Goal: Task Accomplishment & Management: Complete application form

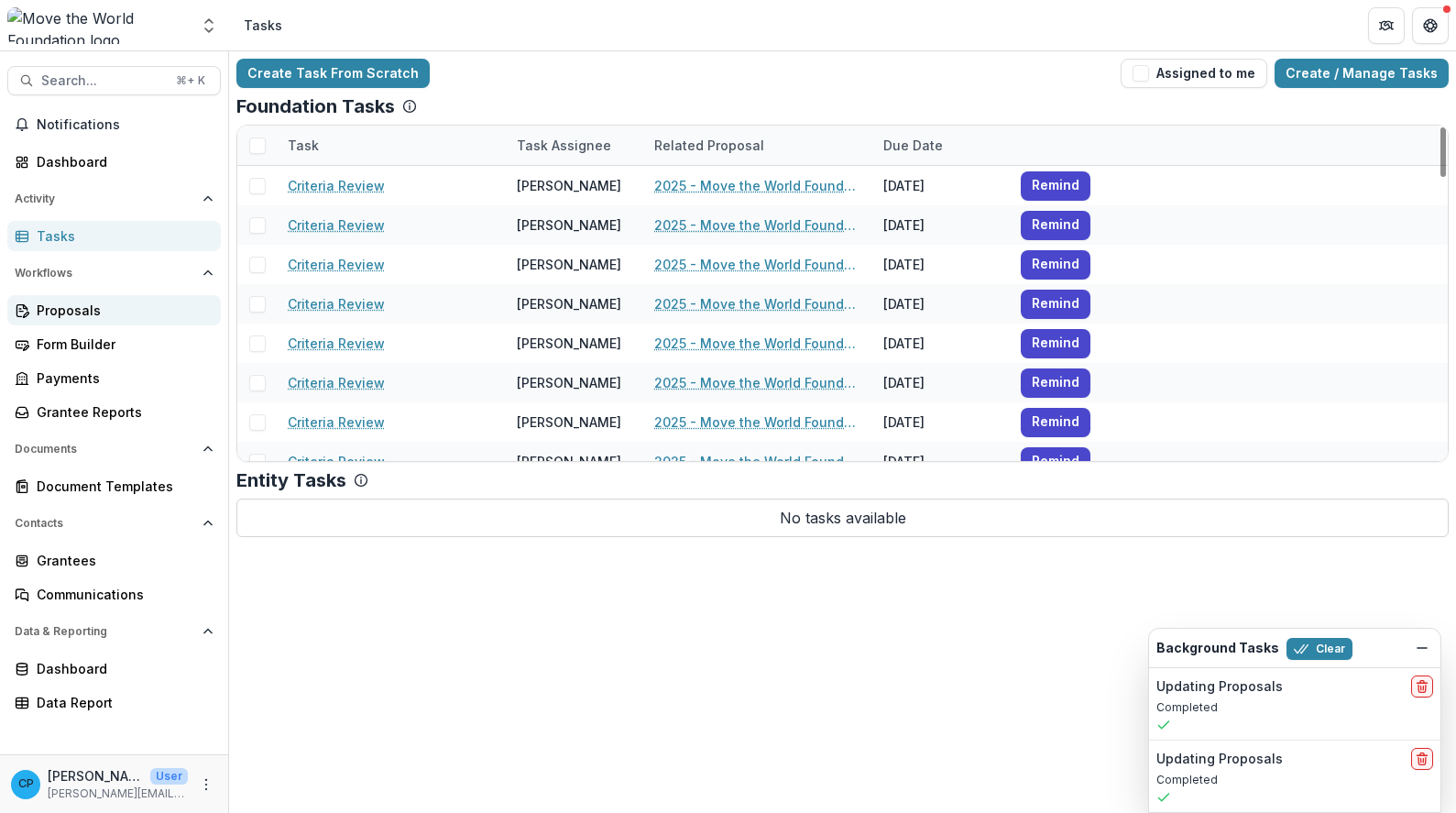
click at [89, 309] on div "Proposals" at bounding box center [122, 309] width 169 height 19
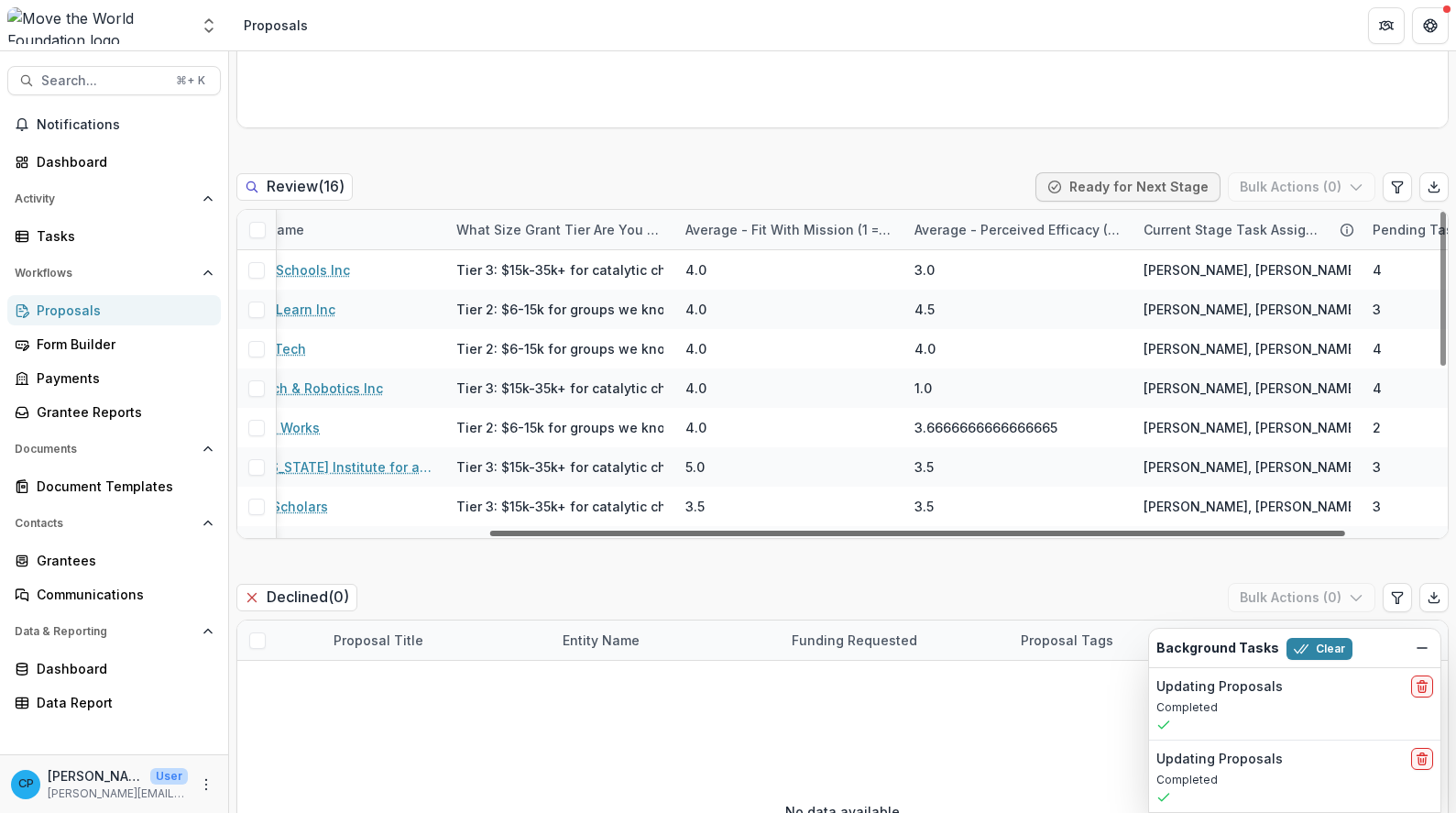
scroll to position [0, 367]
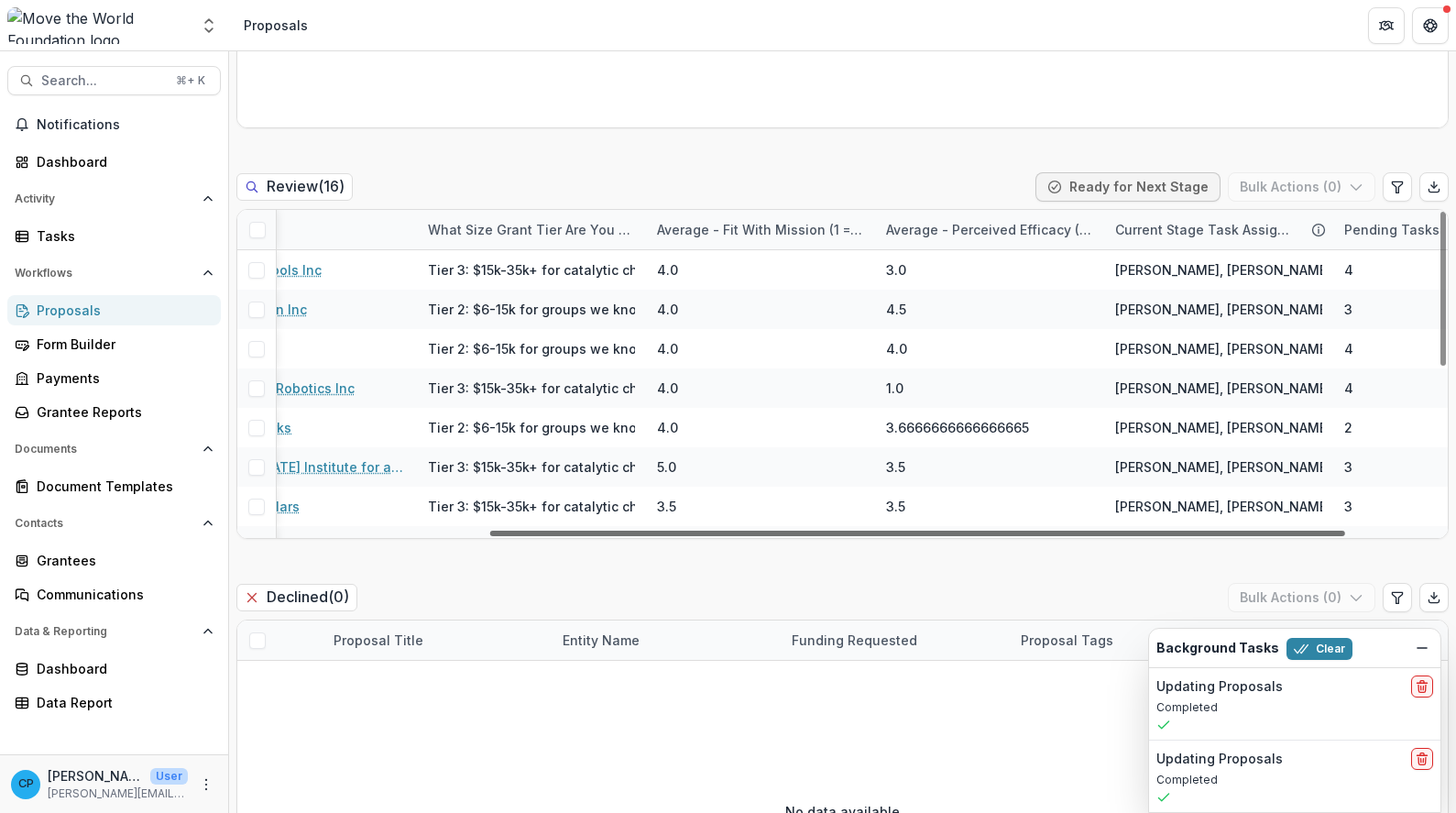
drag, startPoint x: 993, startPoint y: 532, endPoint x: 1245, endPoint y: 536, distance: 252.0
click at [1252, 536] on div at bounding box center [917, 533] width 855 height 6
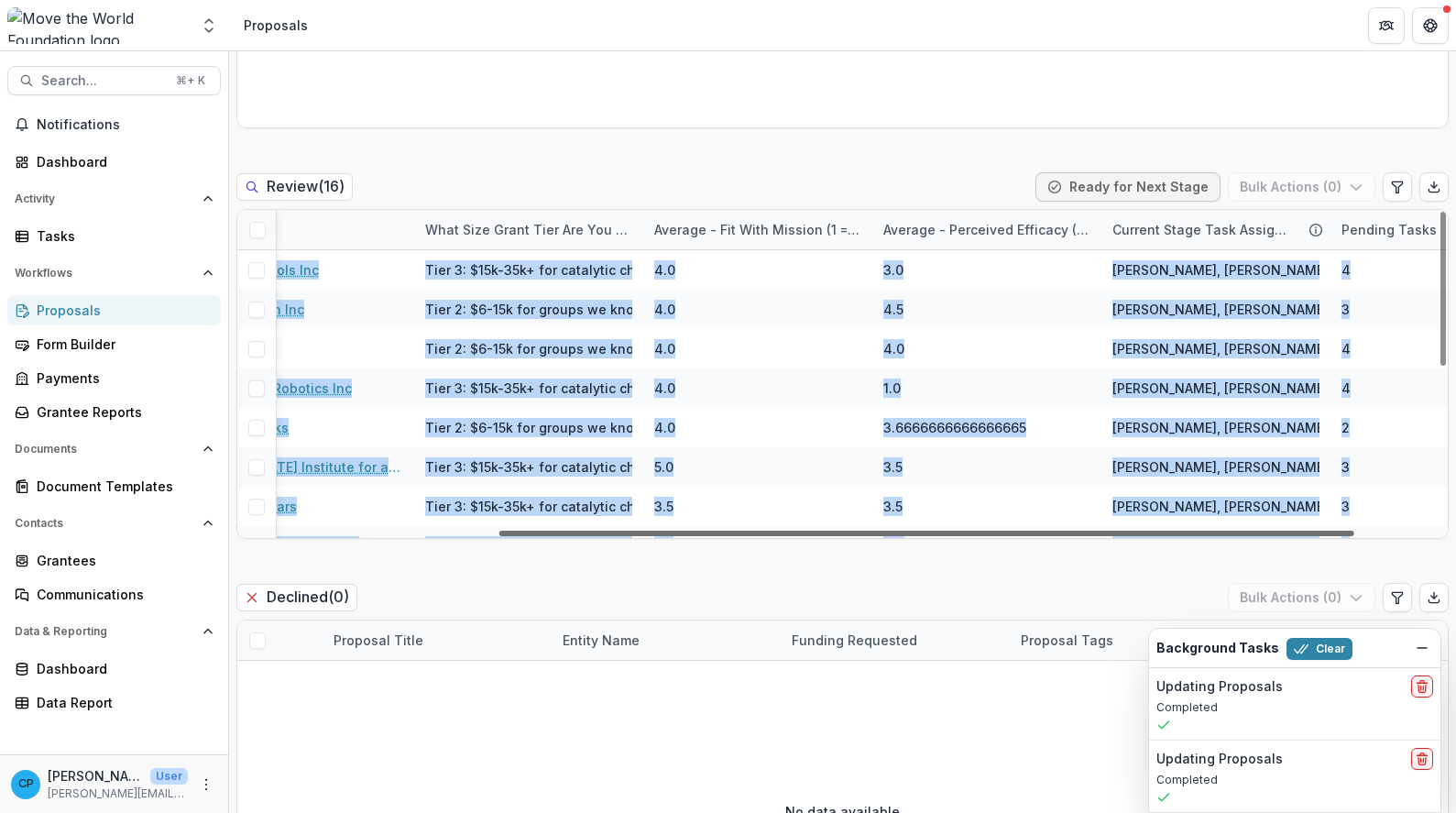
drag, startPoint x: 1191, startPoint y: 540, endPoint x: 1217, endPoint y: 535, distance: 26.5
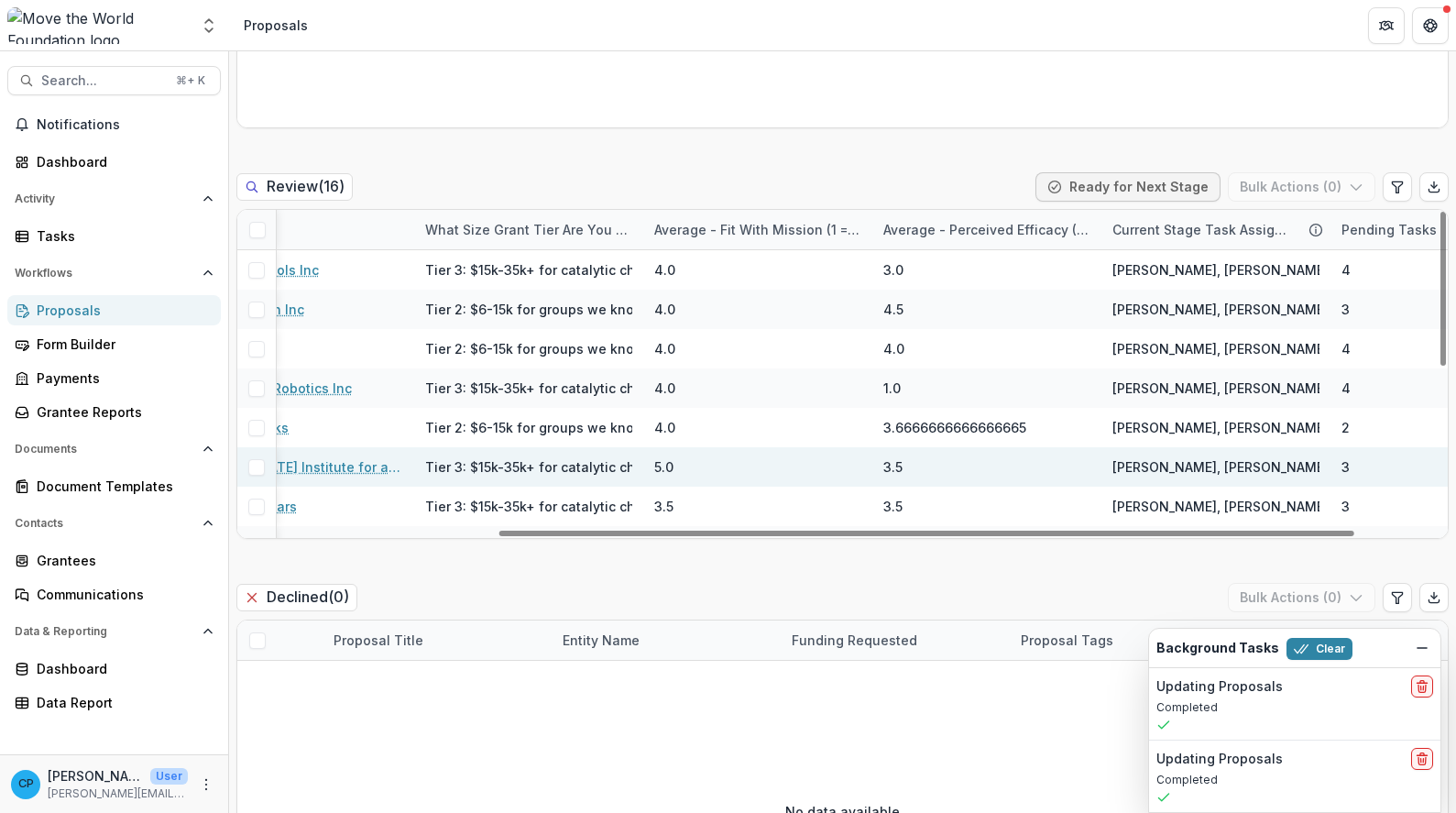
click at [1183, 470] on span "Christina Pappas, Tom Pappas, Melissa Pappas" at bounding box center [1276, 467] width 328 height 19
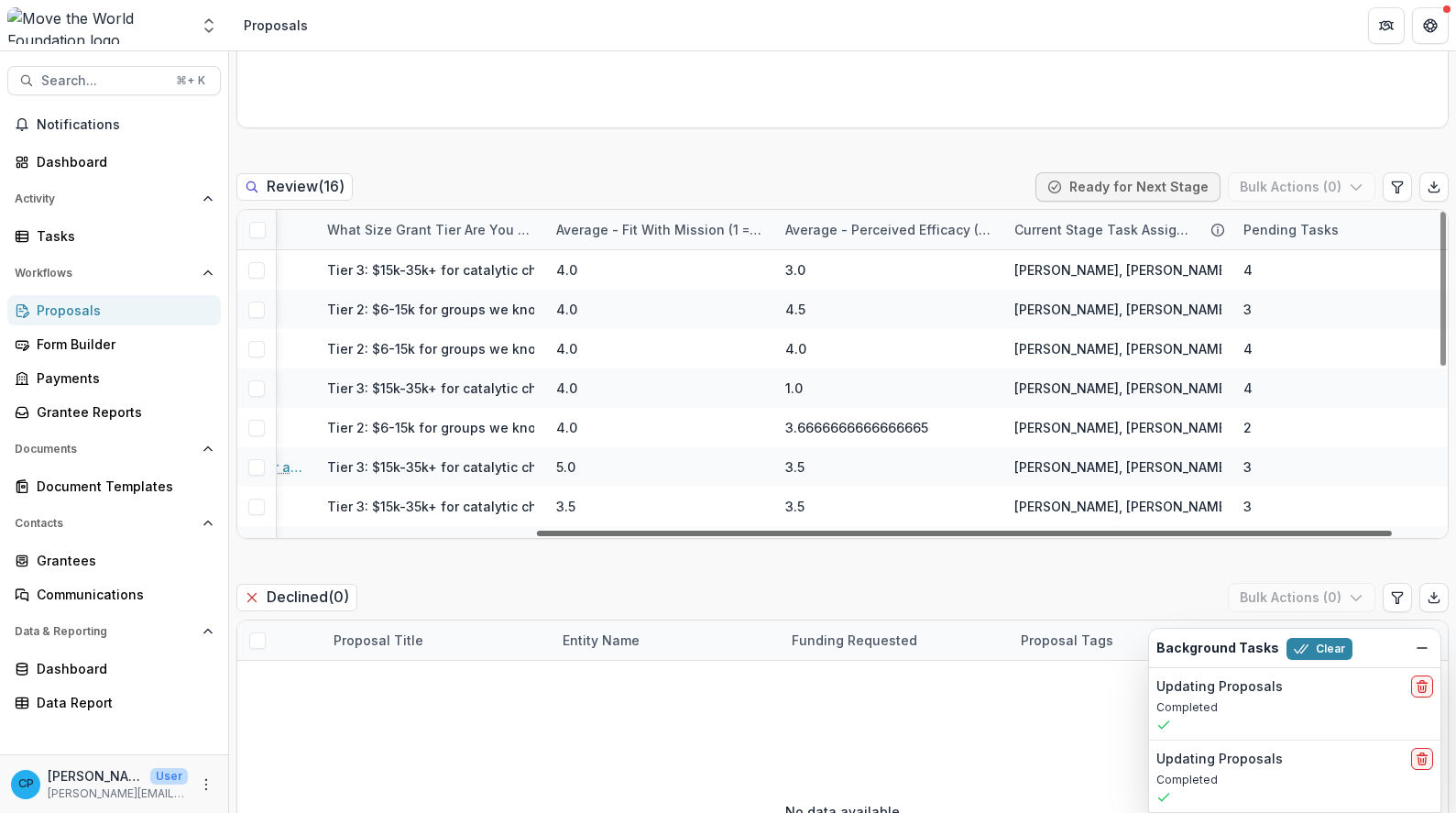
scroll to position [0, 483]
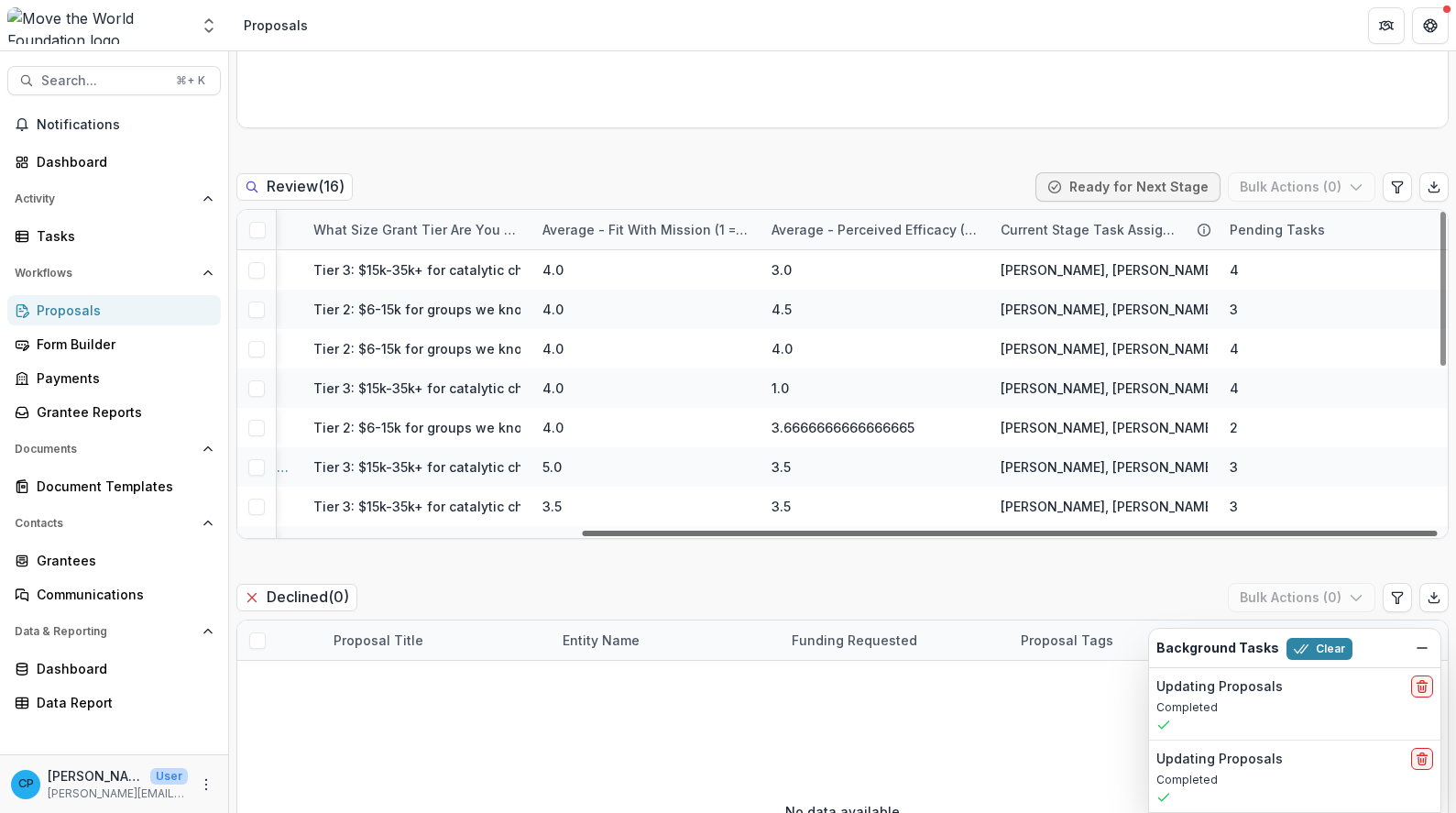
drag, startPoint x: 1199, startPoint y: 532, endPoint x: 1341, endPoint y: 529, distance: 142.0
click at [1341, 530] on div at bounding box center [1009, 533] width 855 height 6
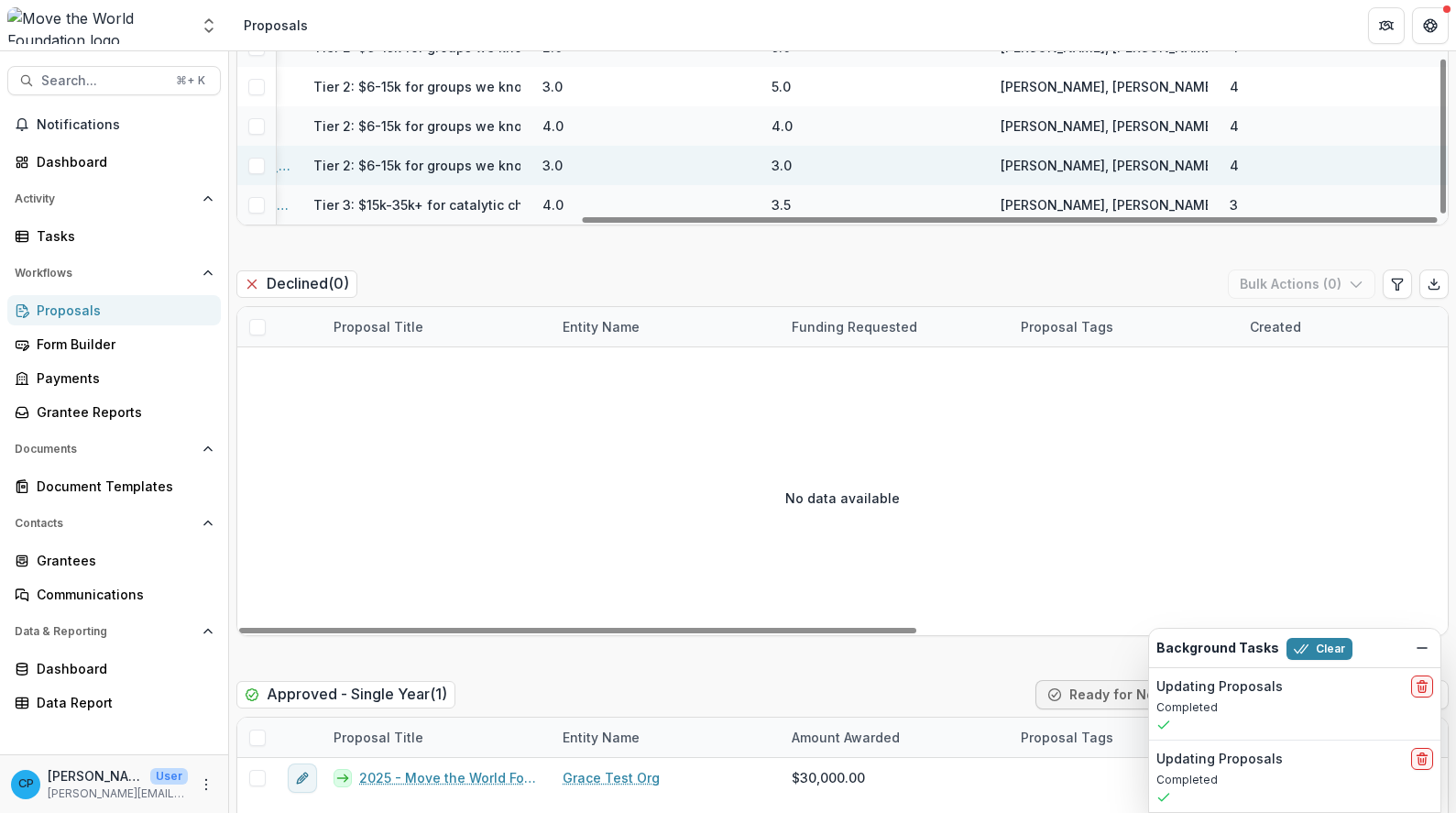
scroll to position [310, 483]
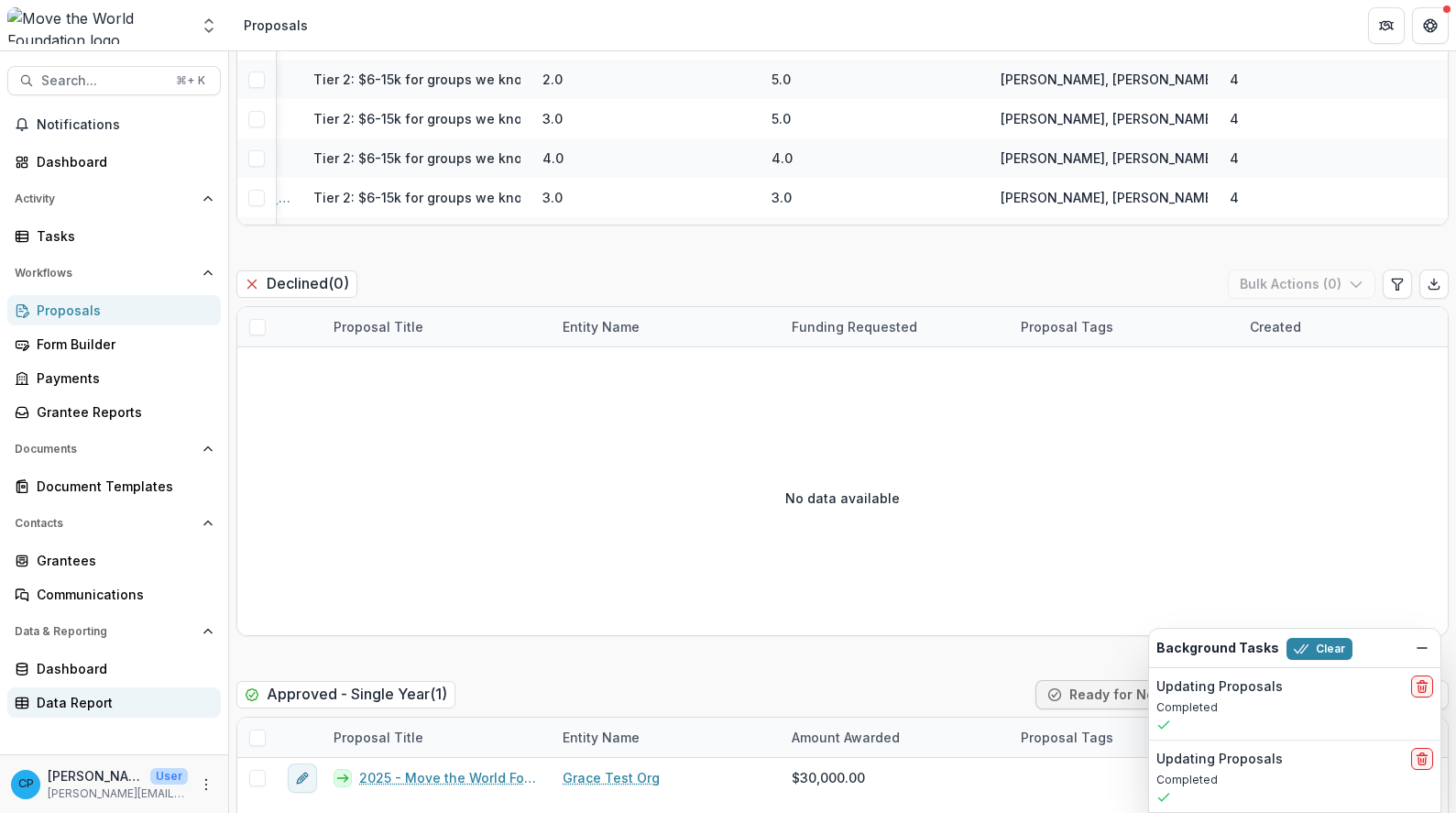
click at [101, 695] on div "Data Report" at bounding box center [122, 702] width 169 height 19
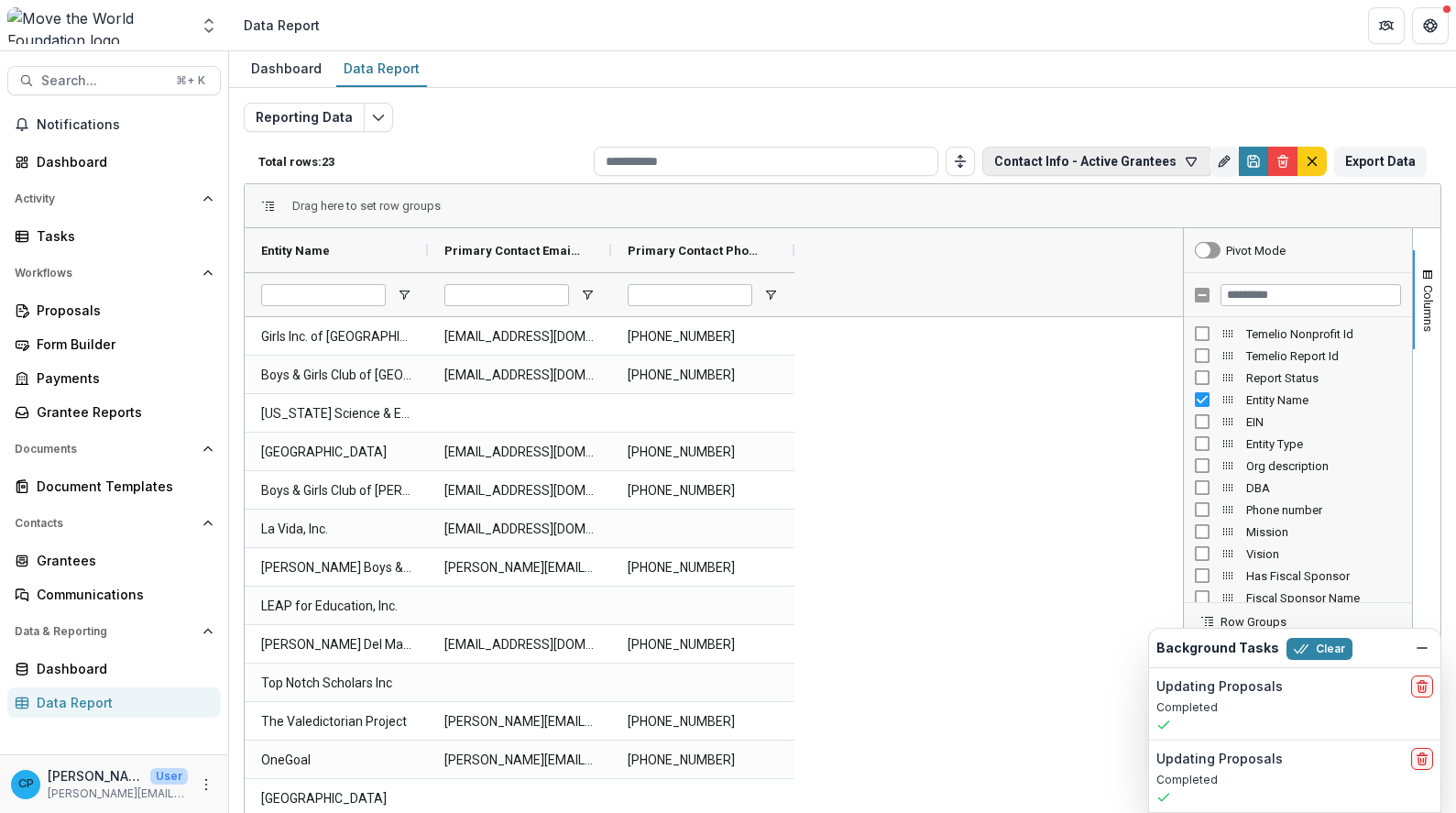
click at [1038, 157] on button "Contact Info - Active Grantees" at bounding box center [1097, 161] width 228 height 29
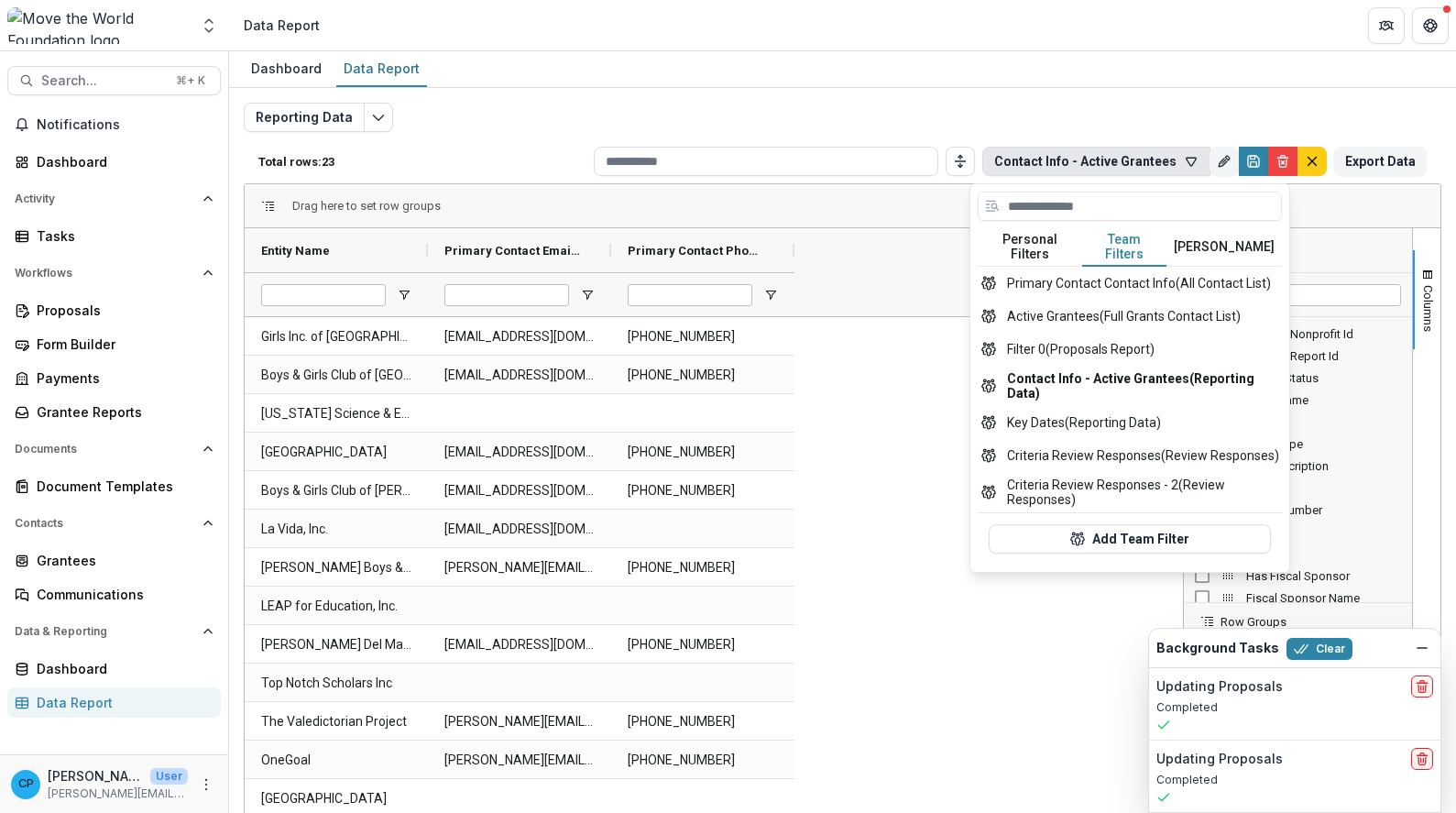
click at [1136, 242] on button "Team Filters" at bounding box center [1124, 248] width 85 height 39
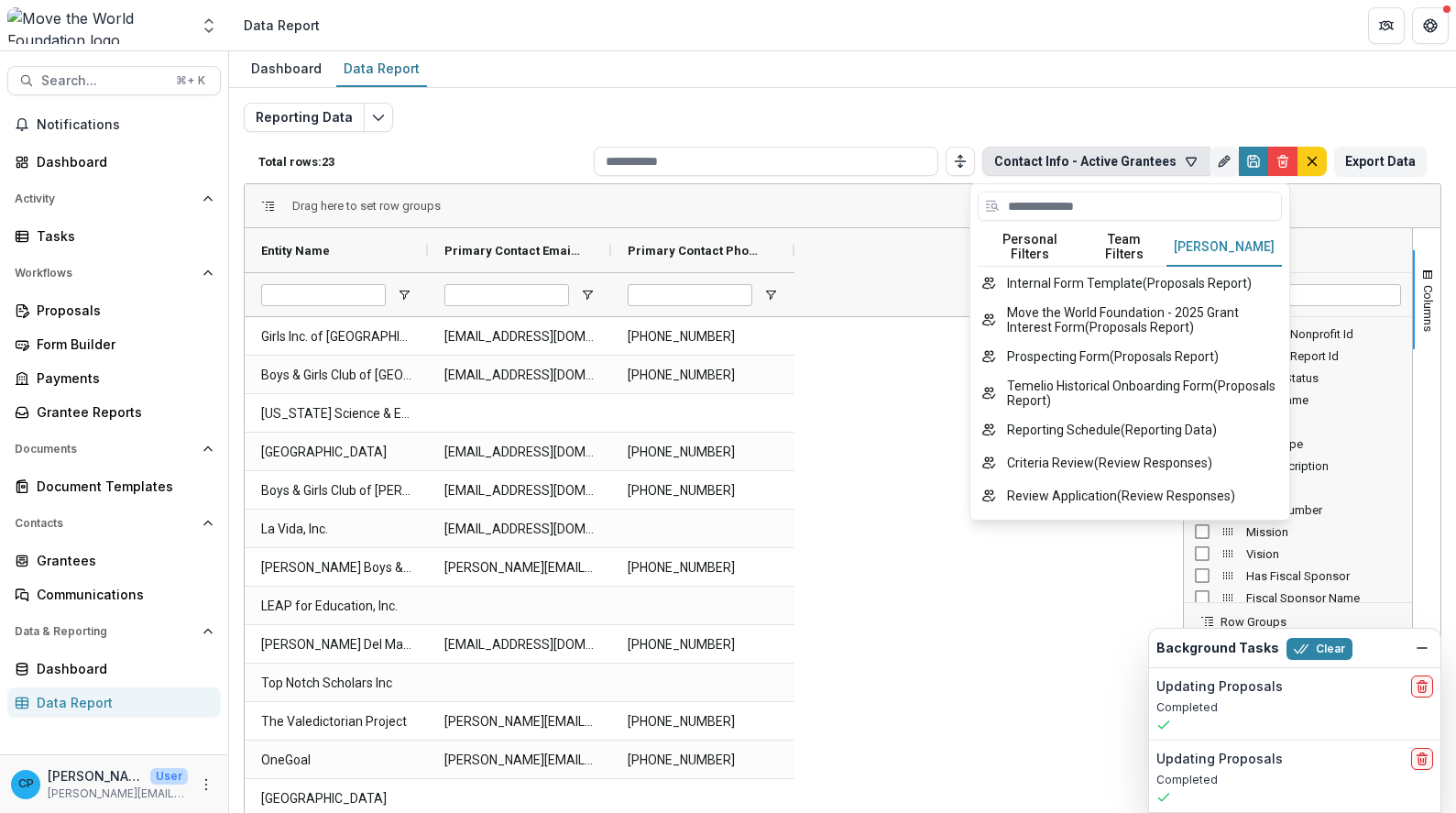
click at [1214, 238] on button "Temelio Filters" at bounding box center [1224, 248] width 115 height 39
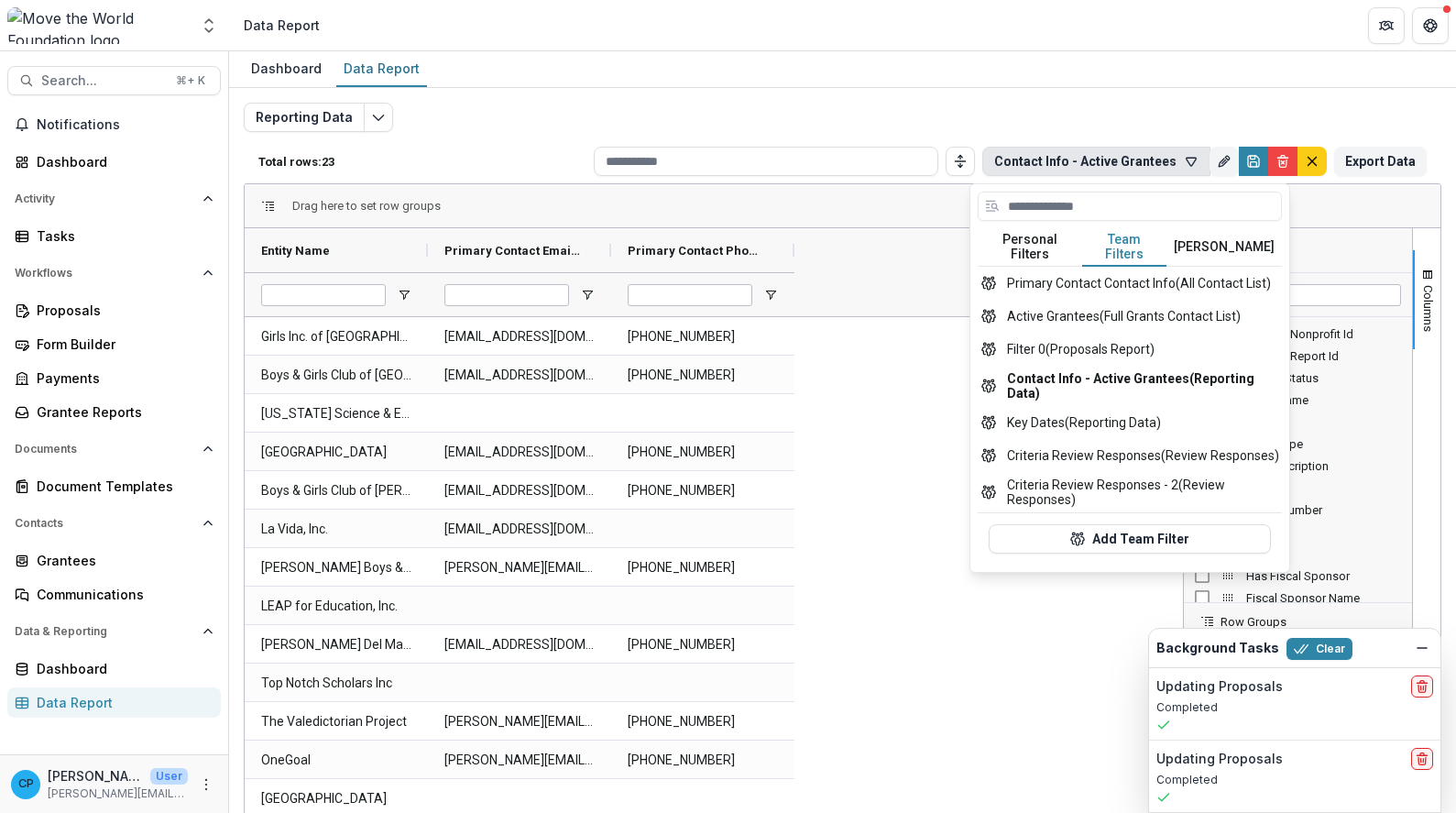
click at [1141, 242] on button "Team Filters" at bounding box center [1124, 248] width 85 height 39
click at [1083, 487] on button "Criteria Review Responses - 2 (Review Responses)" at bounding box center [1130, 493] width 304 height 41
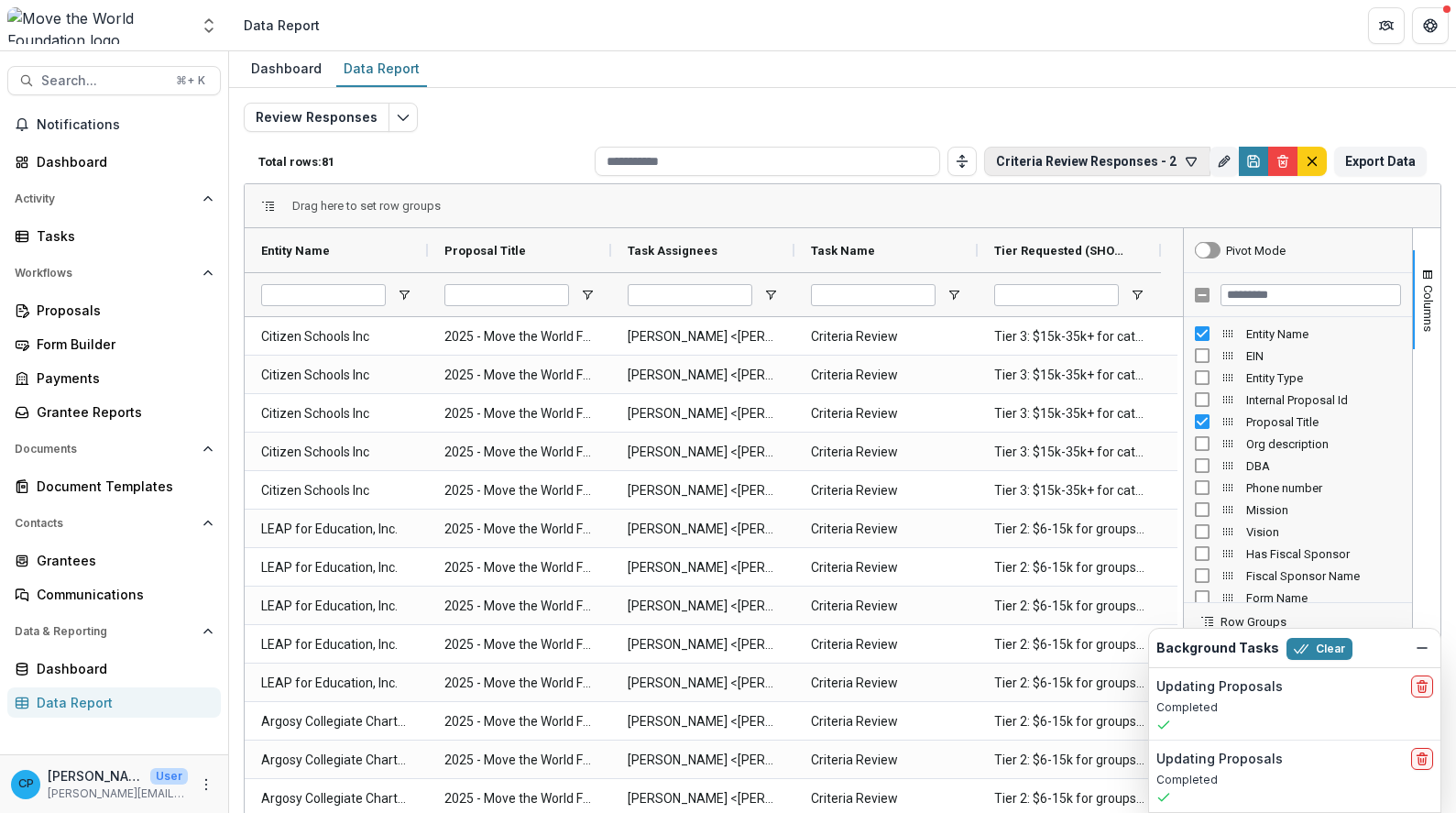
click at [1118, 157] on button "Criteria Review Responses - 2" at bounding box center [1098, 161] width 227 height 29
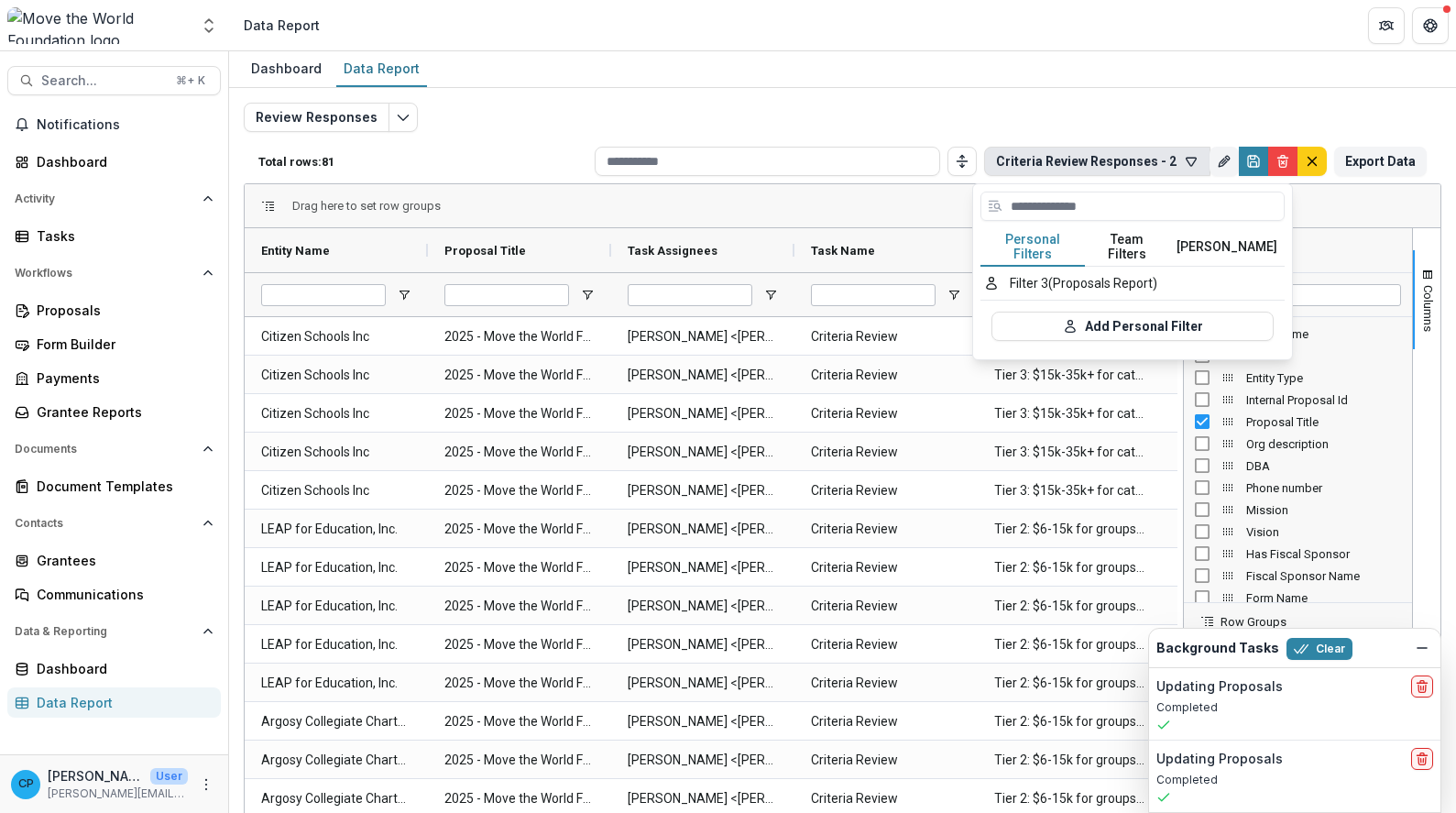
click at [1109, 234] on button "Team Filters" at bounding box center [1127, 248] width 85 height 39
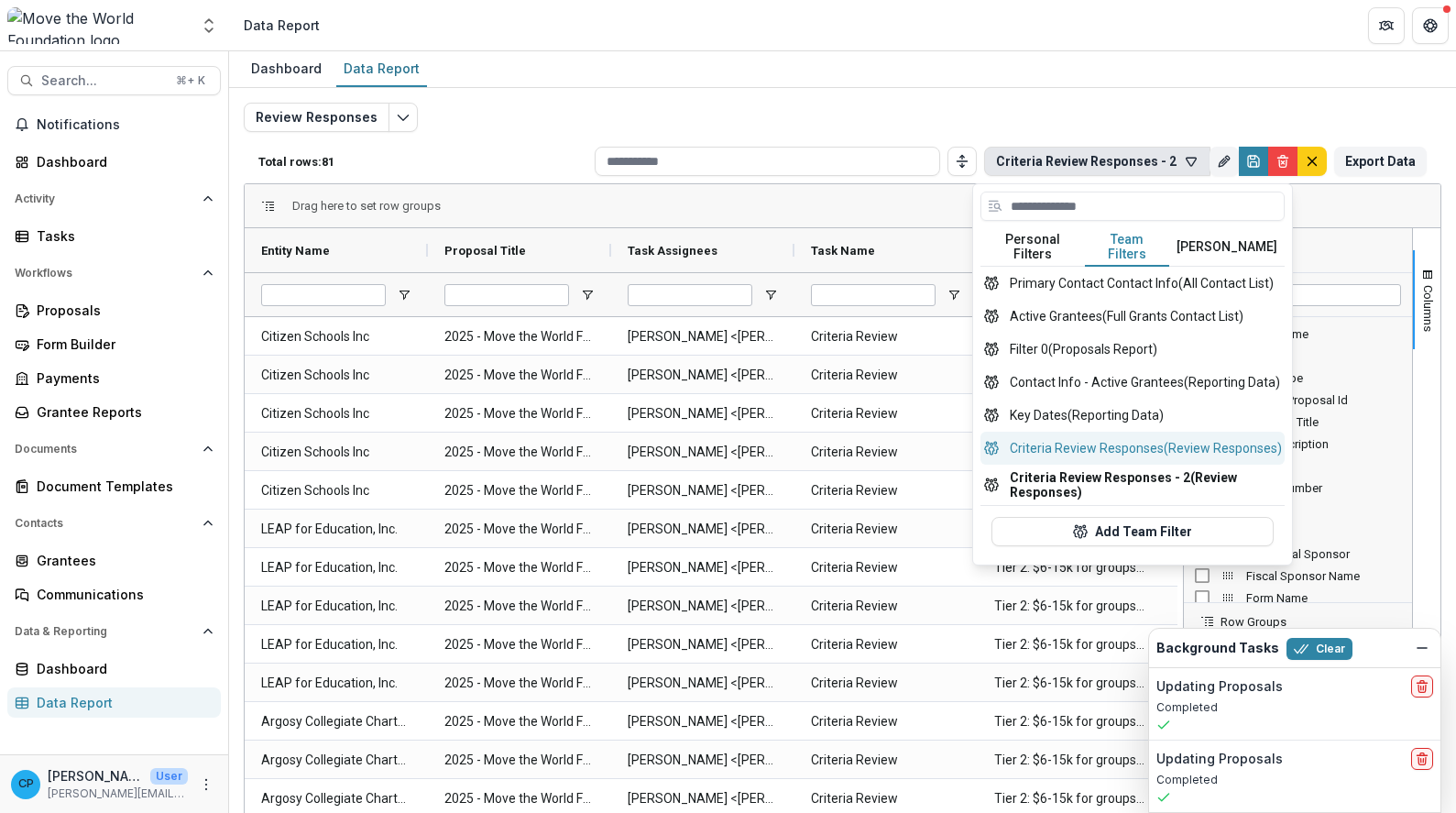
click at [1064, 460] on button "Criteria Review Responses (Review Responses)" at bounding box center [1133, 448] width 304 height 33
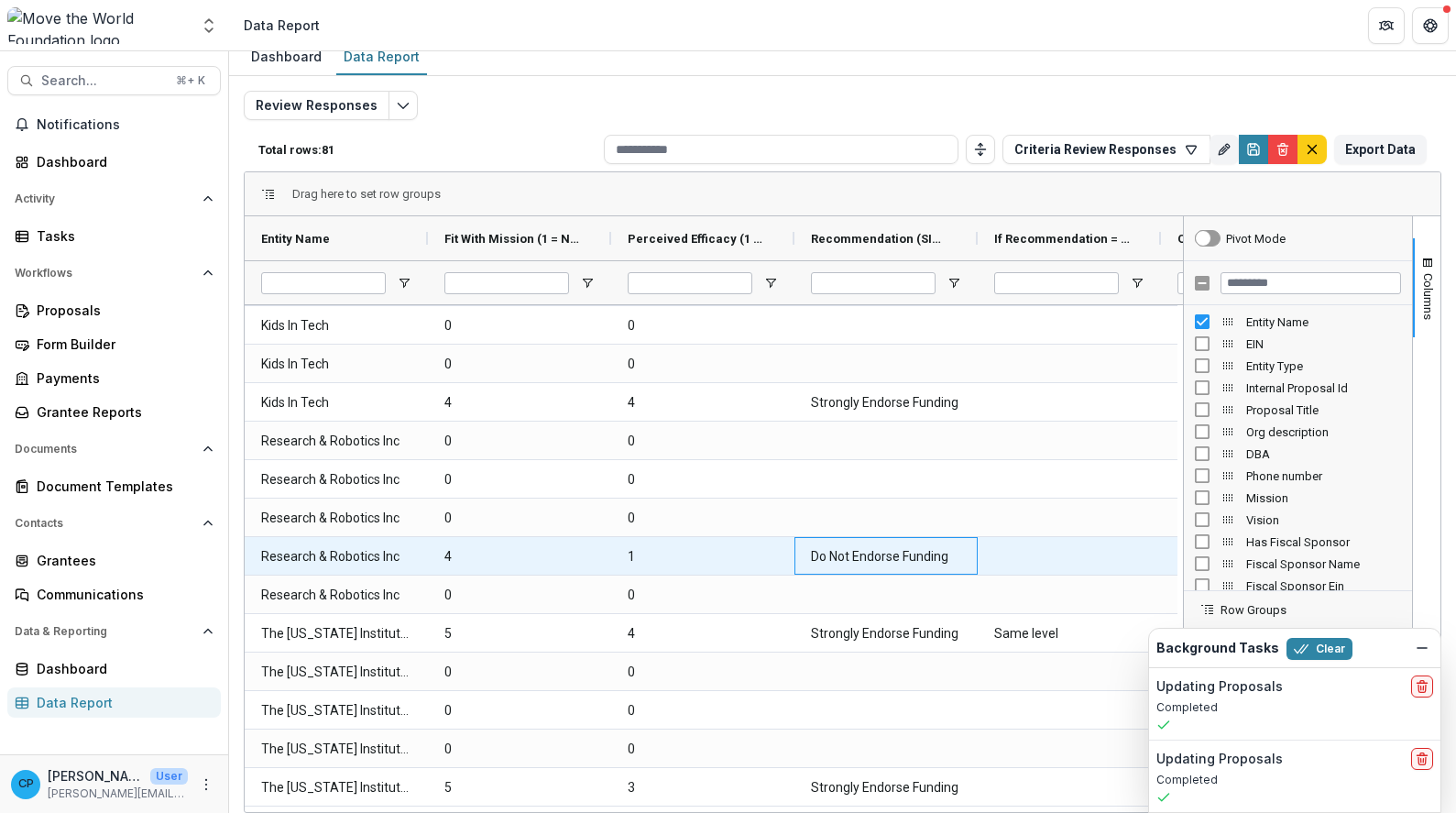
click at [830, 561] on \(SINGLE_RESPONSE\)-3287 "Do Not Endorse Funding" at bounding box center [886, 556] width 150 height 38
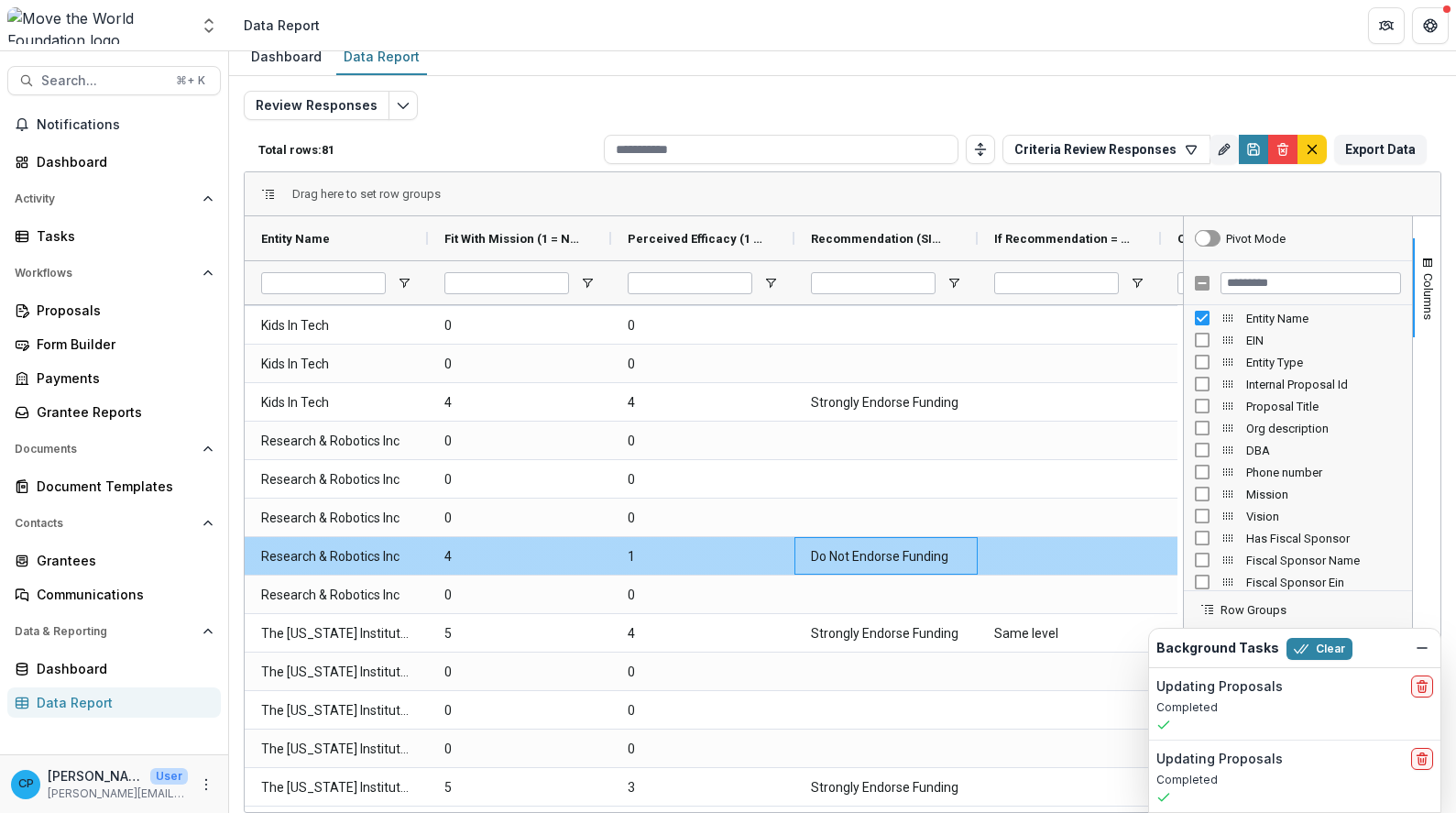
click at [917, 559] on \(SINGLE_RESPONSE\)-3287 "Do Not Endorse Funding" at bounding box center [886, 556] width 150 height 38
click at [352, 564] on Name-3284 "Research & Robotics Inc" at bounding box center [336, 556] width 150 height 38
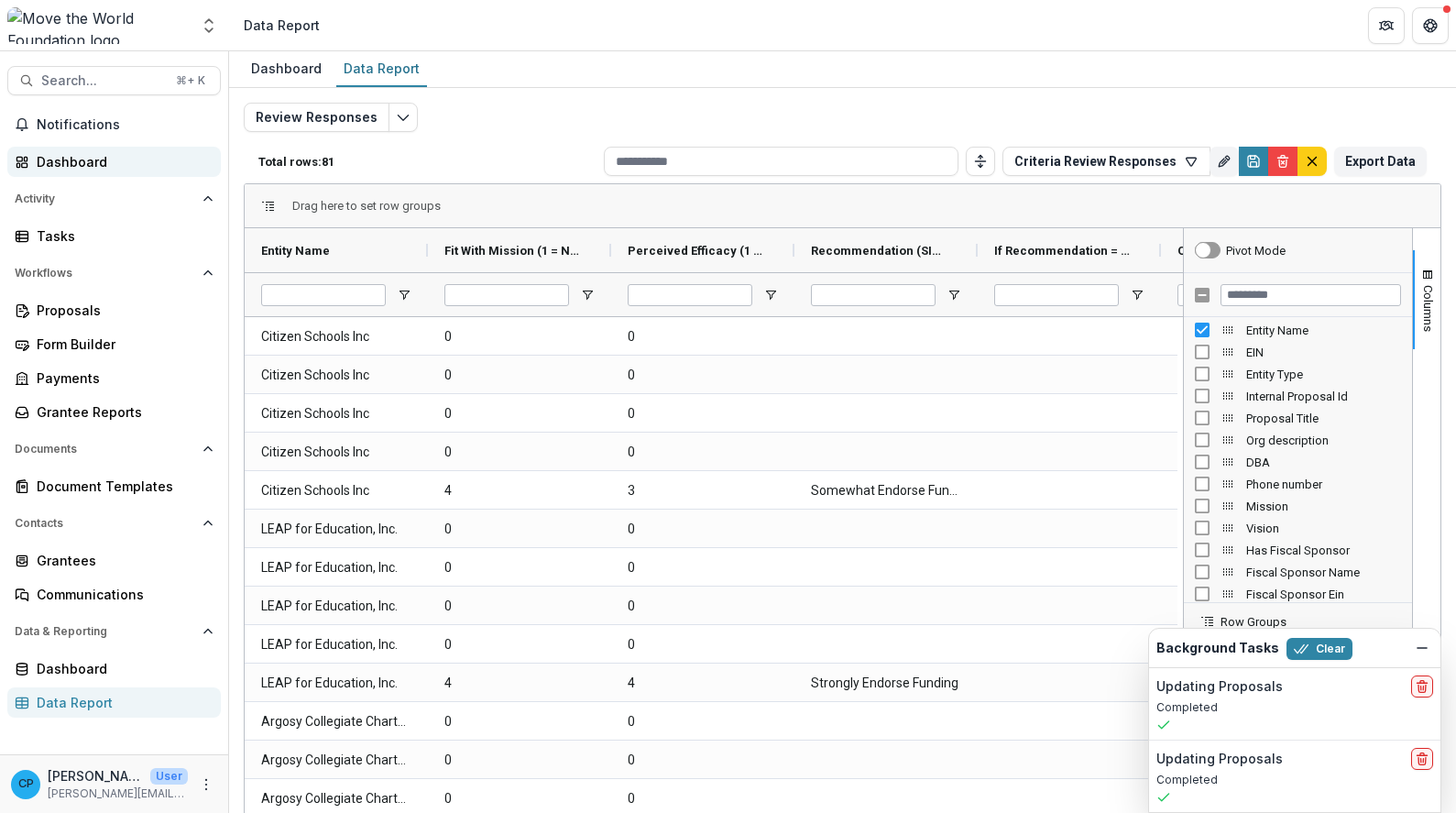
click at [95, 163] on div "Dashboard" at bounding box center [122, 161] width 169 height 19
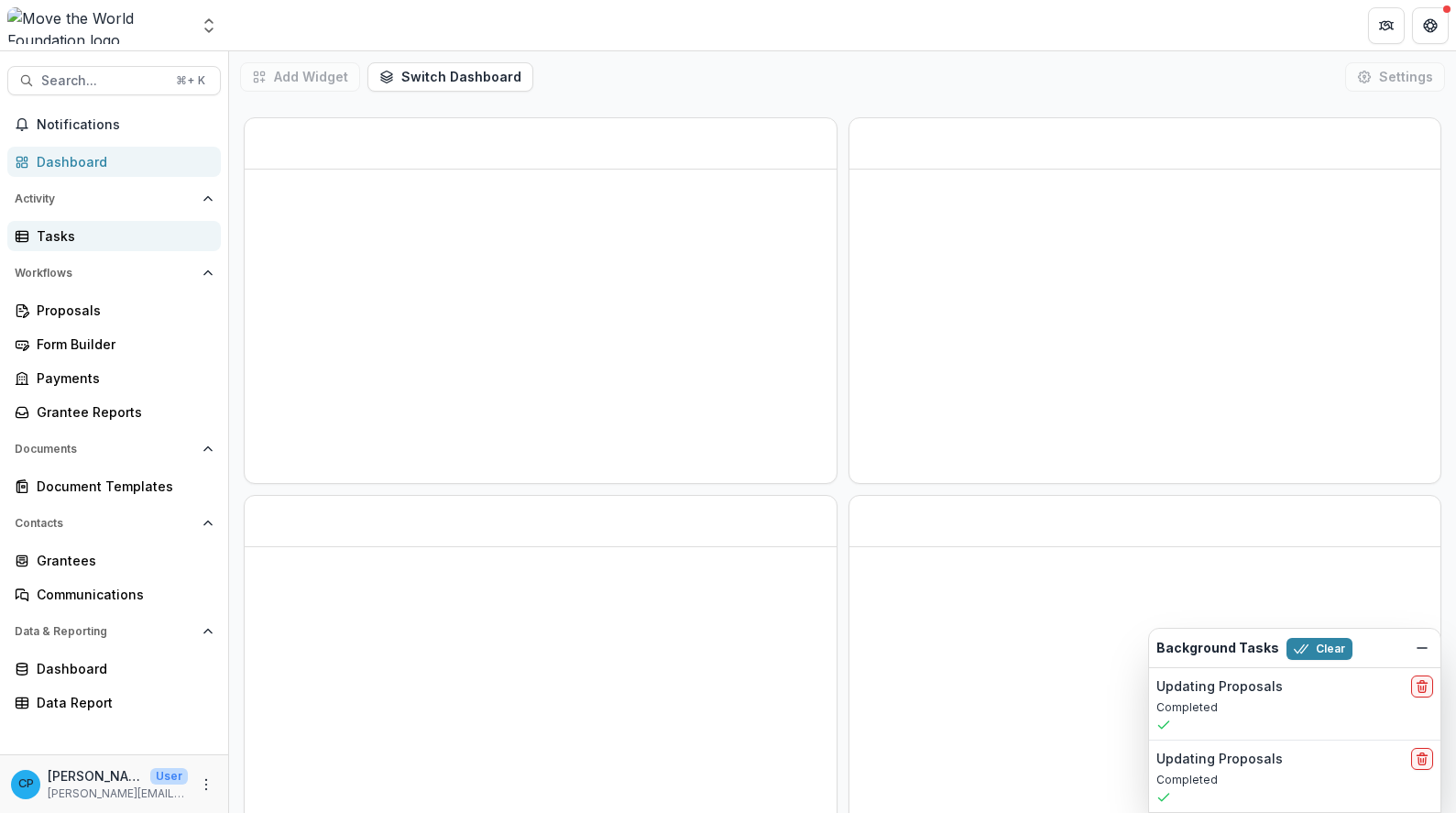
click at [67, 241] on div "Tasks" at bounding box center [122, 236] width 169 height 19
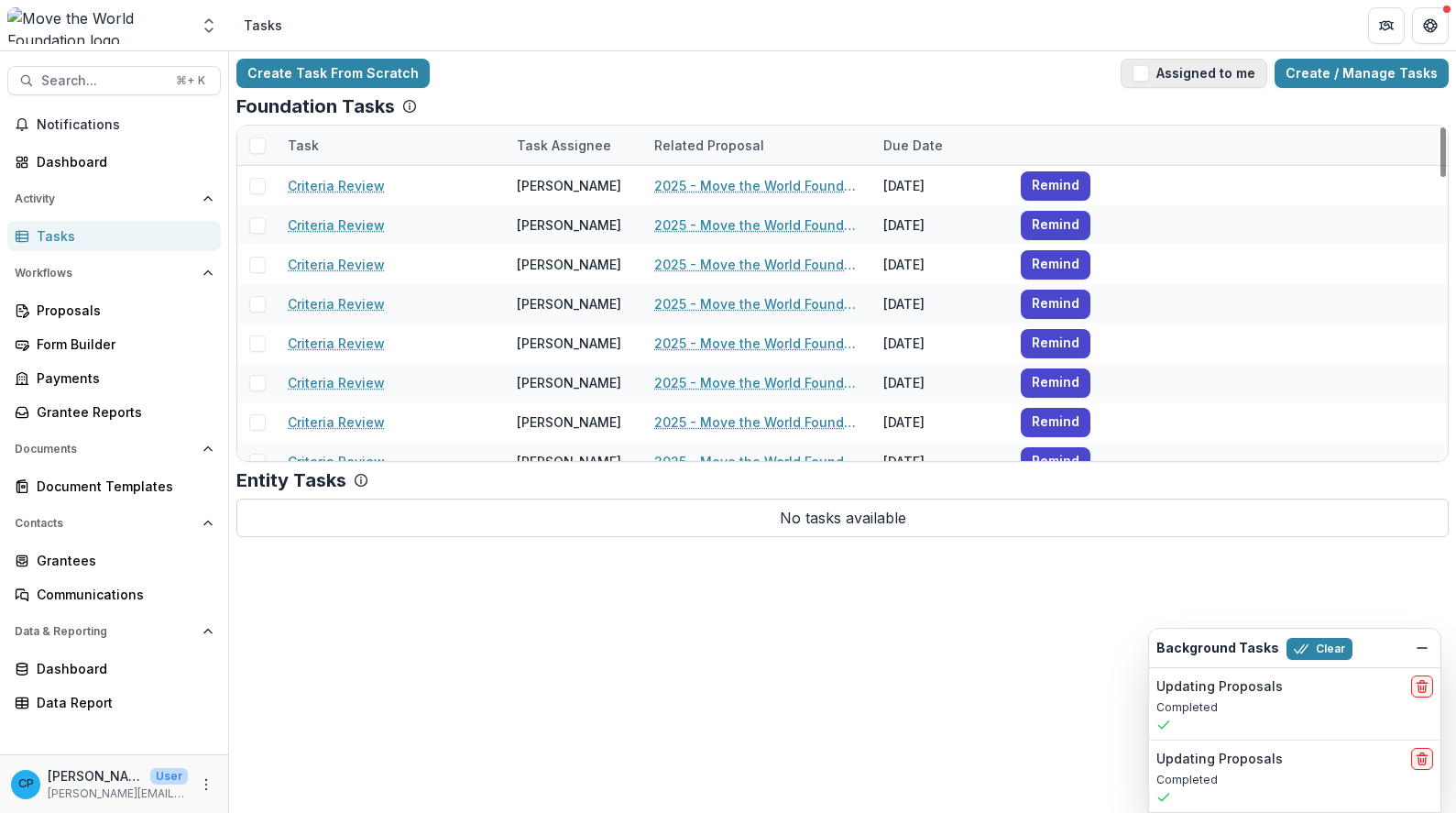
click at [1252, 77] on button "Assigned to me" at bounding box center [1194, 74] width 146 height 29
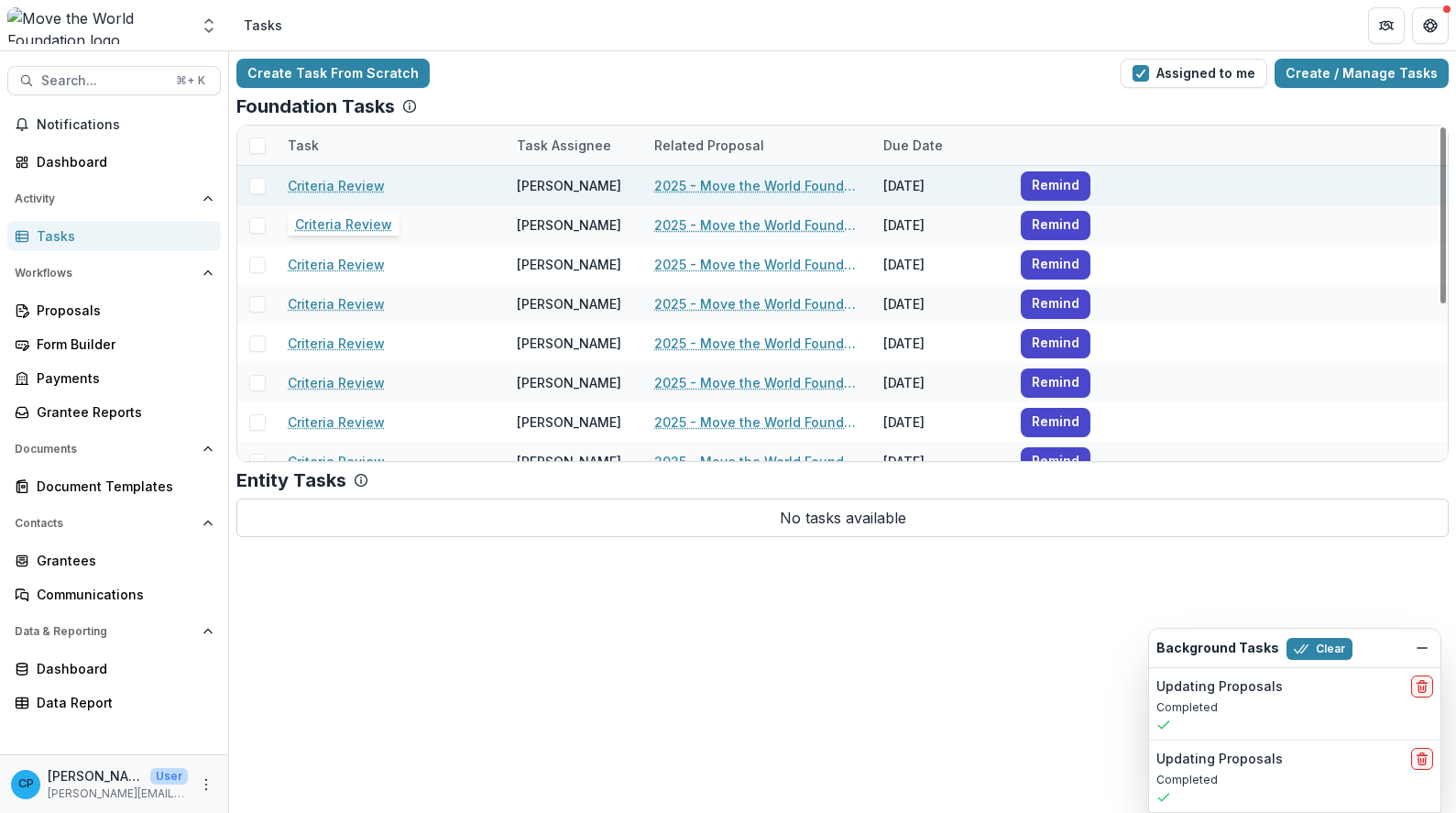
click at [344, 186] on link "Criteria Review" at bounding box center [335, 185] width 97 height 19
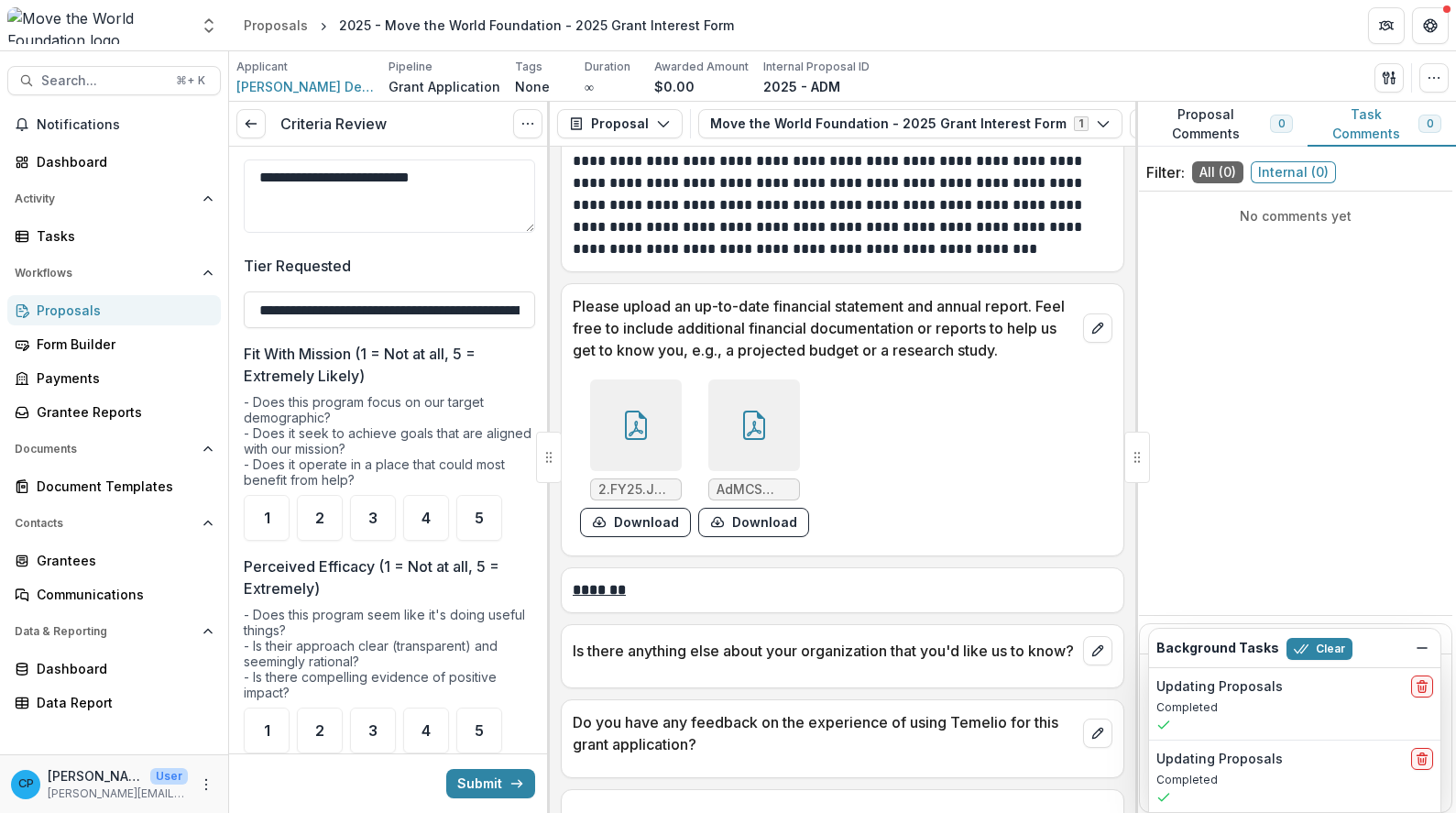
scroll to position [141, 0]
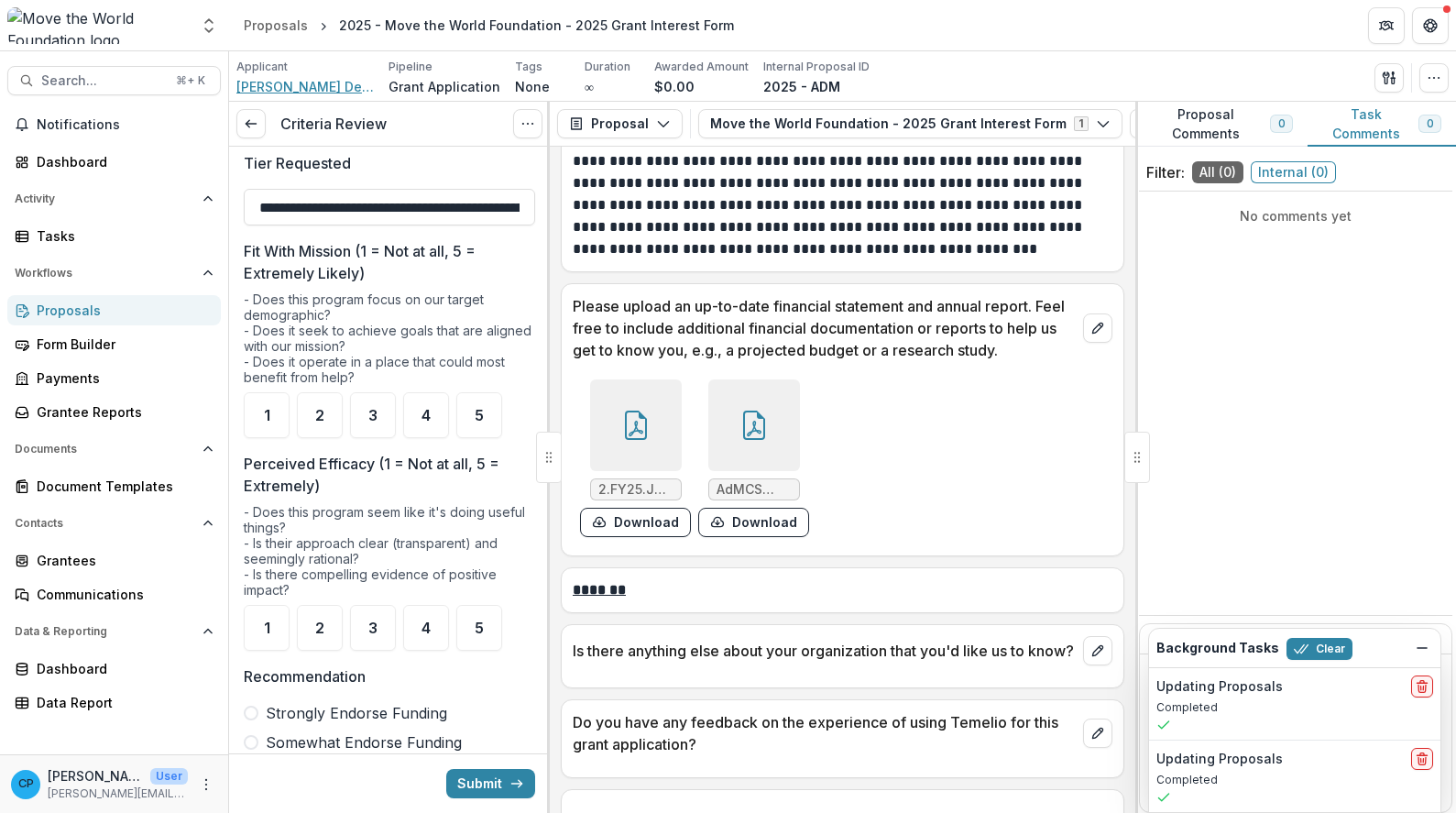
click at [299, 83] on span "Alma Del Mar Foundation Inc" at bounding box center [305, 87] width 137 height 19
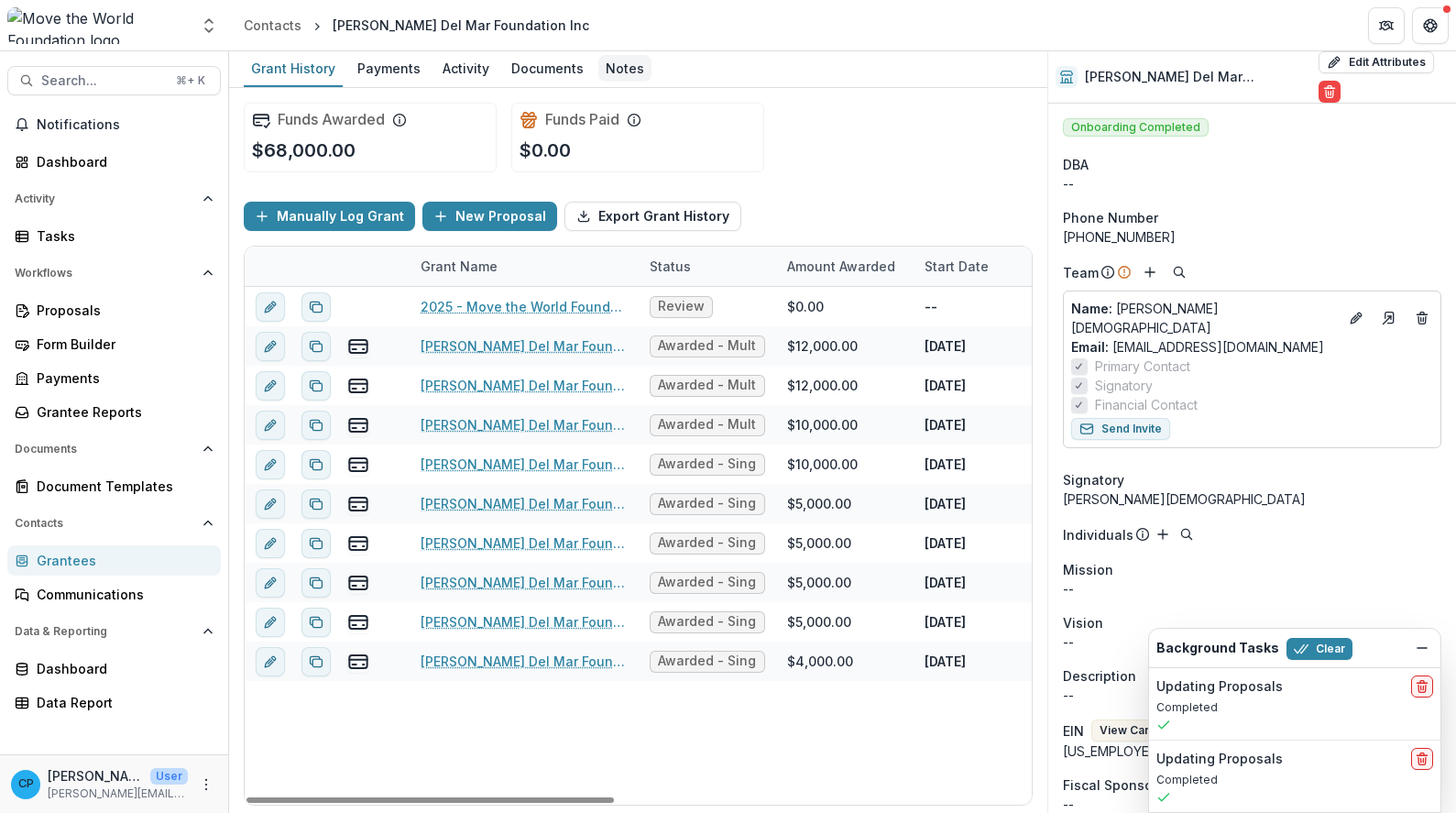
click at [612, 74] on div "Notes" at bounding box center [625, 68] width 53 height 27
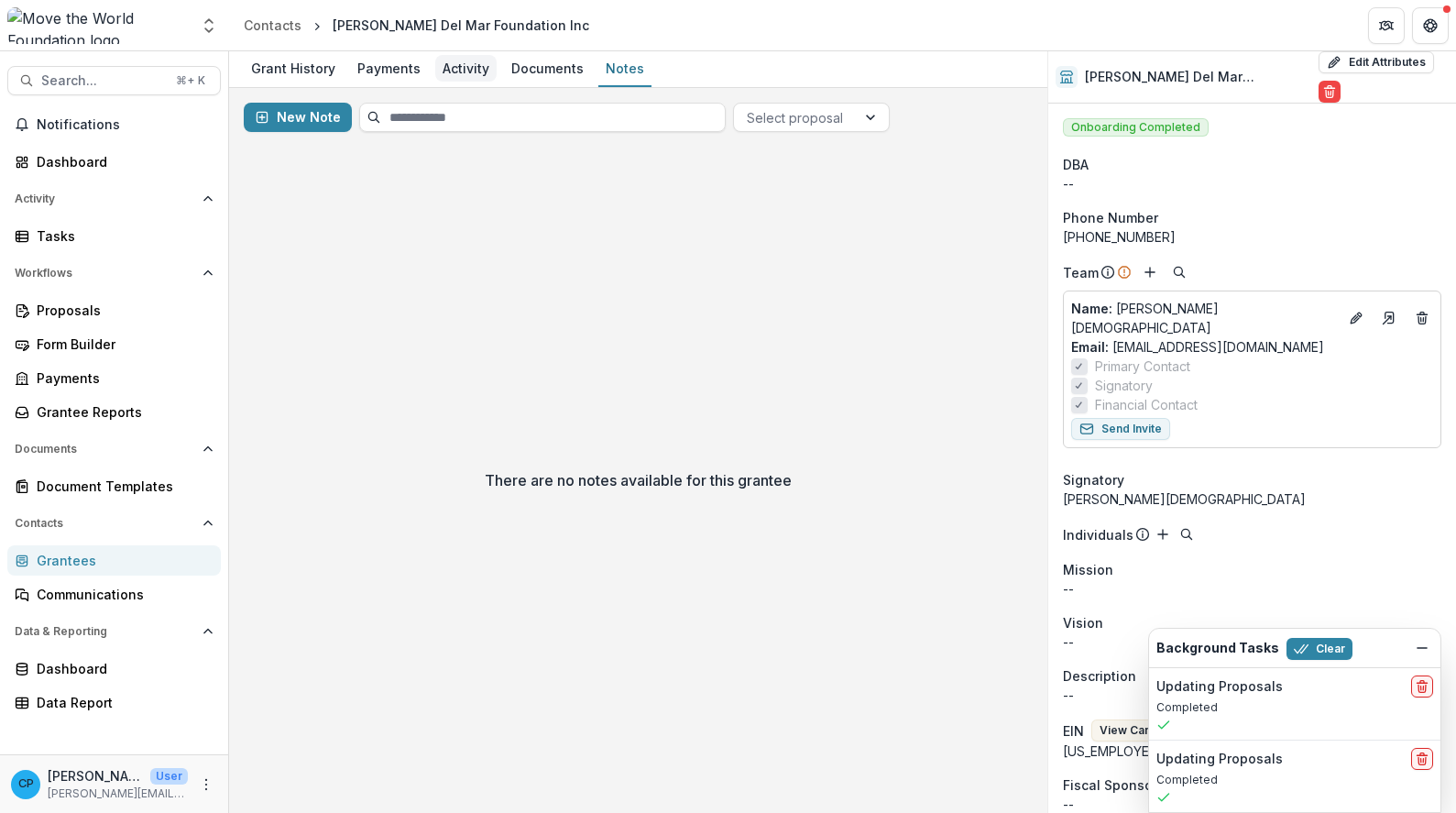
click at [475, 72] on div "Activity" at bounding box center [466, 68] width 62 height 27
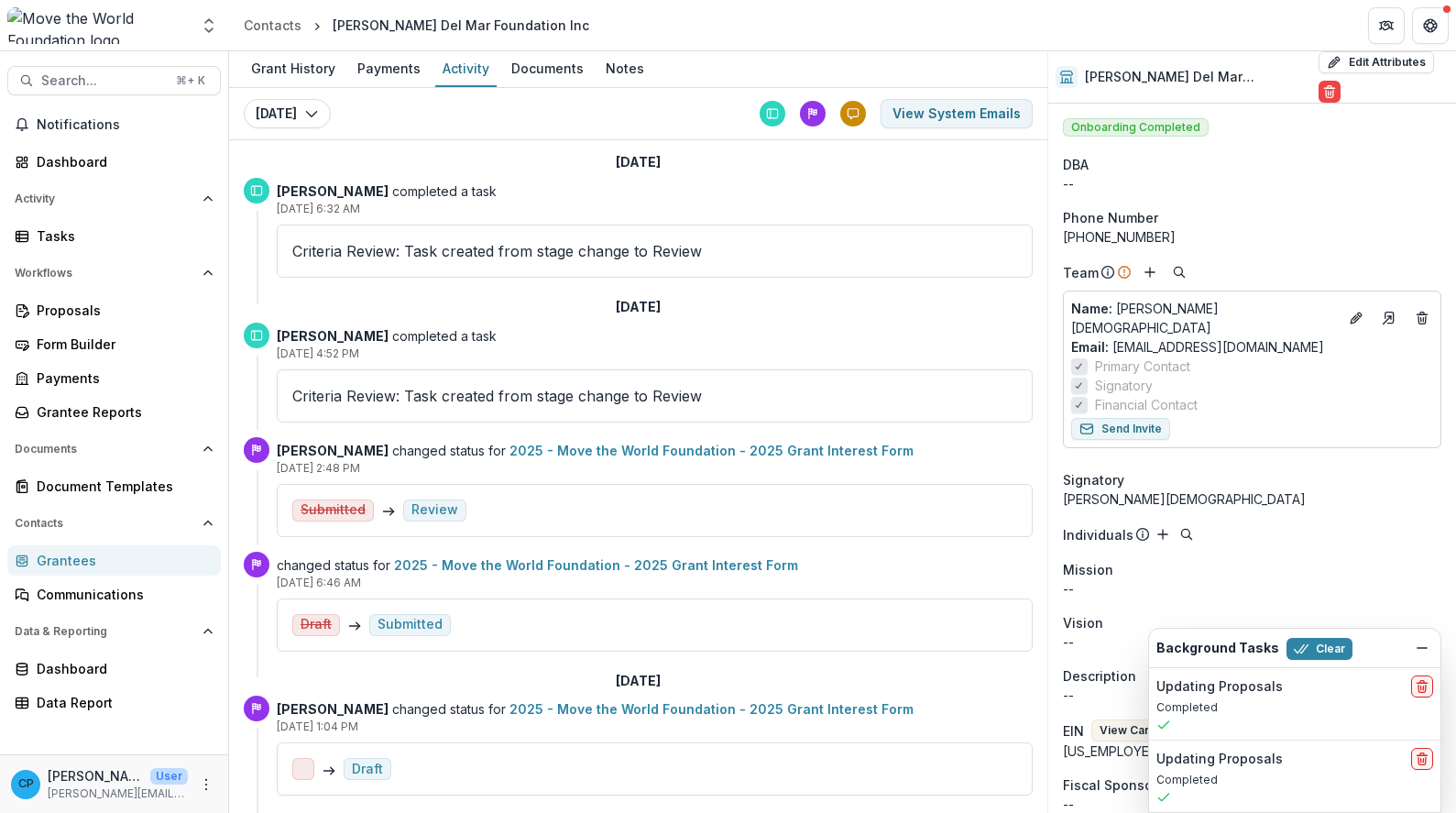
click at [454, 398] on p "Criteria Review: Task created from stage change to Review" at bounding box center [654, 396] width 725 height 22
click at [355, 330] on strong "Michael Pappas" at bounding box center [332, 335] width 111 height 16
click at [315, 65] on div "Grant History" at bounding box center [293, 68] width 99 height 27
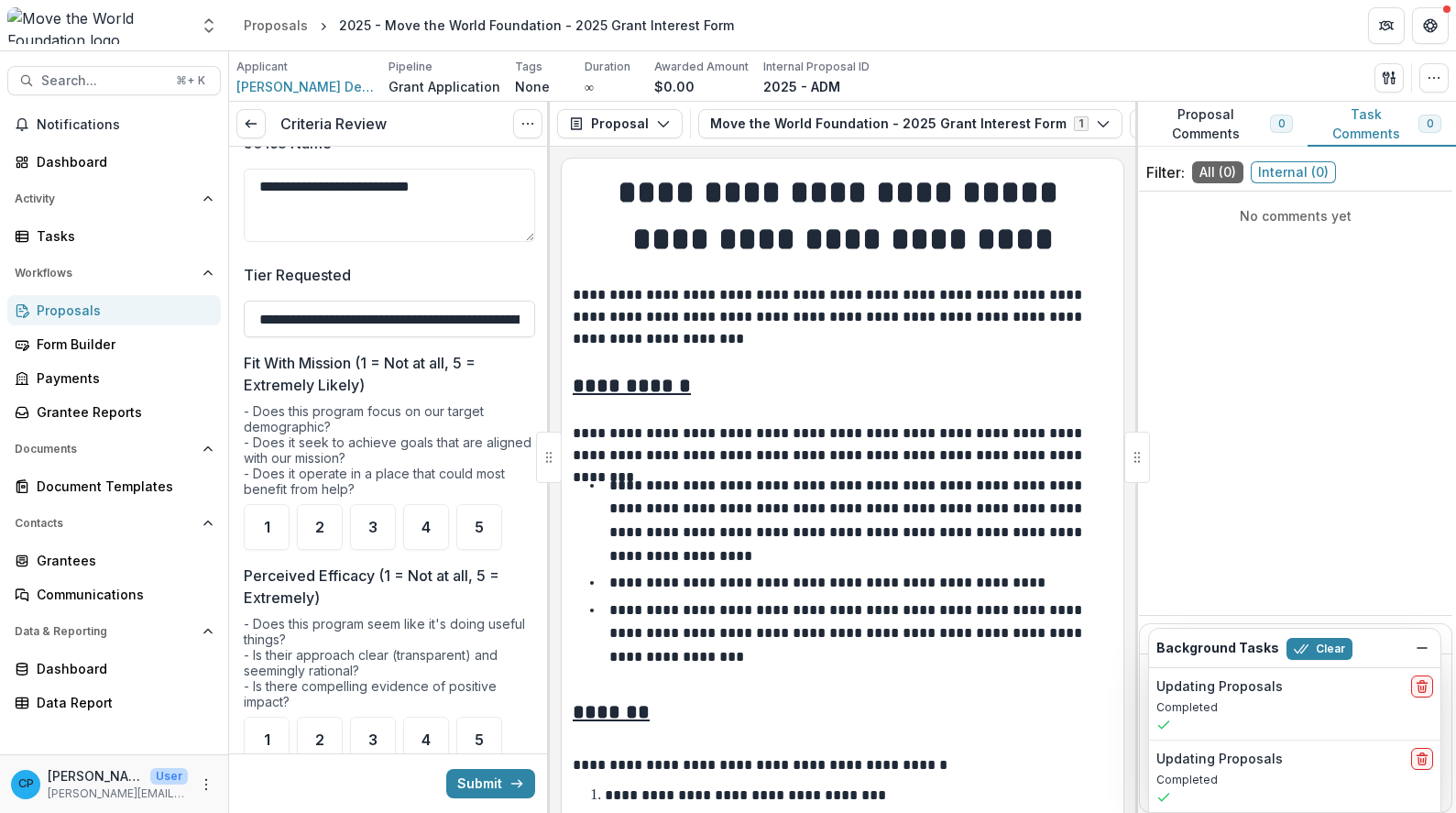
scroll to position [165, 0]
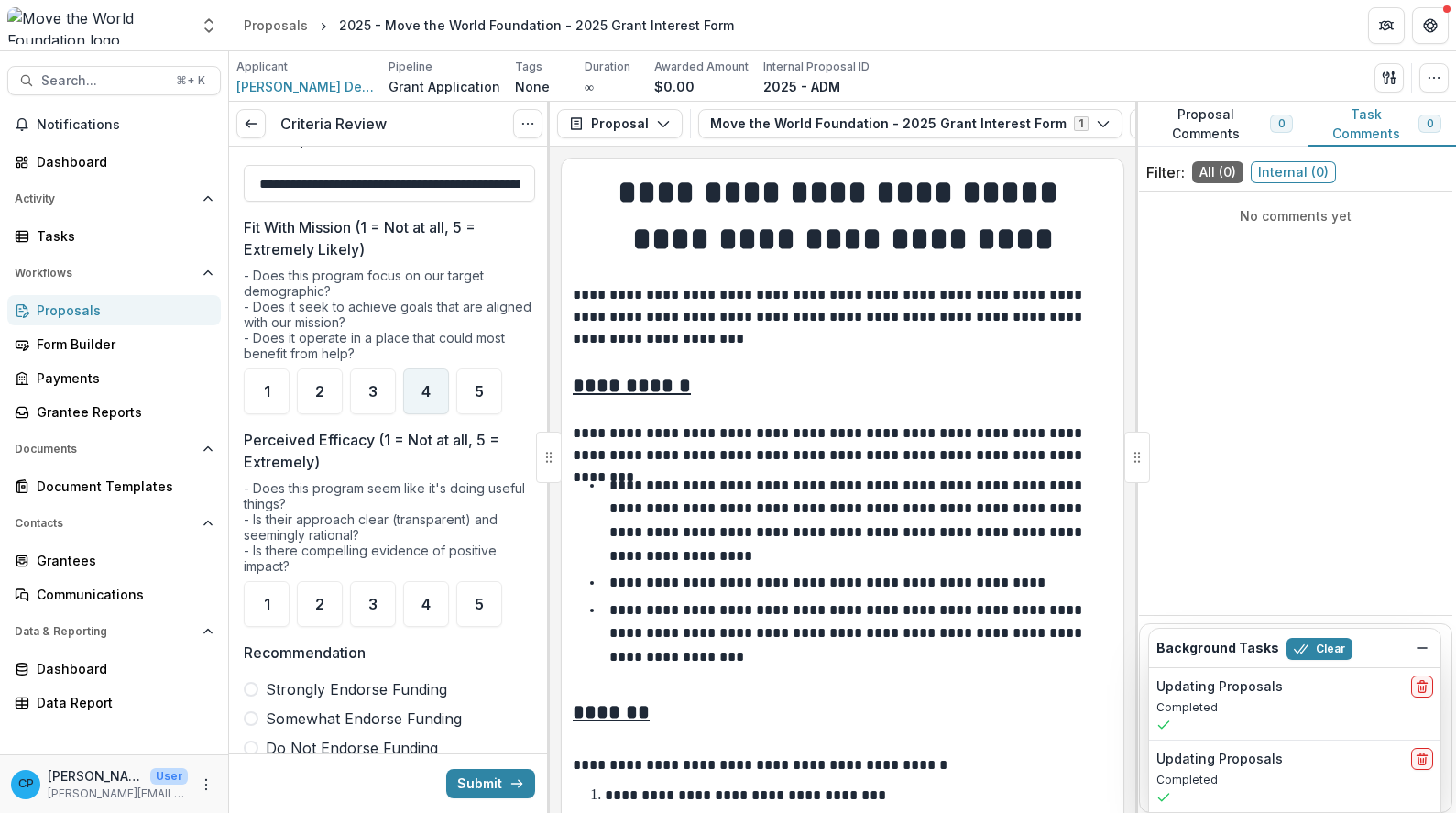
click at [434, 392] on div "4" at bounding box center [426, 391] width 46 height 46
click at [426, 598] on span "4" at bounding box center [426, 604] width 9 height 15
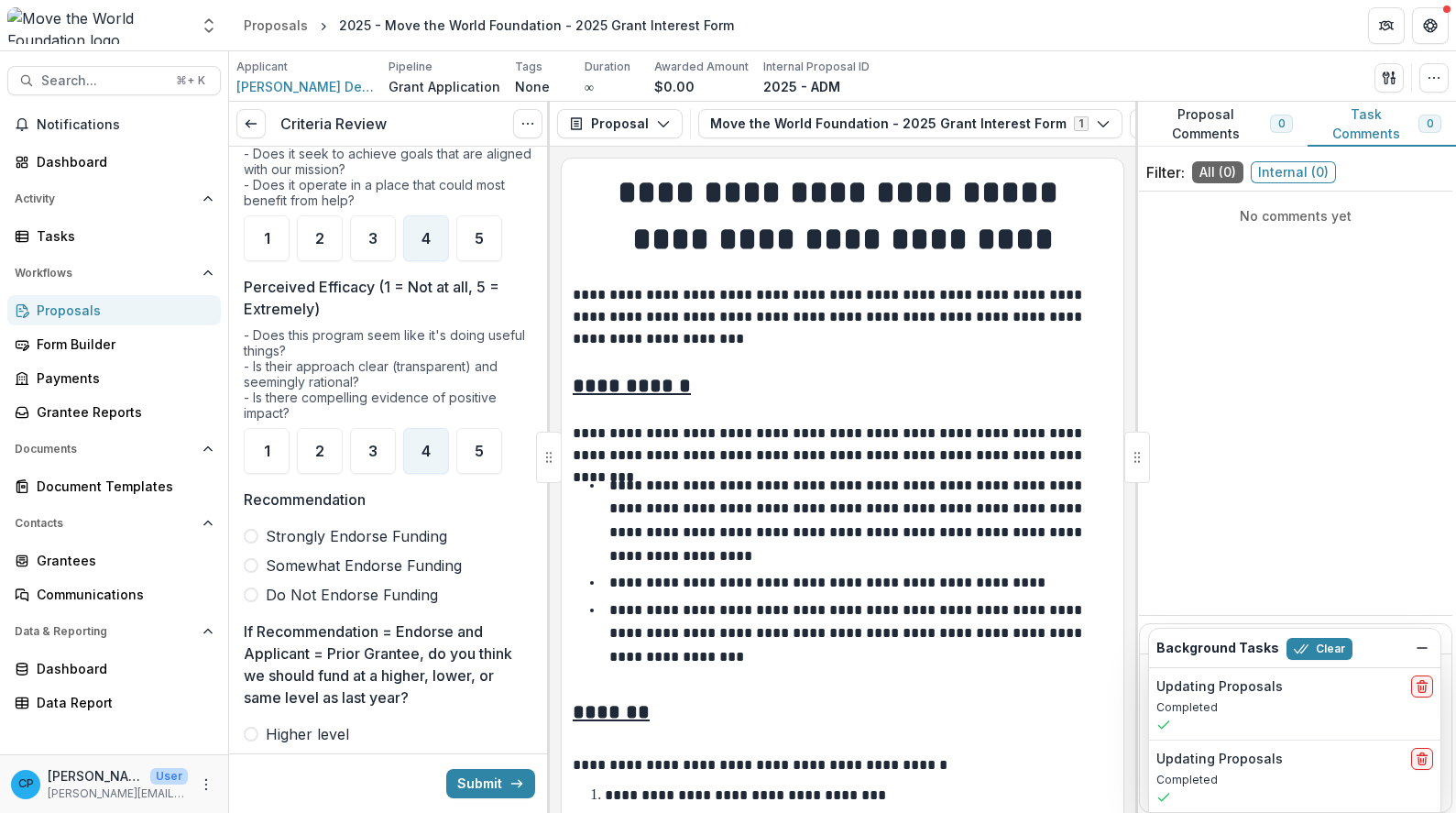
click at [430, 544] on span "Strongly Endorse Funding" at bounding box center [356, 536] width 181 height 22
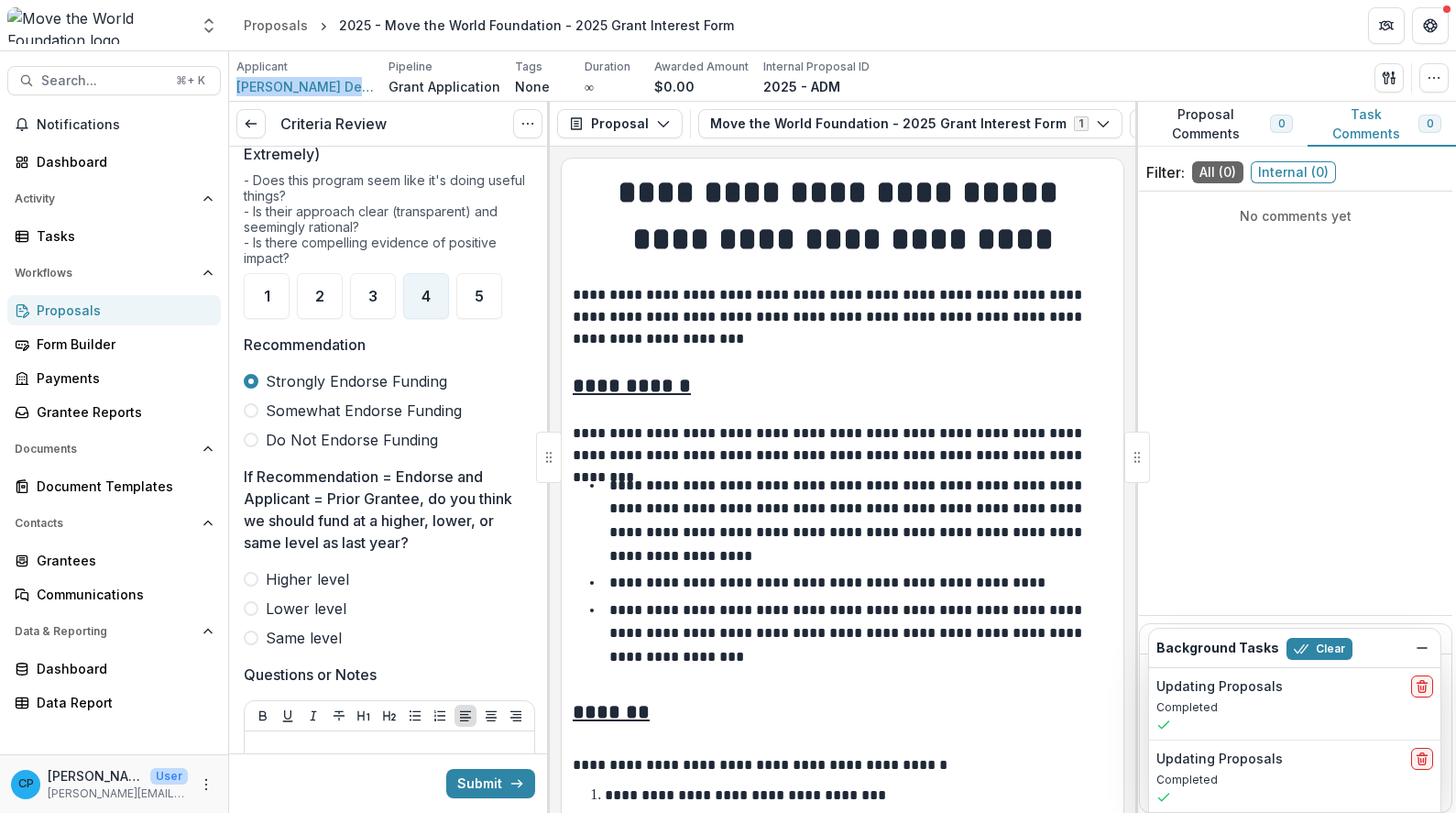
scroll to position [476, 0]
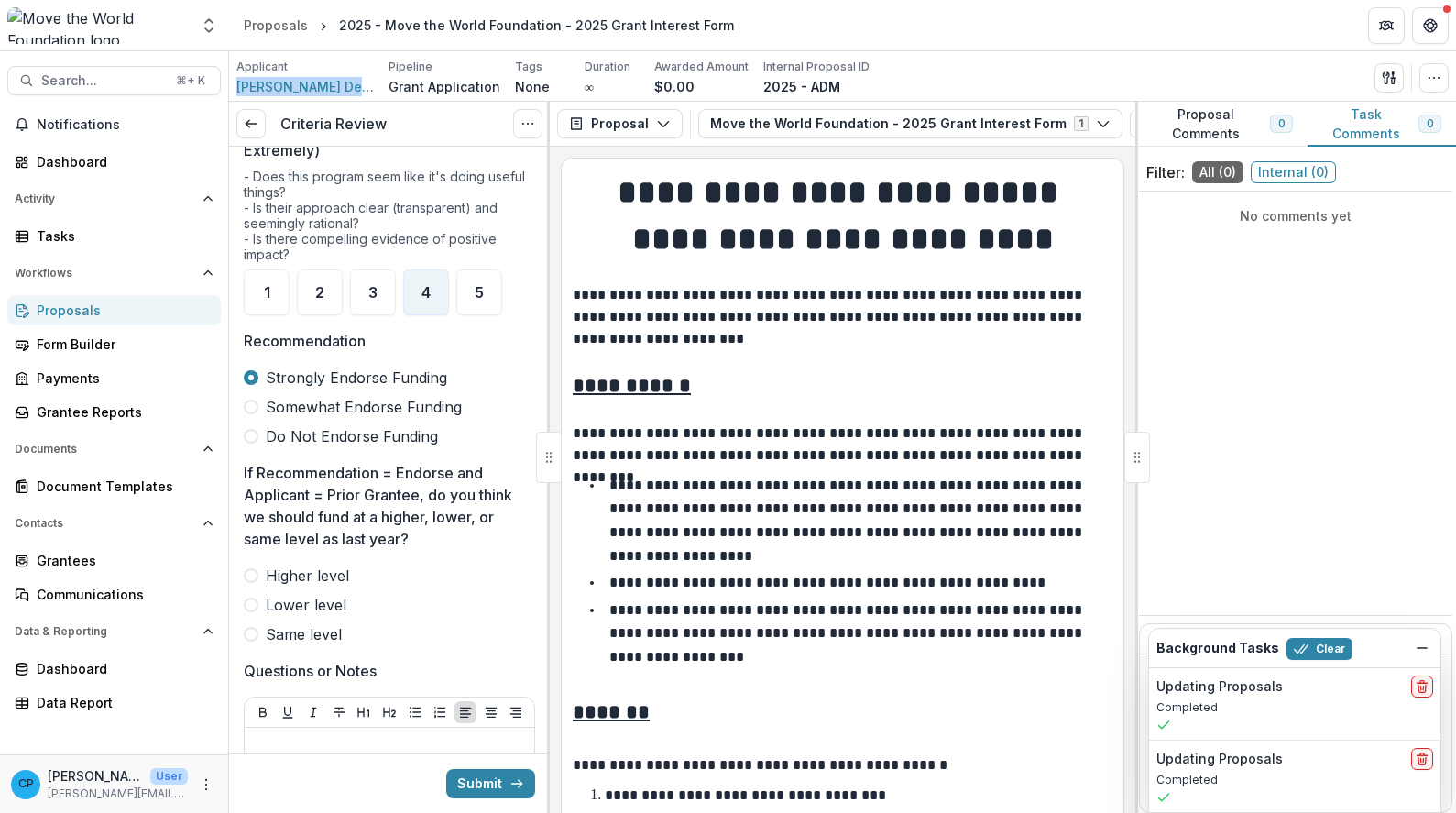
drag, startPoint x: 333, startPoint y: 631, endPoint x: 348, endPoint y: 616, distance: 21.2
click at [334, 631] on span "Same level" at bounding box center [304, 634] width 76 height 22
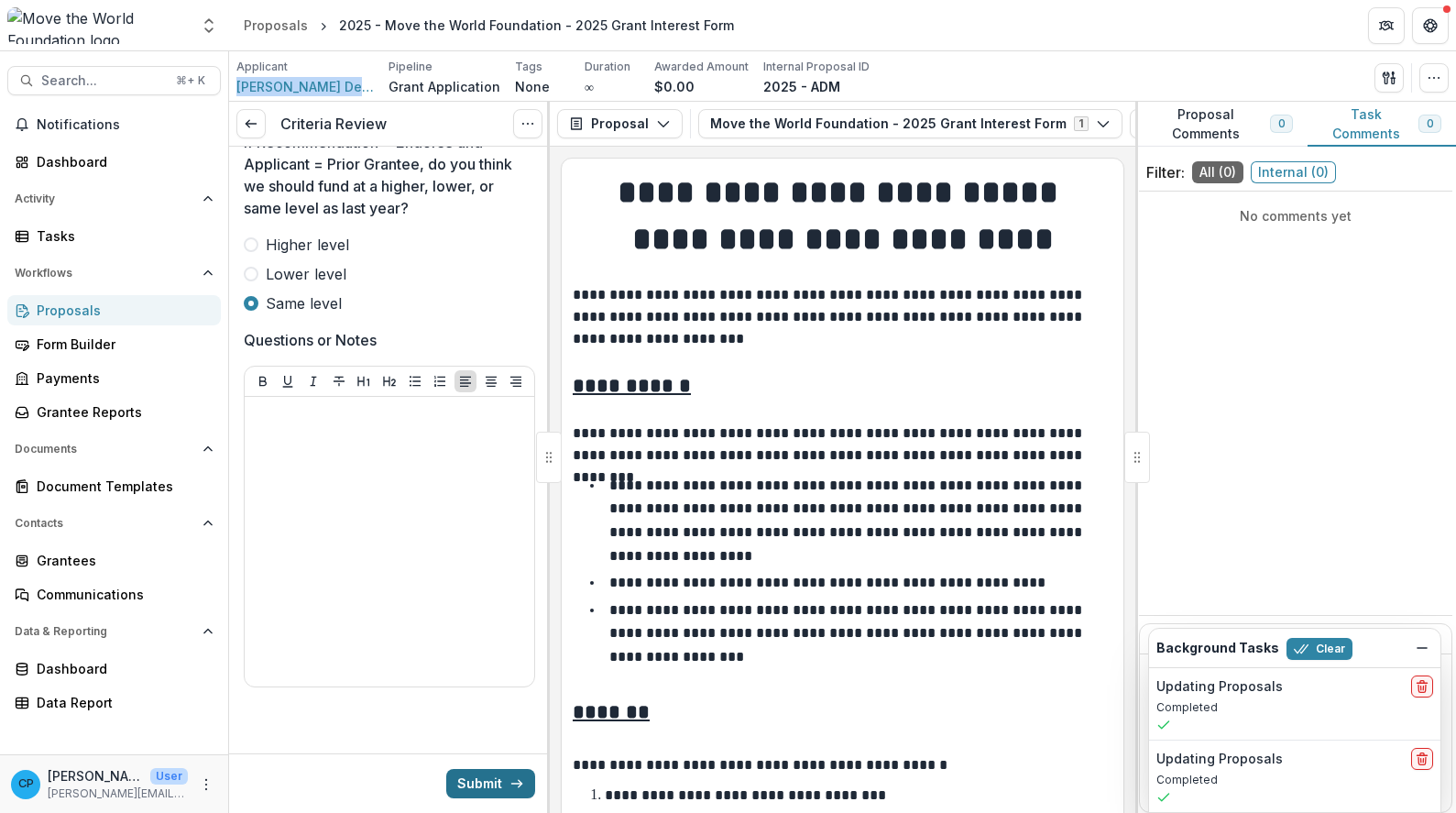
click at [483, 788] on button "Submit" at bounding box center [491, 784] width 89 height 29
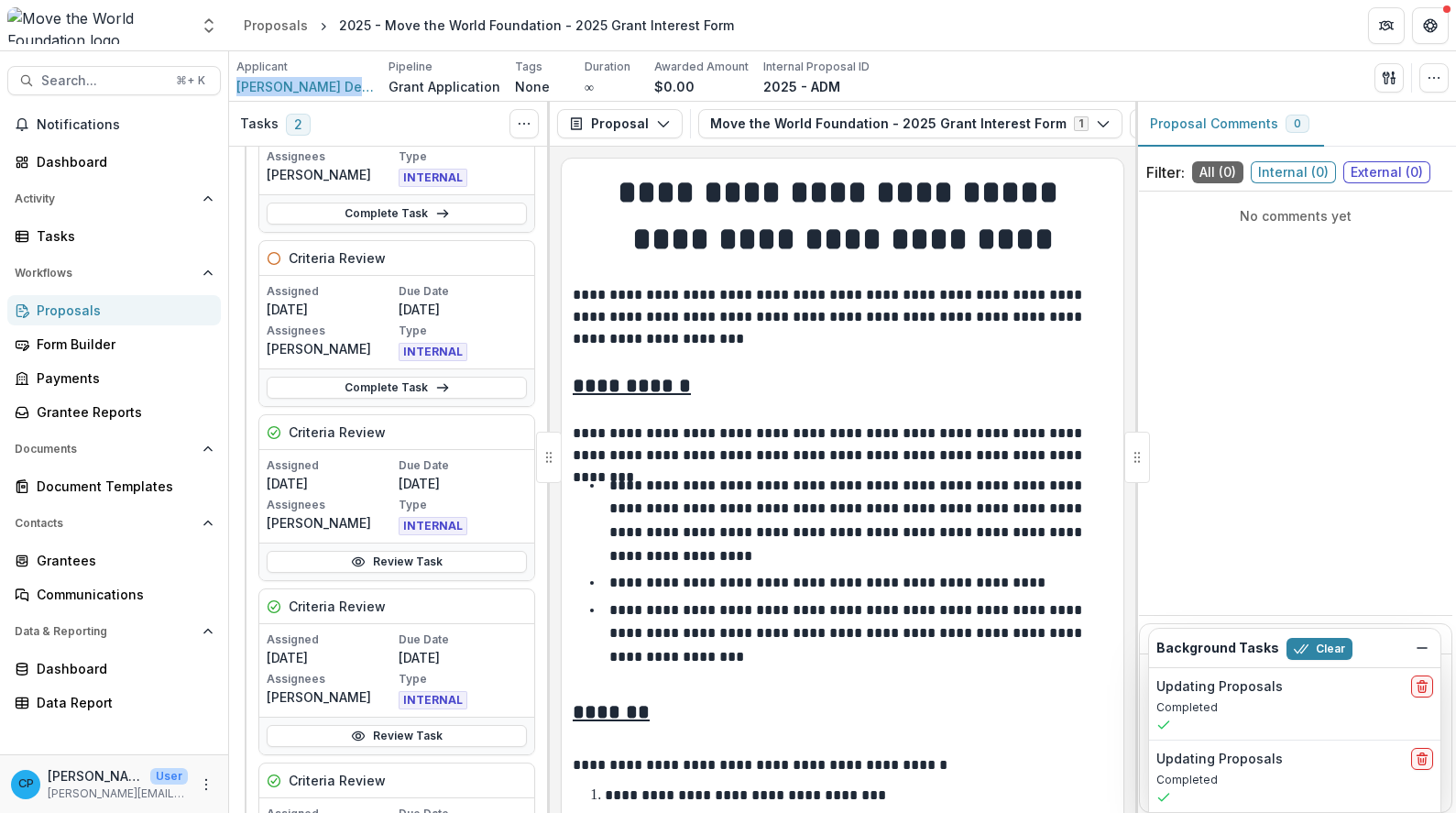
scroll to position [366, 0]
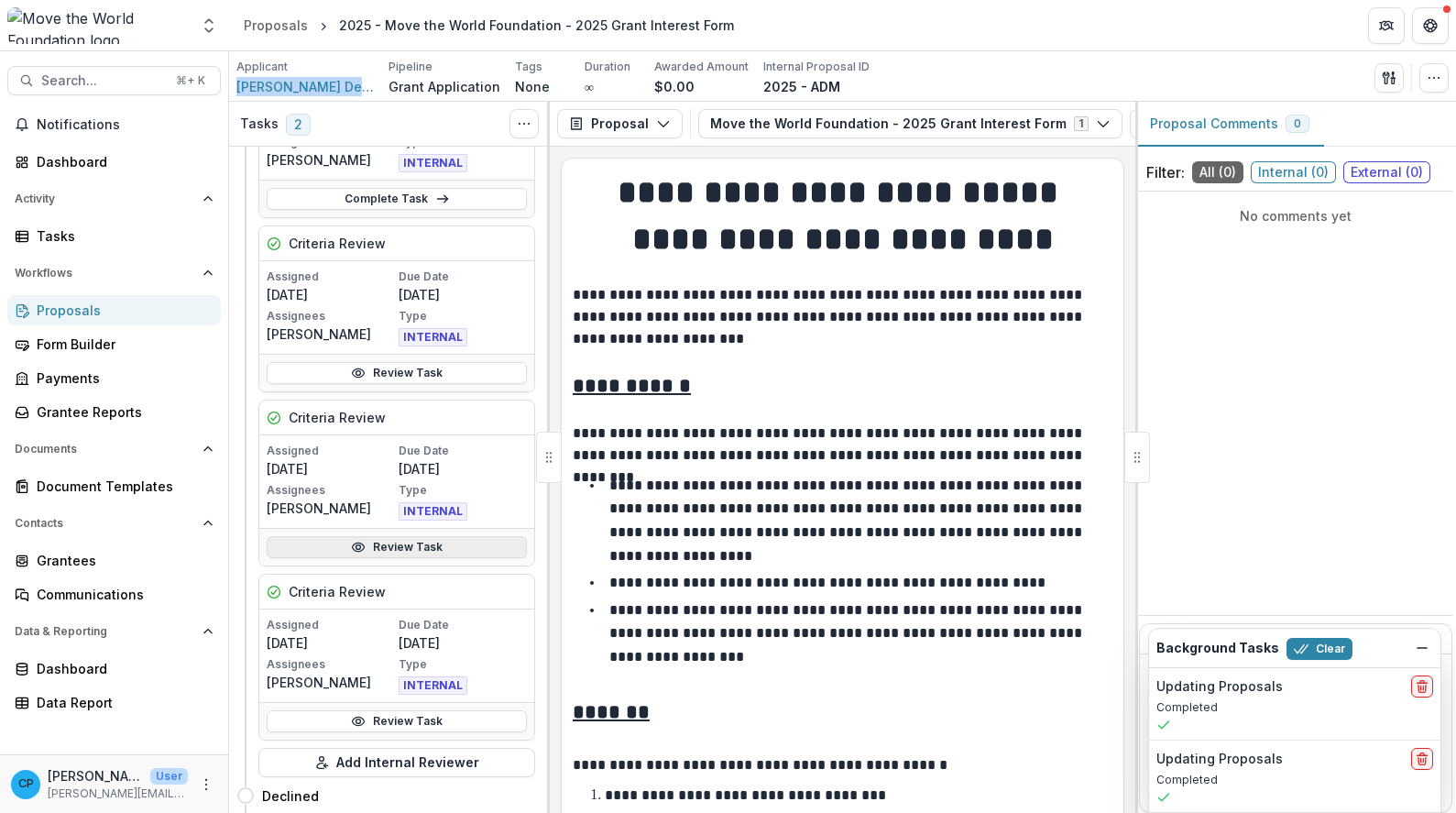
click at [363, 553] on icon at bounding box center [358, 547] width 15 height 15
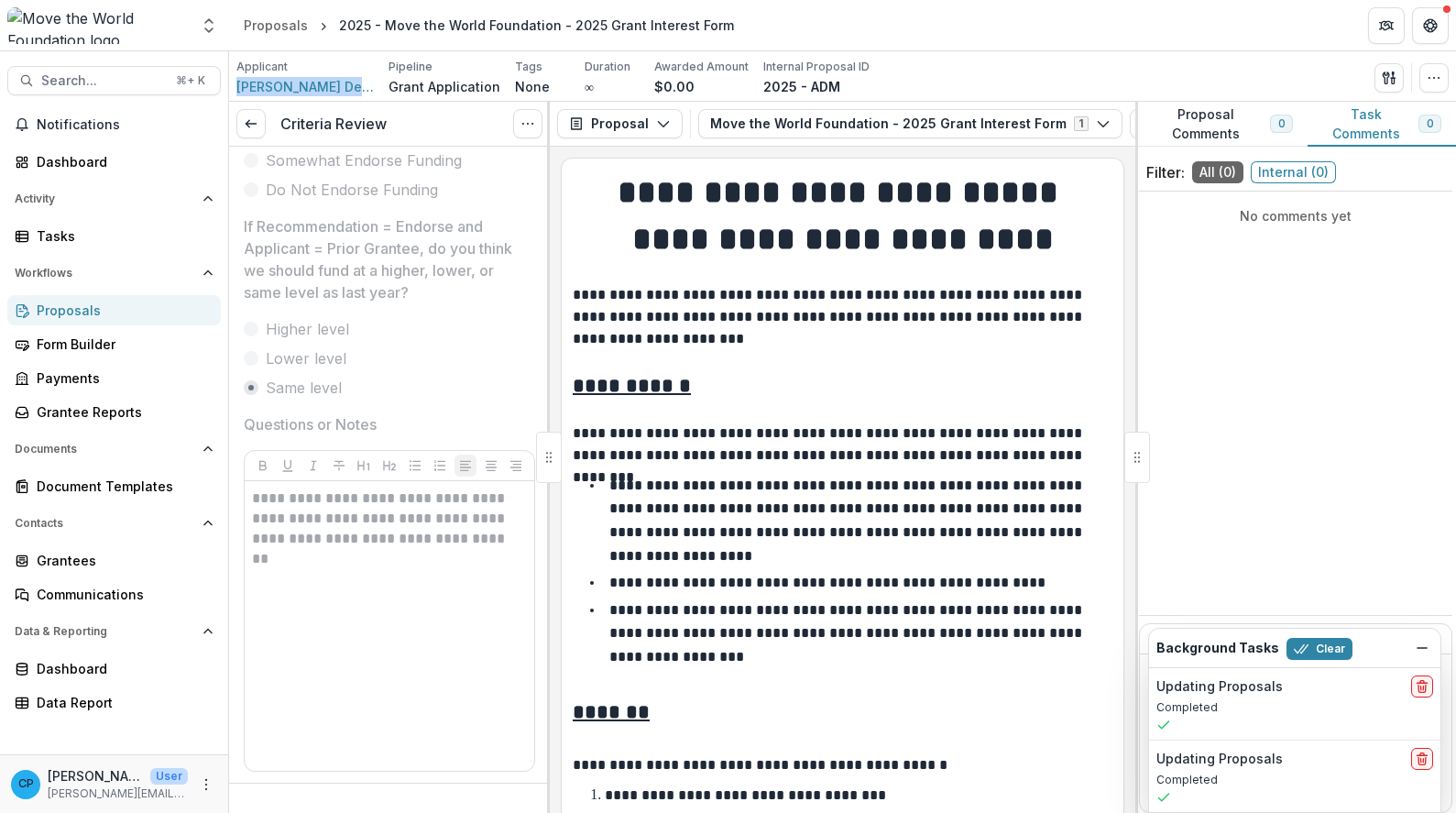
scroll to position [778, 0]
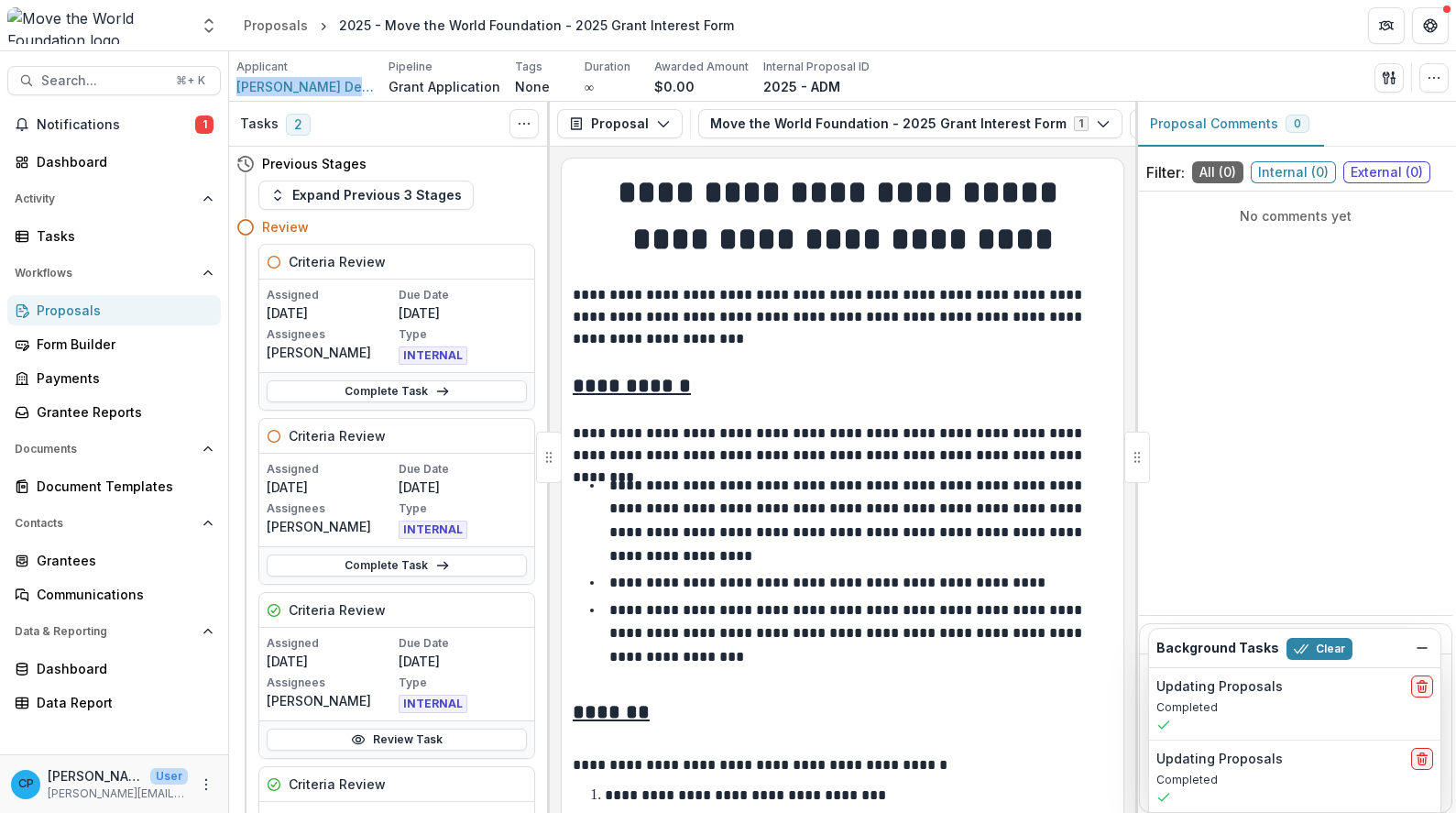
scroll to position [348, 0]
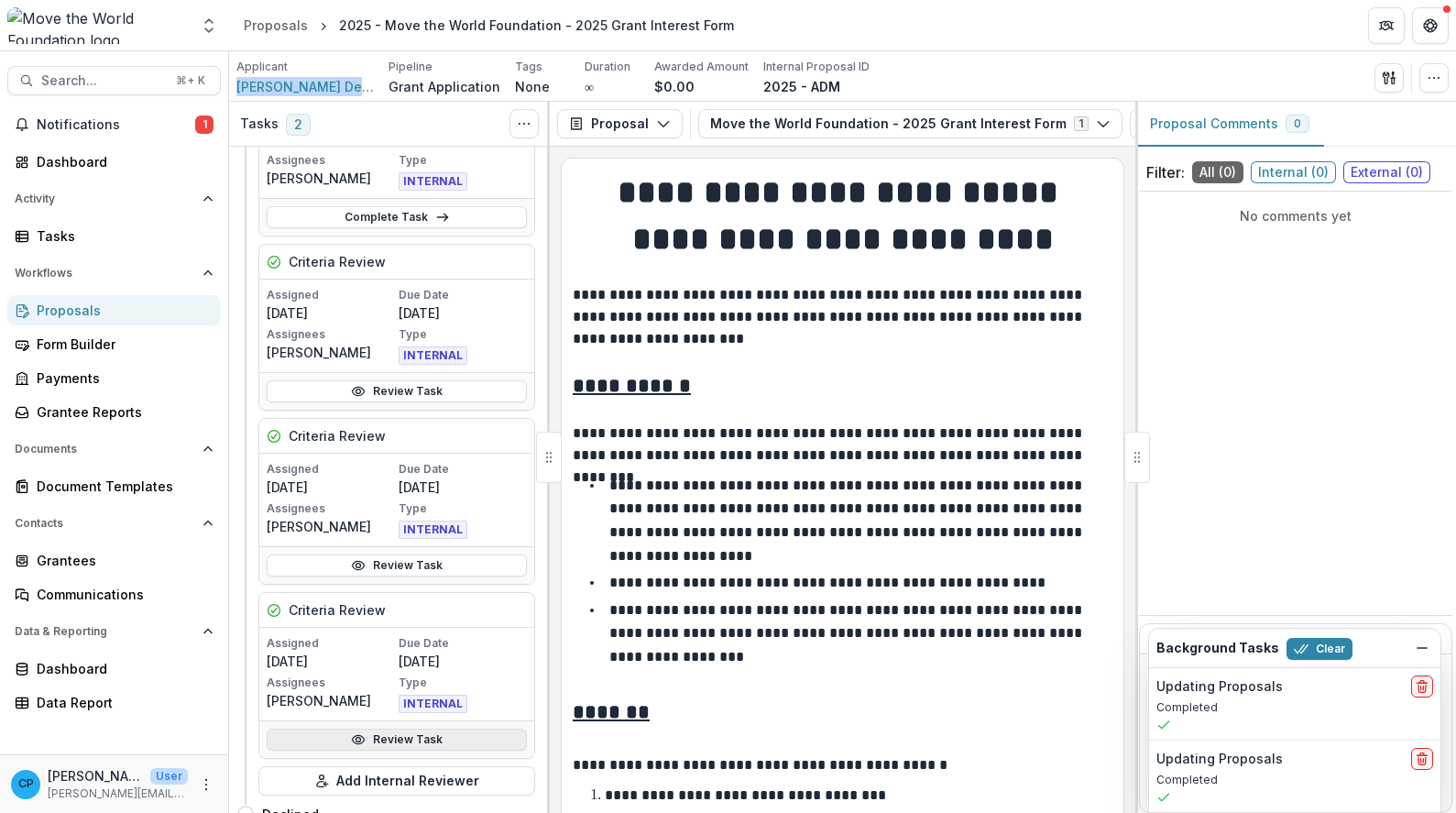
click at [437, 730] on link "Review Task" at bounding box center [397, 739] width 261 height 22
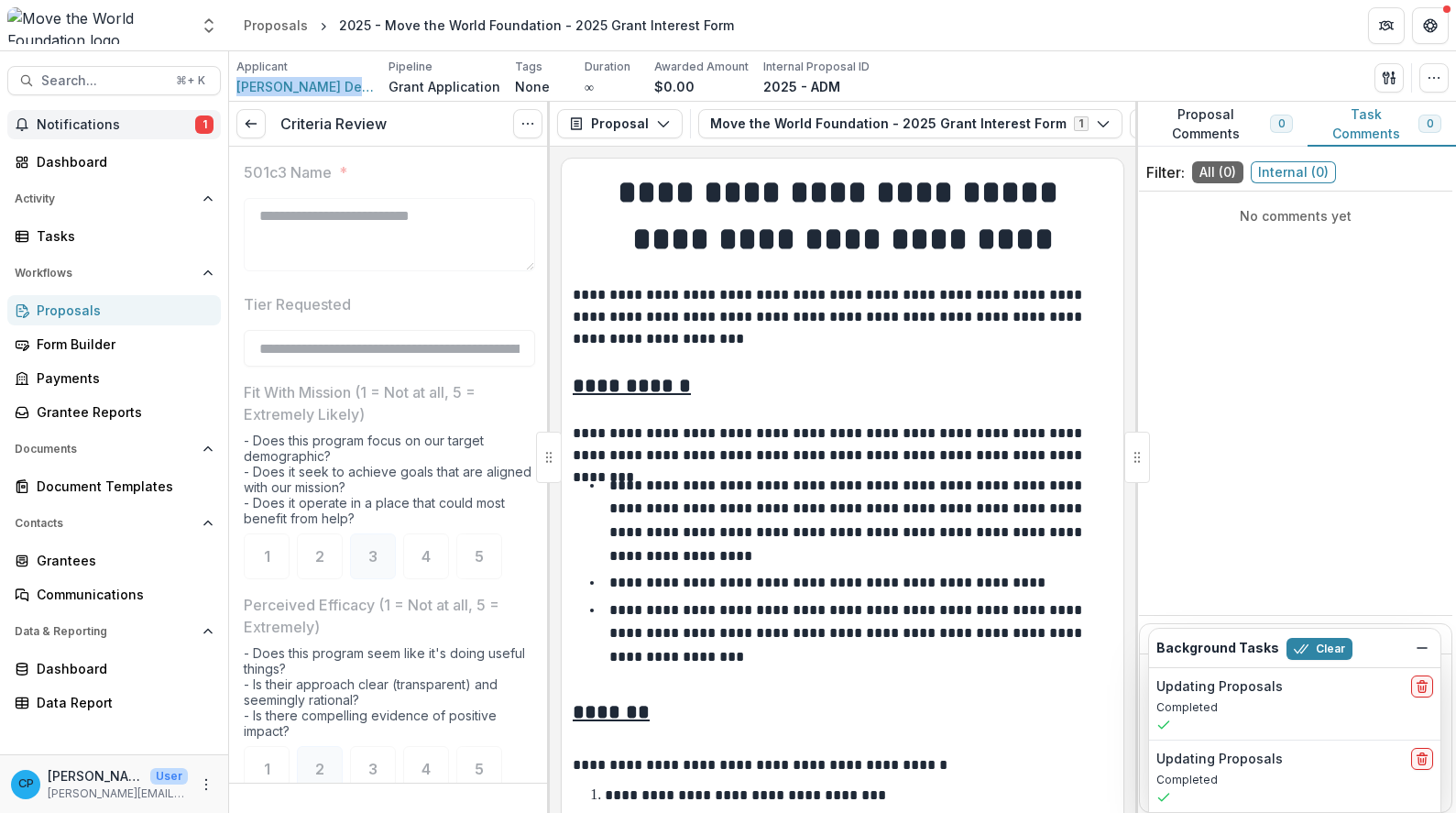
click at [115, 129] on span "Notifications" at bounding box center [116, 124] width 158 height 16
click at [811, 331] on p "**********" at bounding box center [840, 317] width 534 height 66
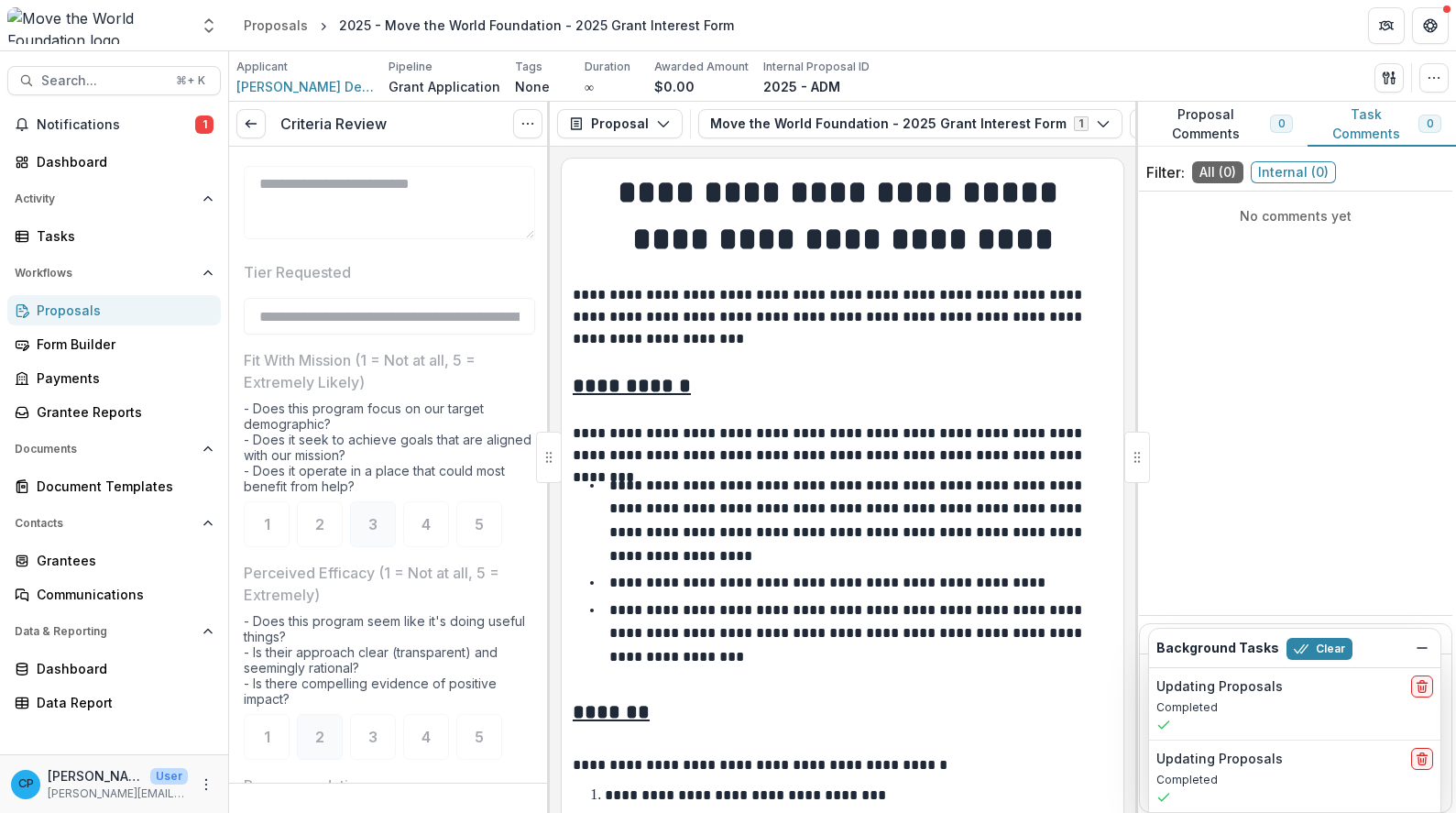
click at [70, 324] on link "Proposals" at bounding box center [114, 309] width 214 height 30
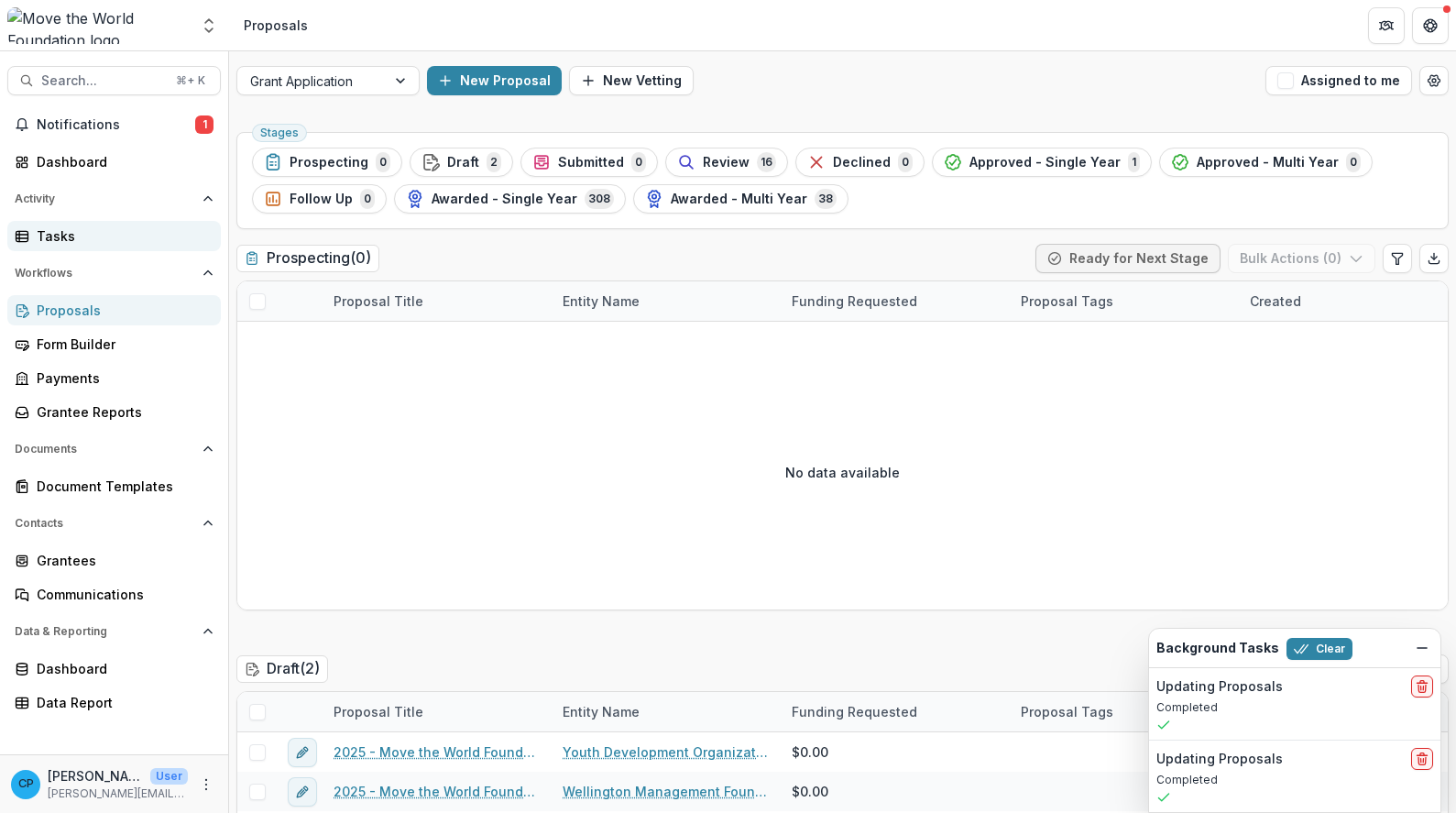
click at [78, 233] on div "Tasks" at bounding box center [122, 236] width 169 height 19
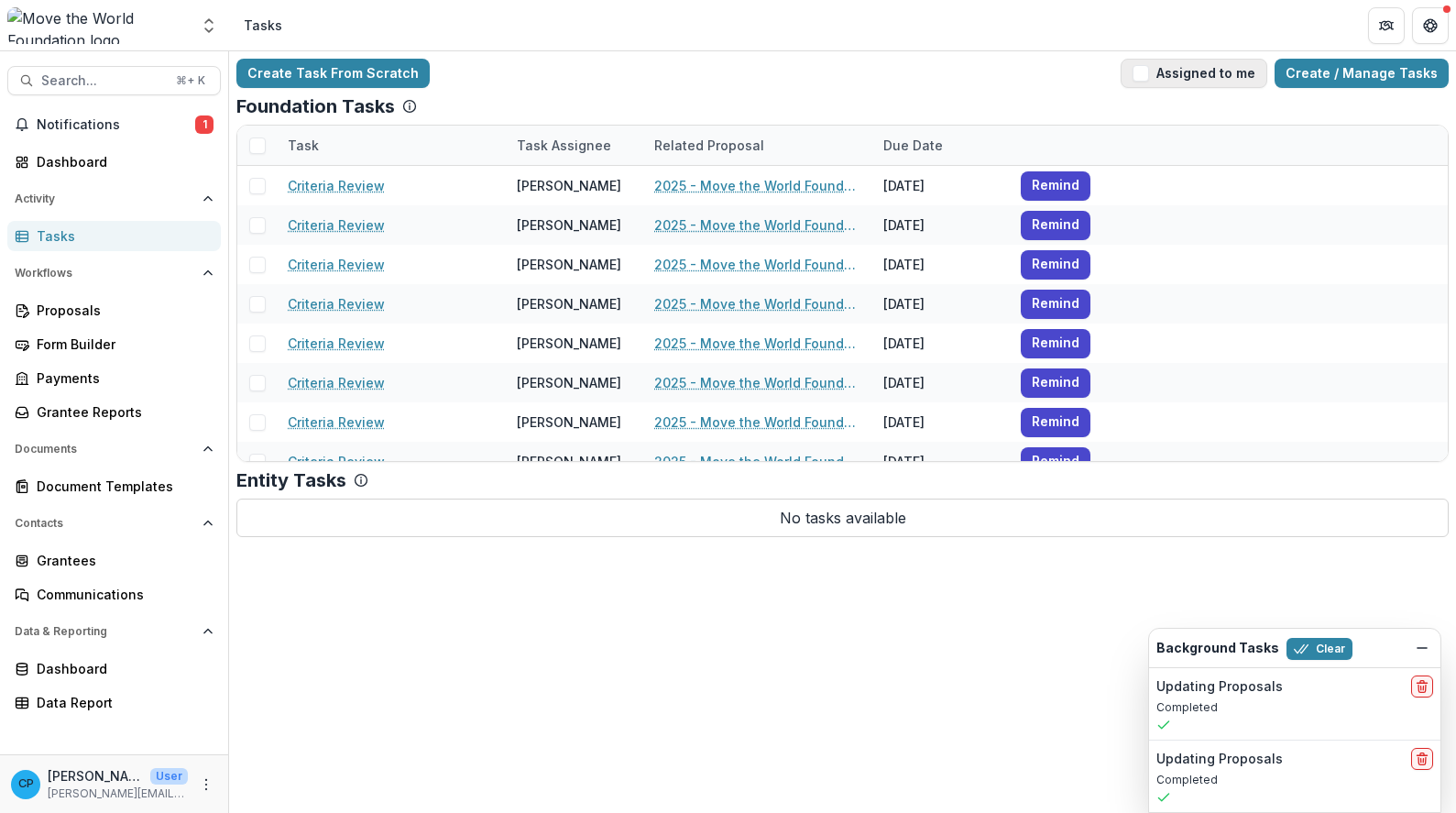
click at [1242, 75] on button "Assigned to me" at bounding box center [1194, 74] width 146 height 29
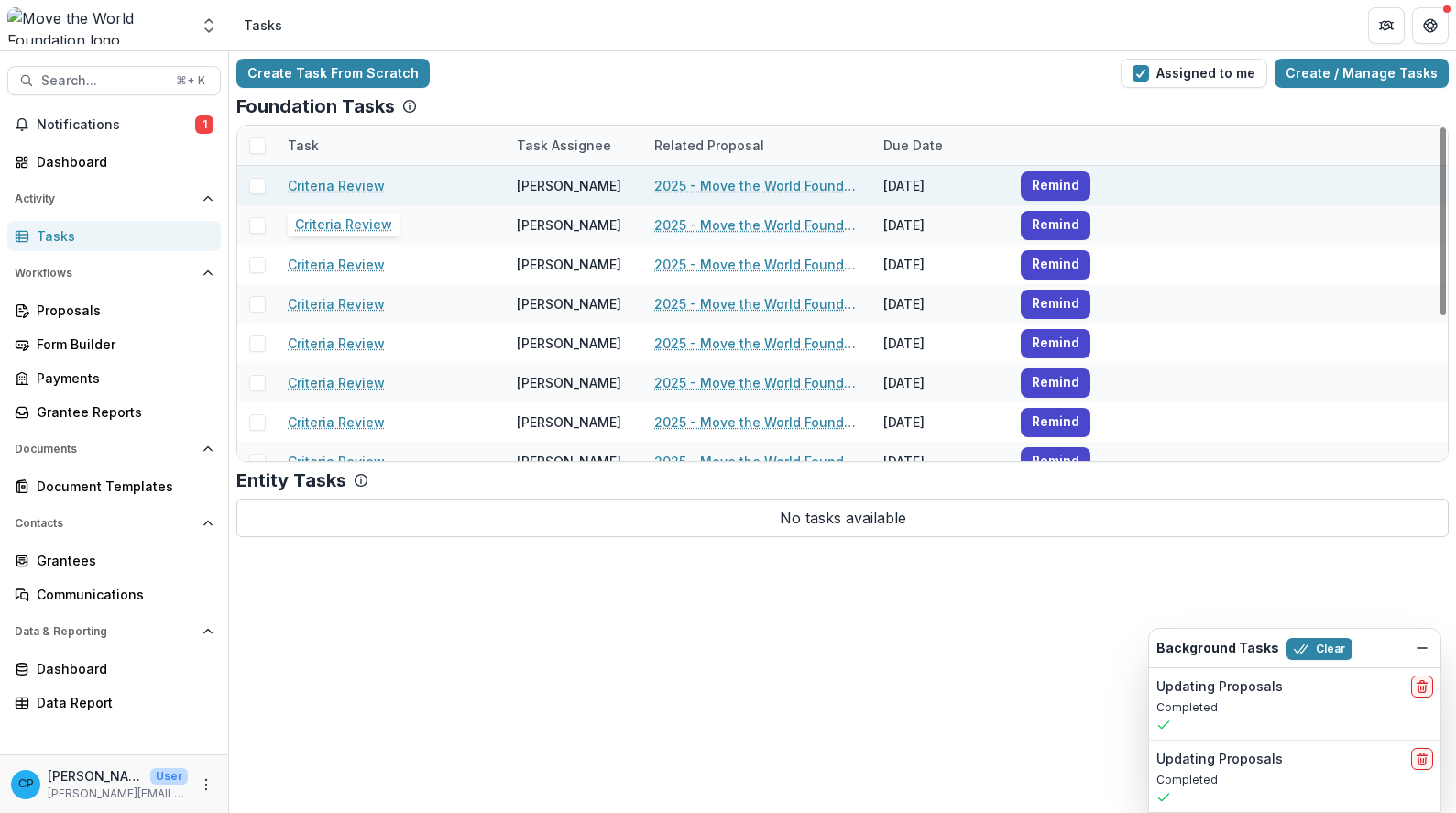
click at [352, 190] on link "Criteria Review" at bounding box center [335, 185] width 97 height 19
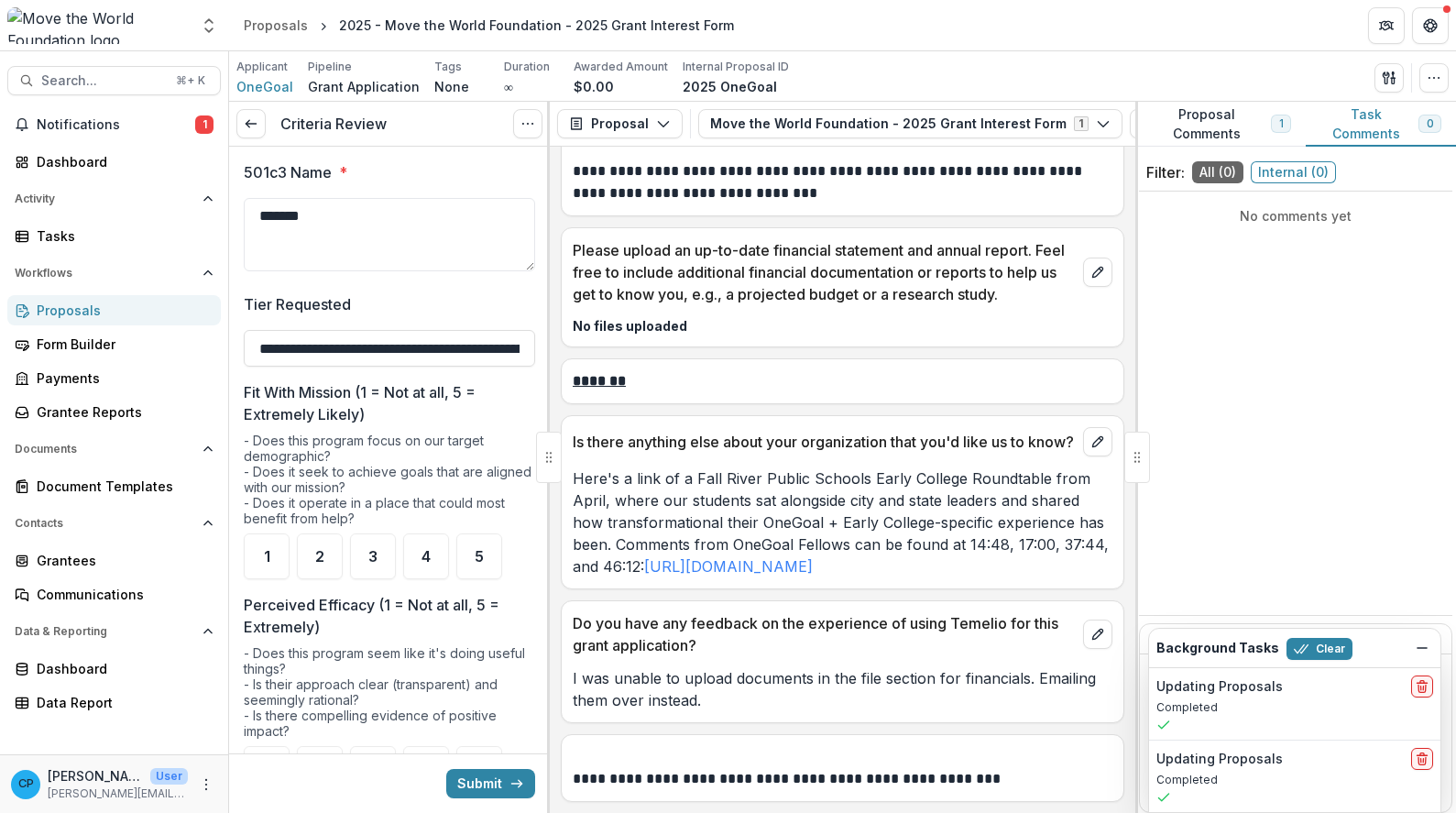
scroll to position [8895, 0]
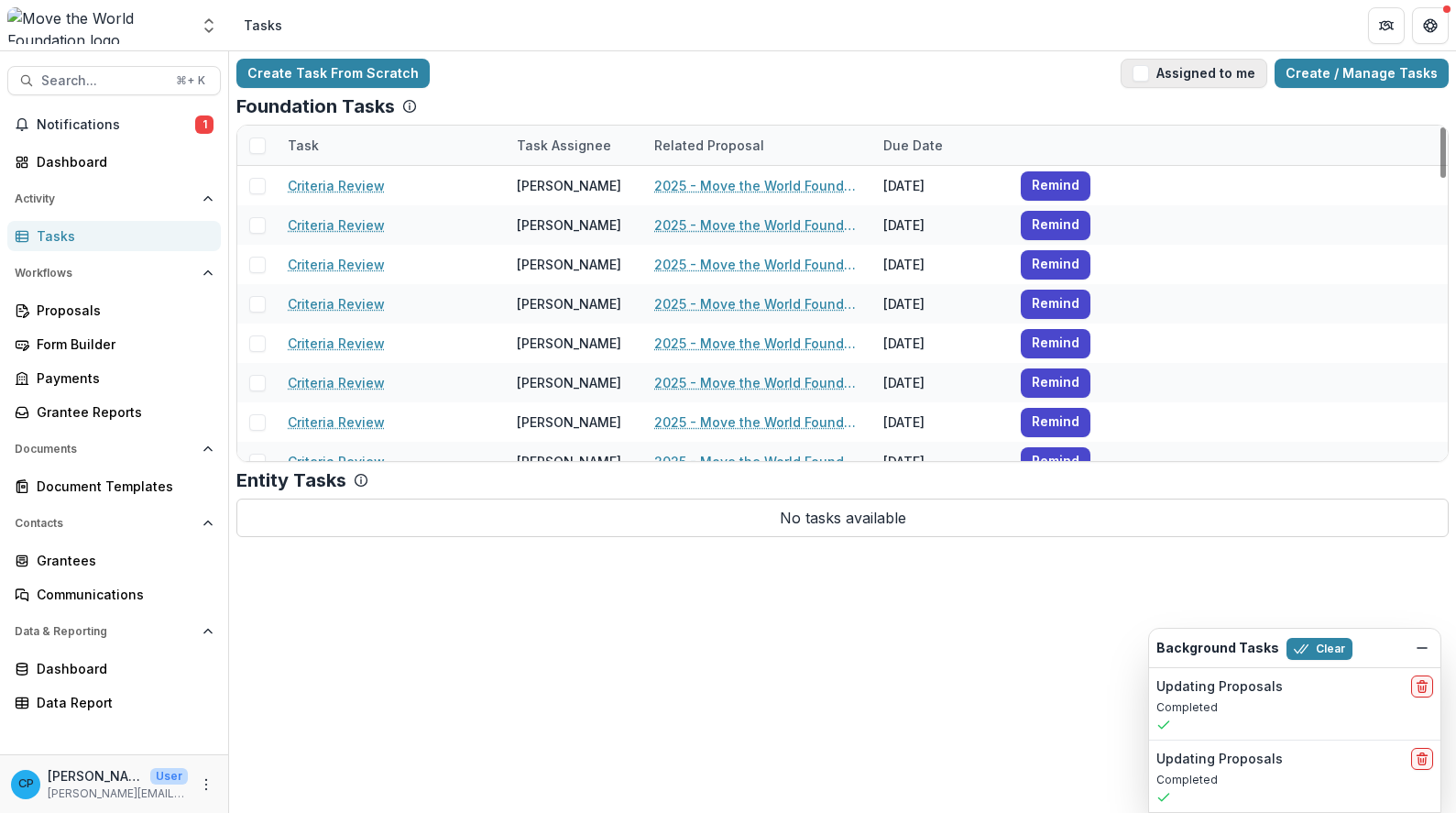
click at [1204, 73] on button "Assigned to me" at bounding box center [1194, 74] width 146 height 29
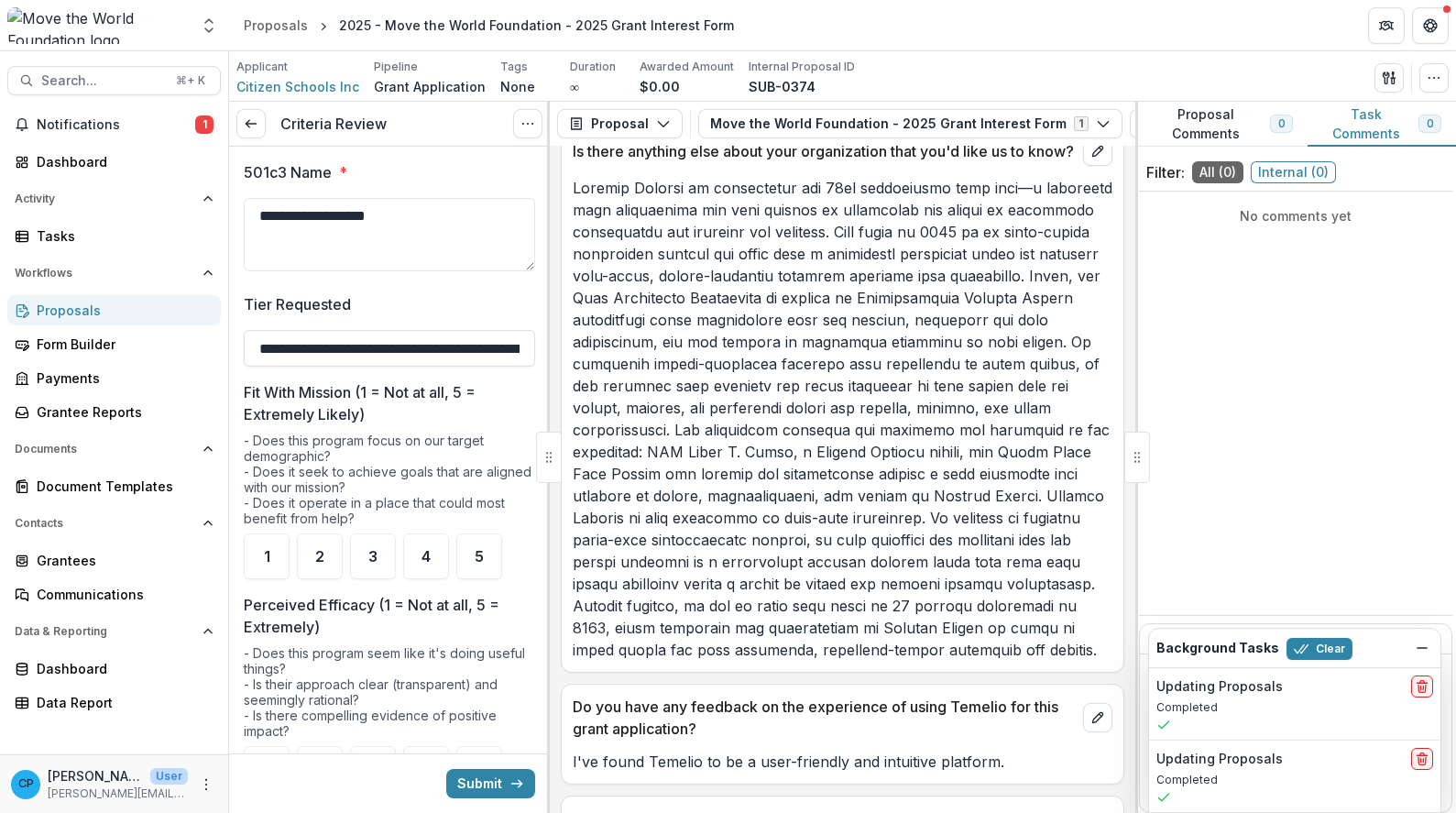
scroll to position [12721, 0]
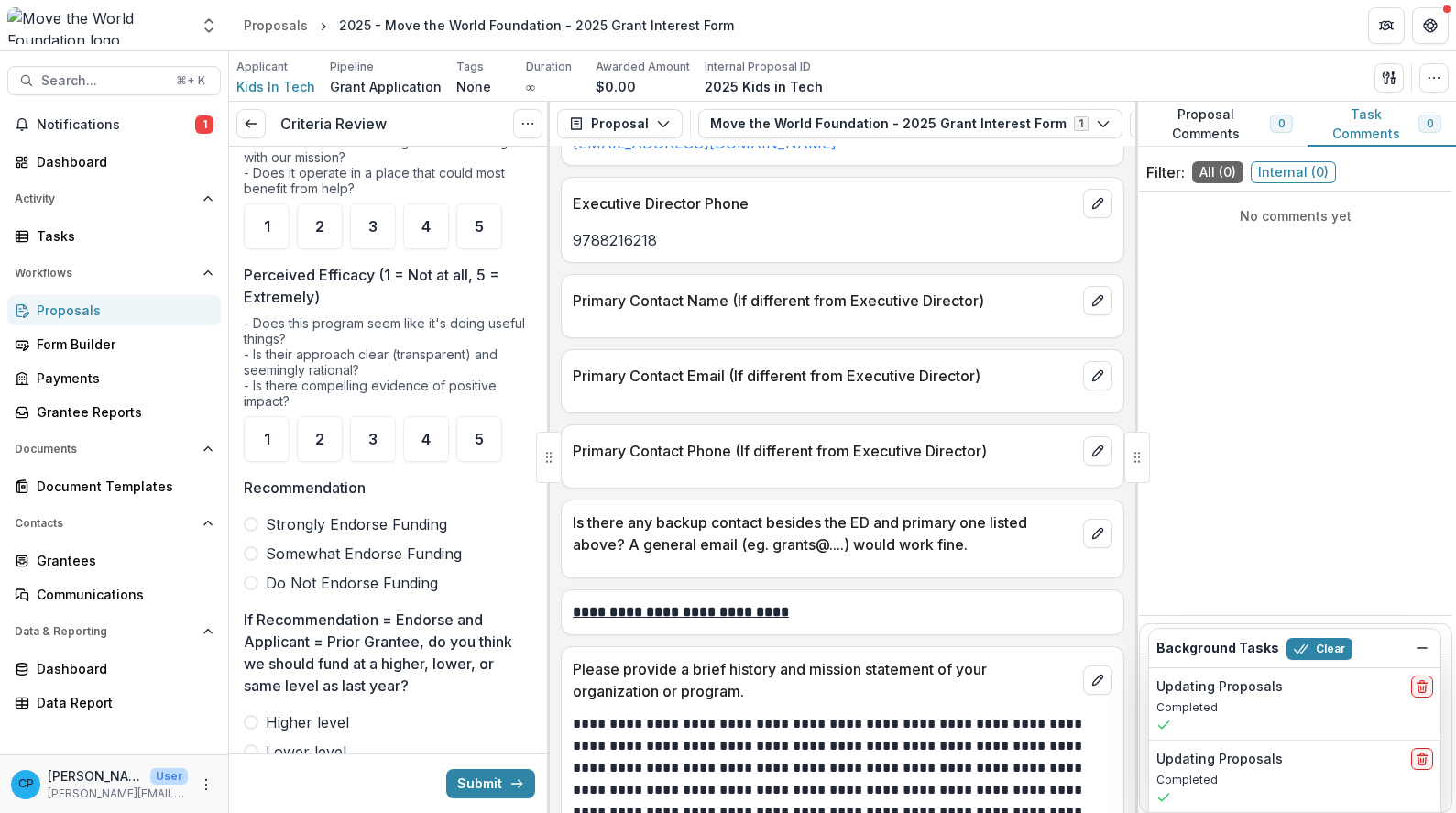
scroll to position [2058, 0]
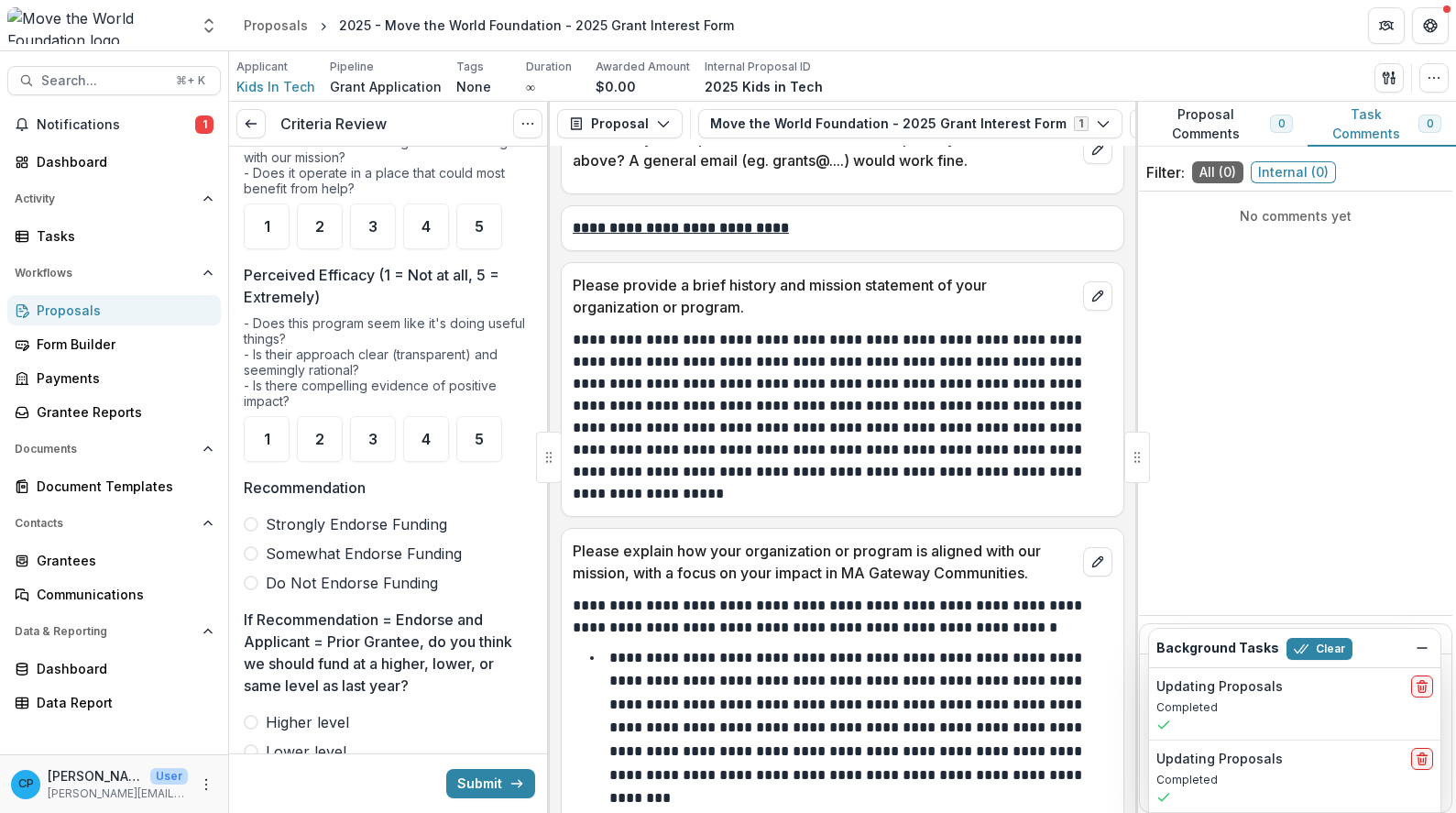
click at [379, 518] on span "Strongly Endorse Funding" at bounding box center [356, 524] width 181 height 22
click at [327, 713] on span "Higher level" at bounding box center [308, 722] width 84 height 22
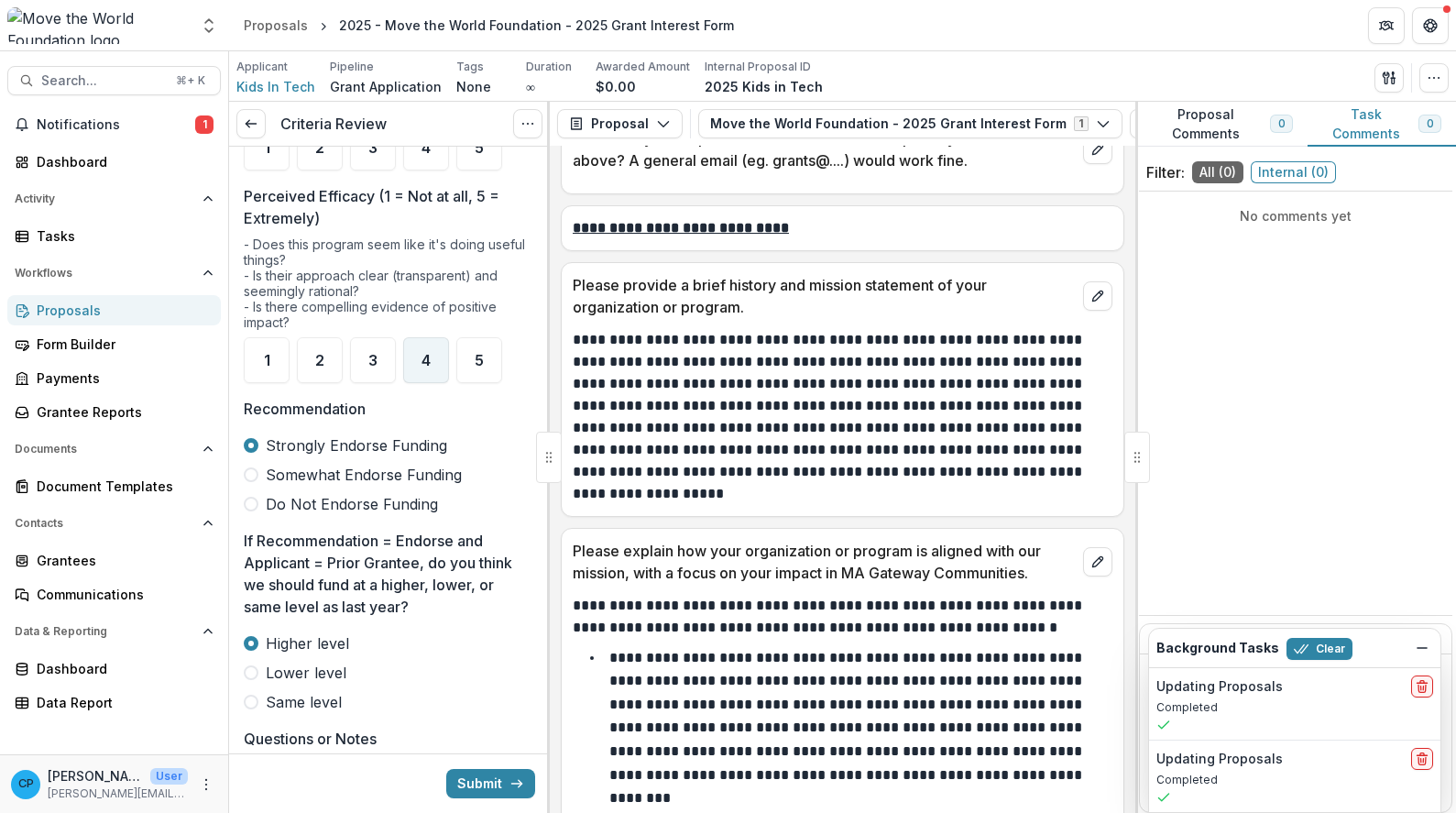
click at [429, 360] on span "4" at bounding box center [426, 360] width 9 height 15
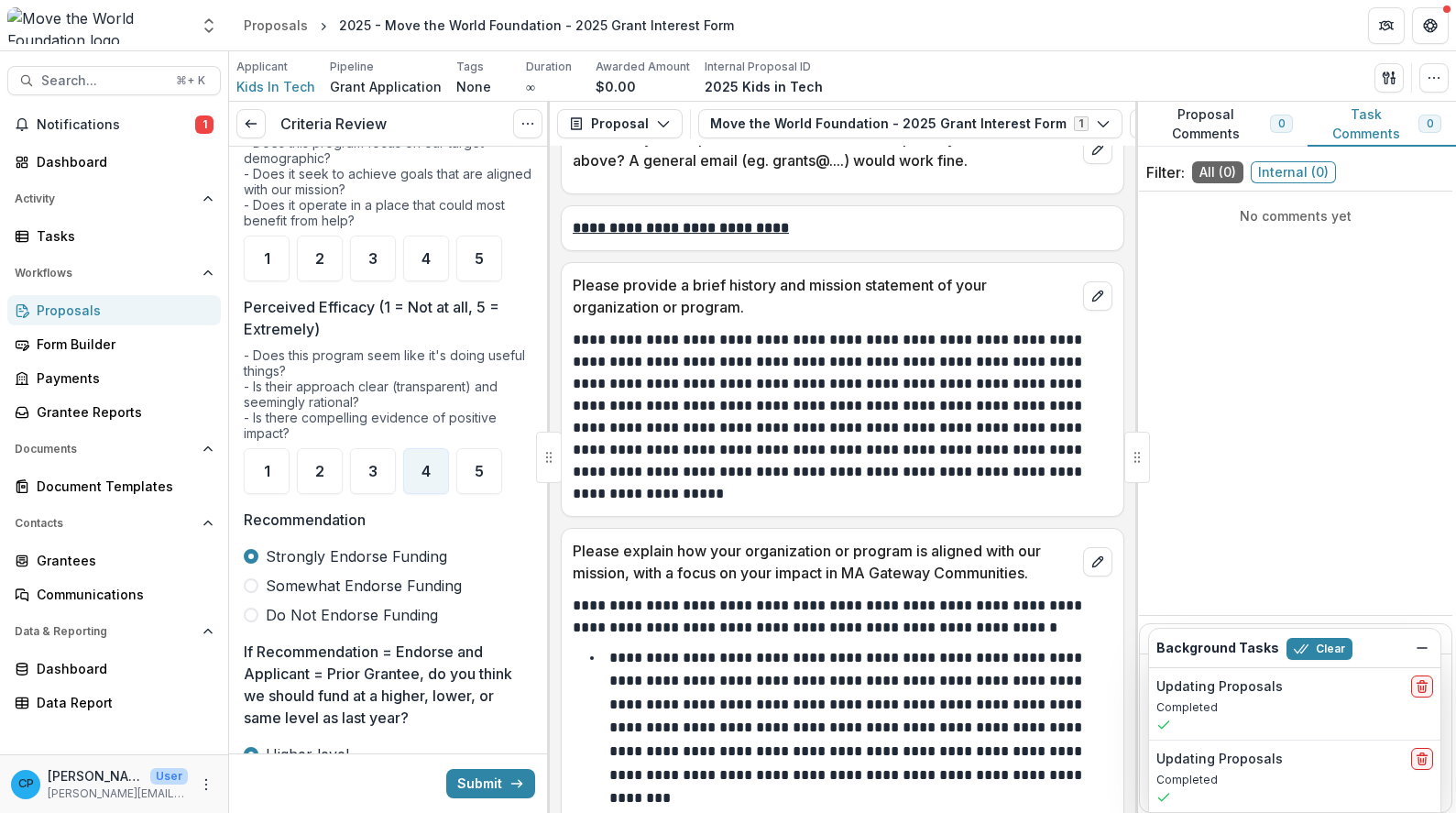
scroll to position [238, 0]
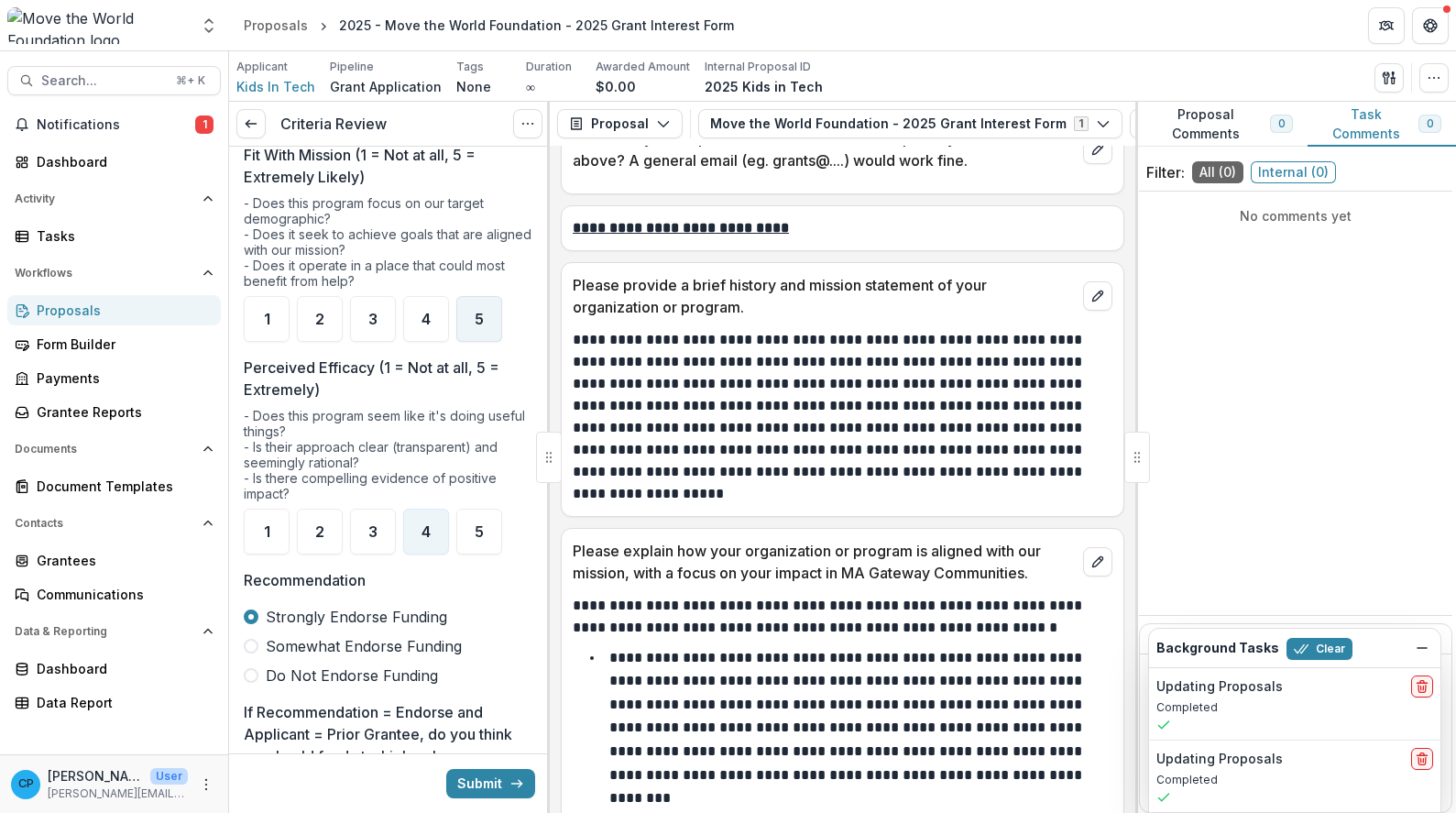
click at [483, 312] on span "5" at bounding box center [479, 319] width 9 height 15
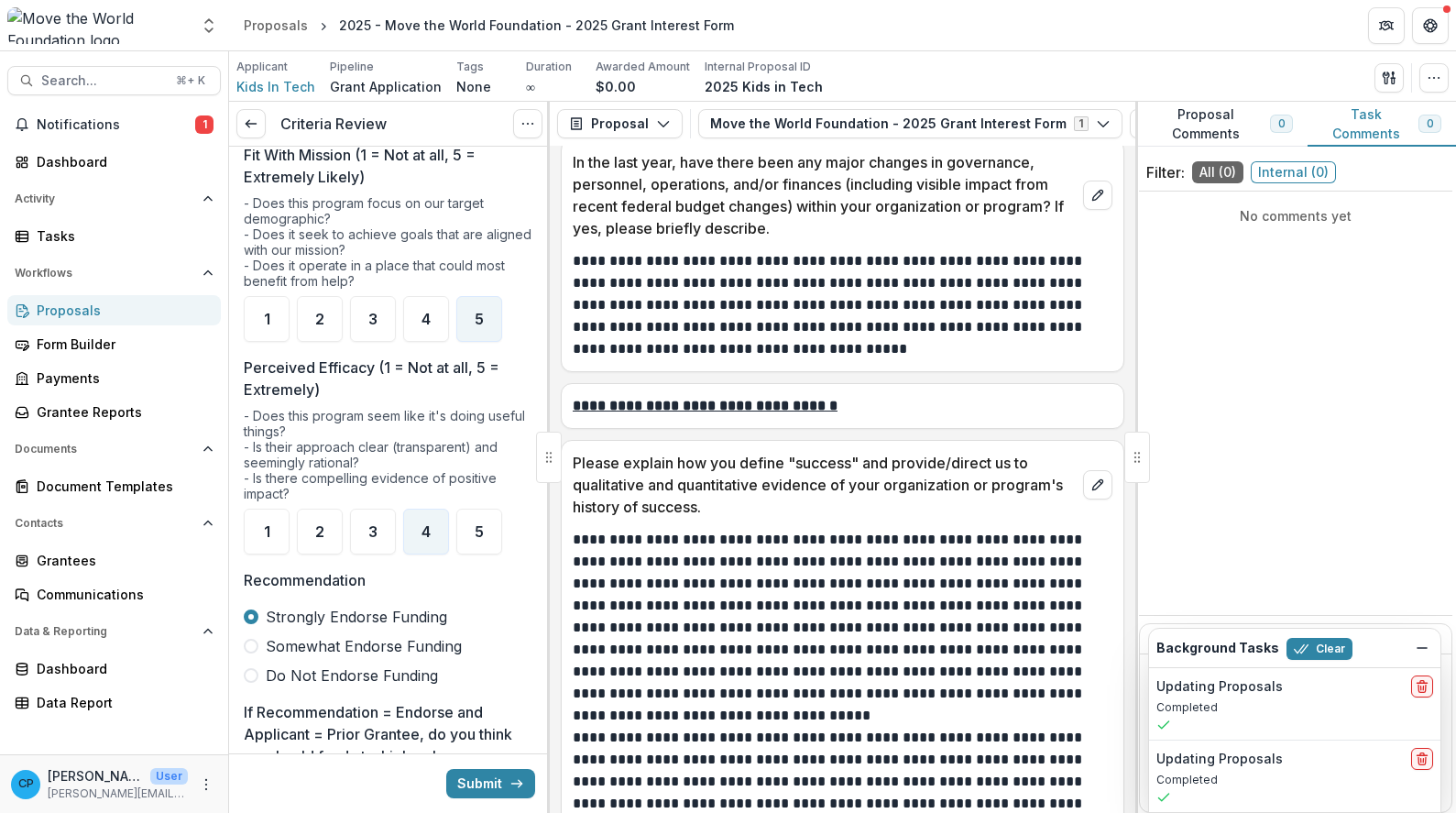
scroll to position [3098, 0]
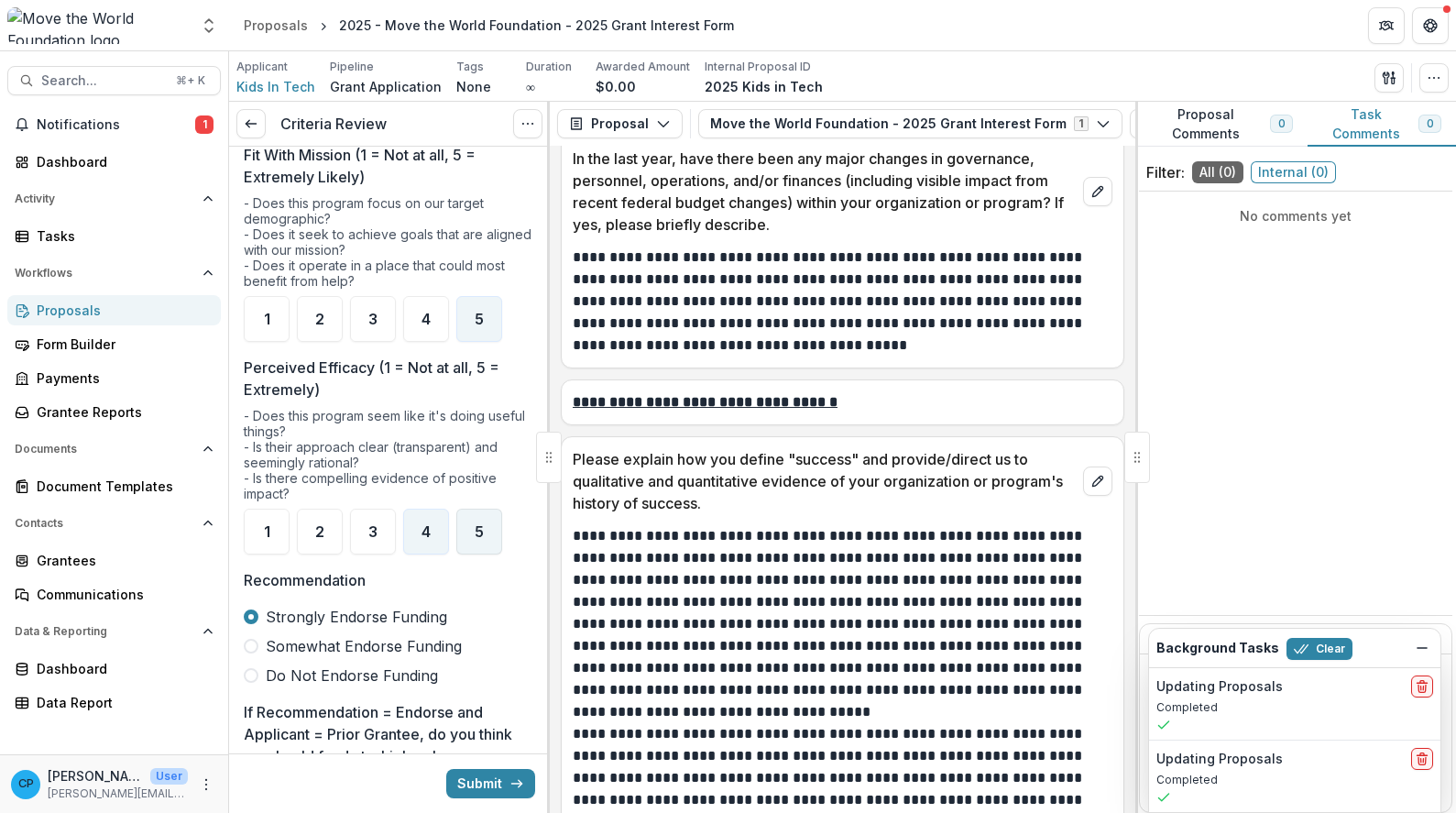
click at [481, 525] on span "5" at bounding box center [479, 531] width 9 height 15
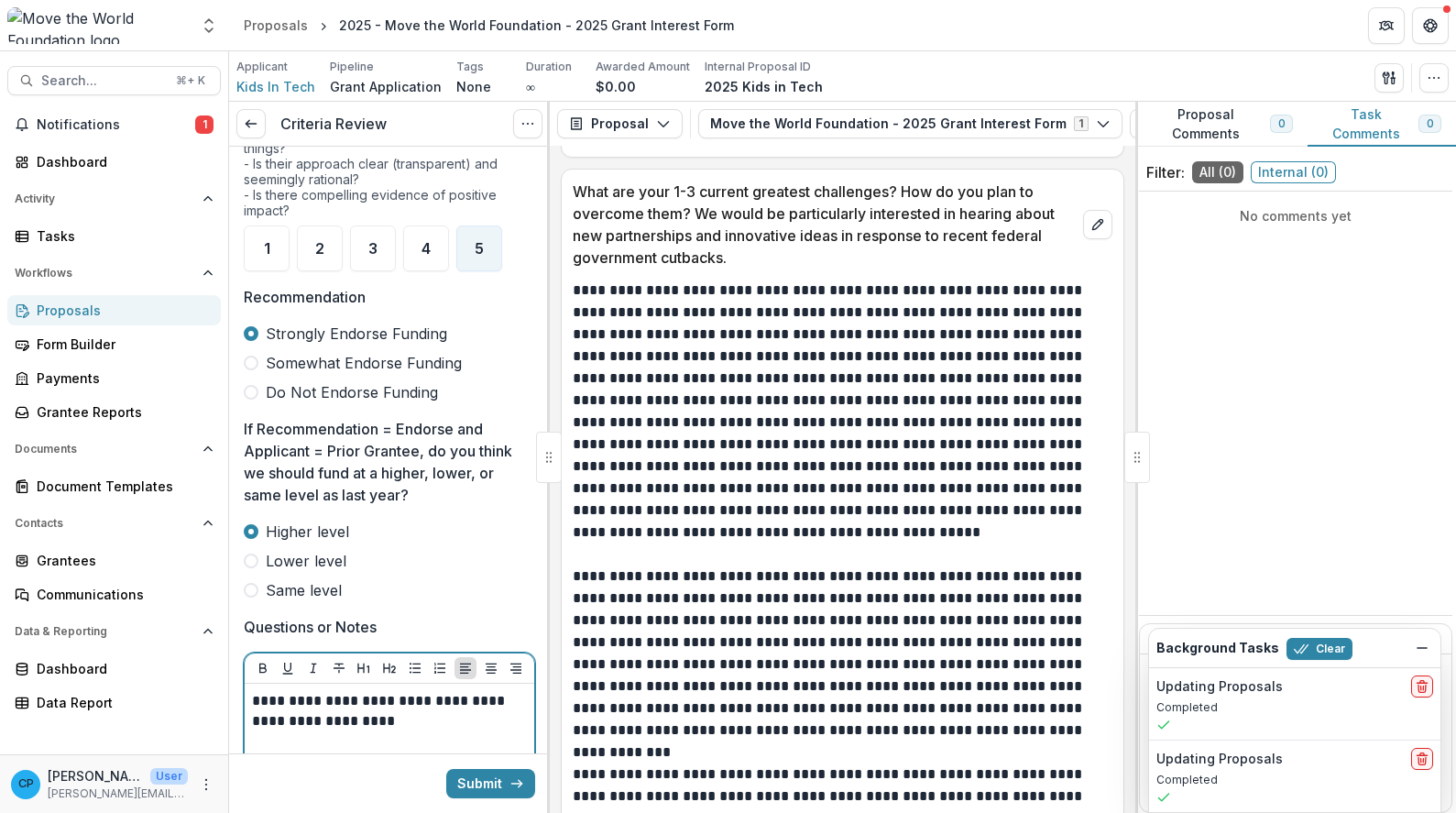
scroll to position [708, 0]
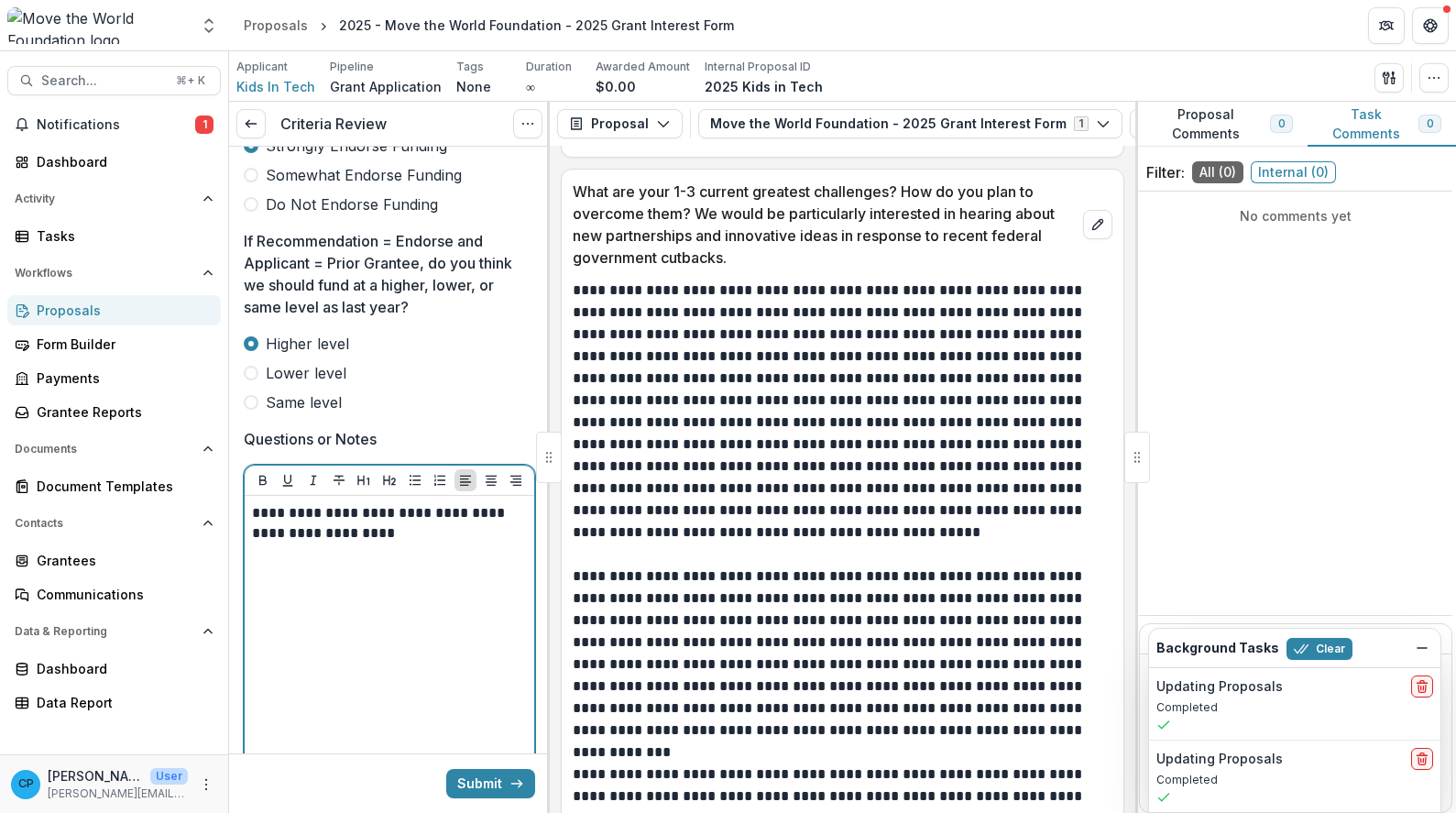
click at [254, 513] on p "**********" at bounding box center [387, 523] width 270 height 41
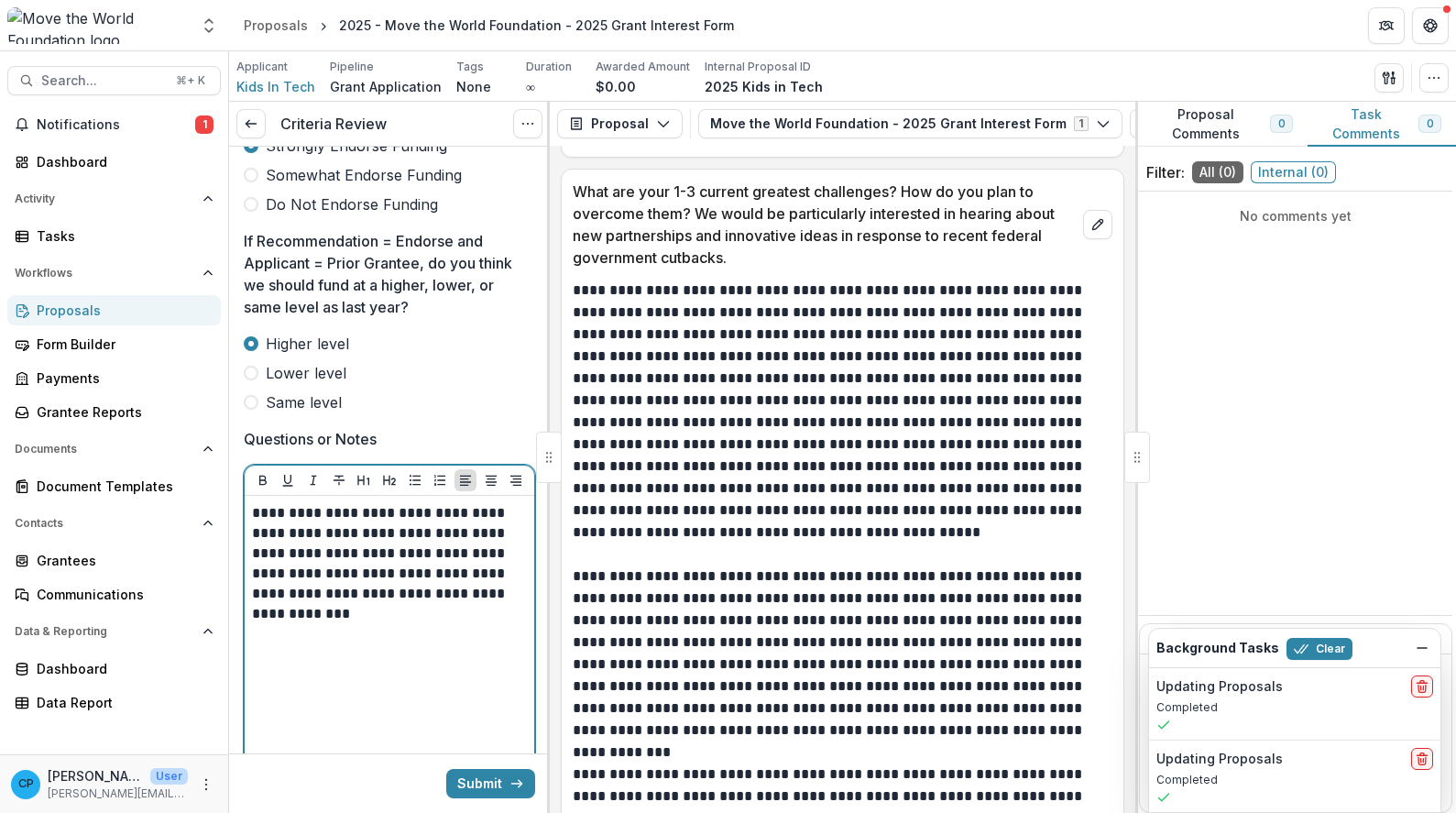
scroll to position [4281, 0]
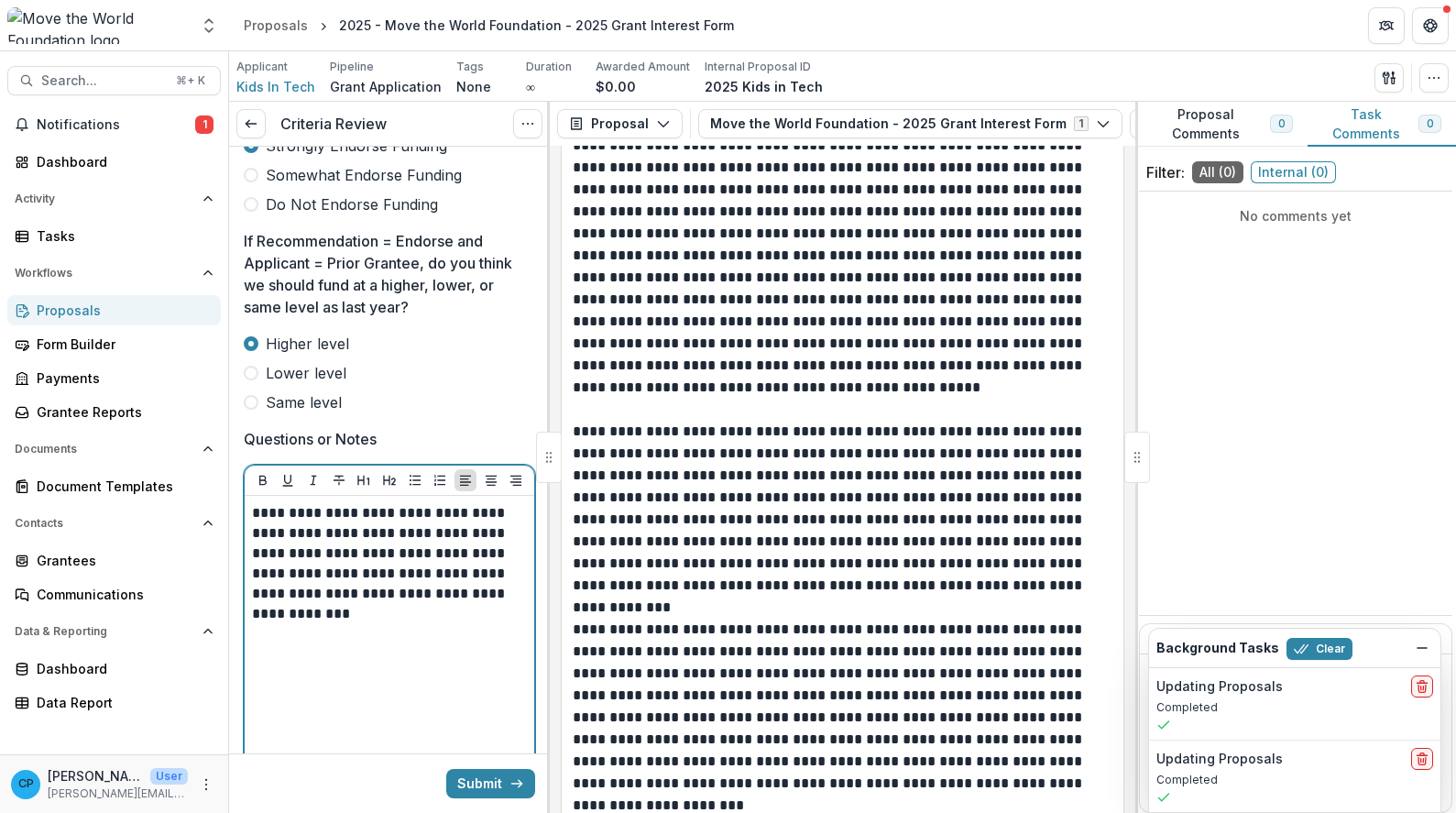
click at [456, 616] on p "**********" at bounding box center [387, 563] width 270 height 121
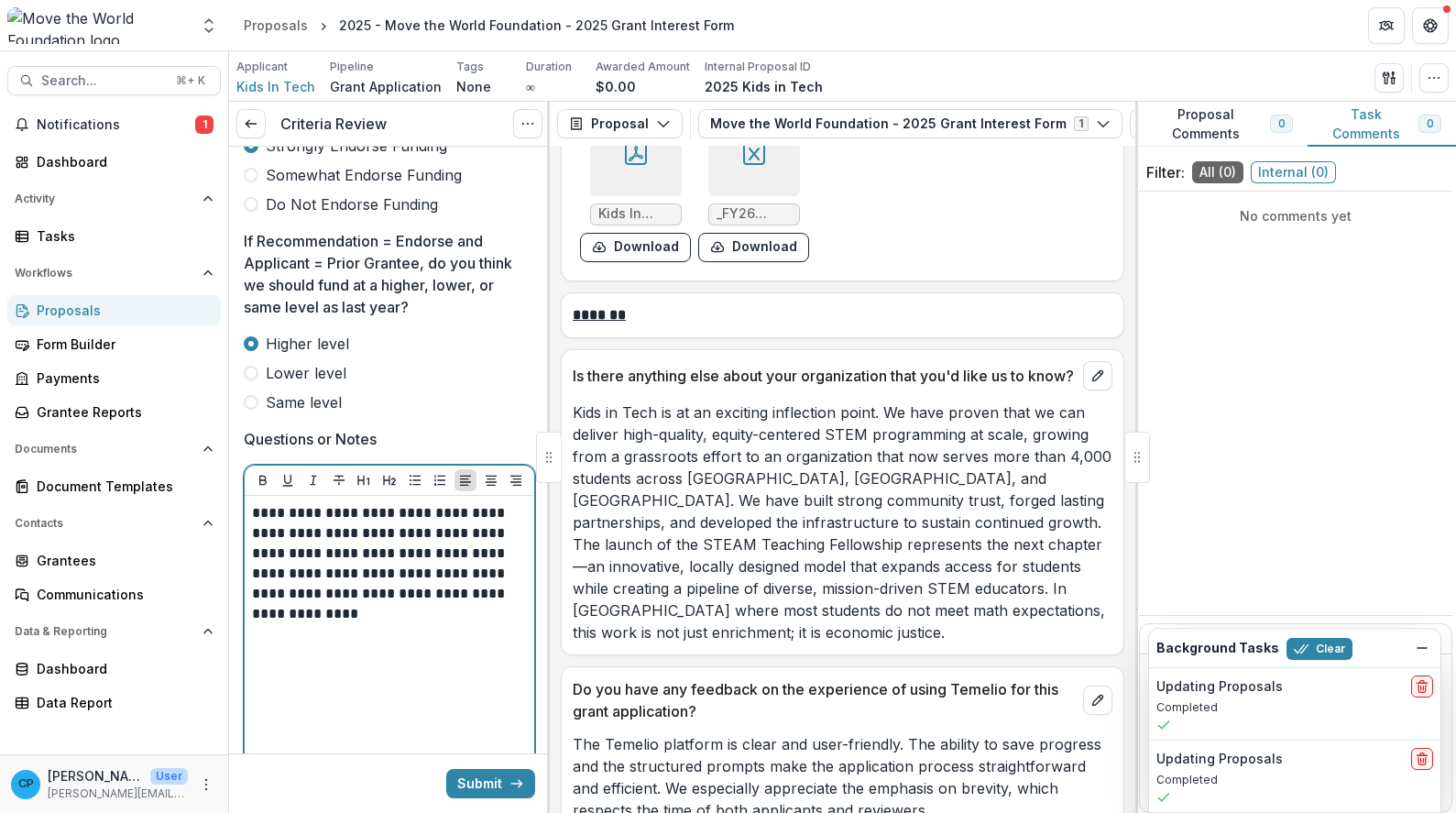
scroll to position [8321, 0]
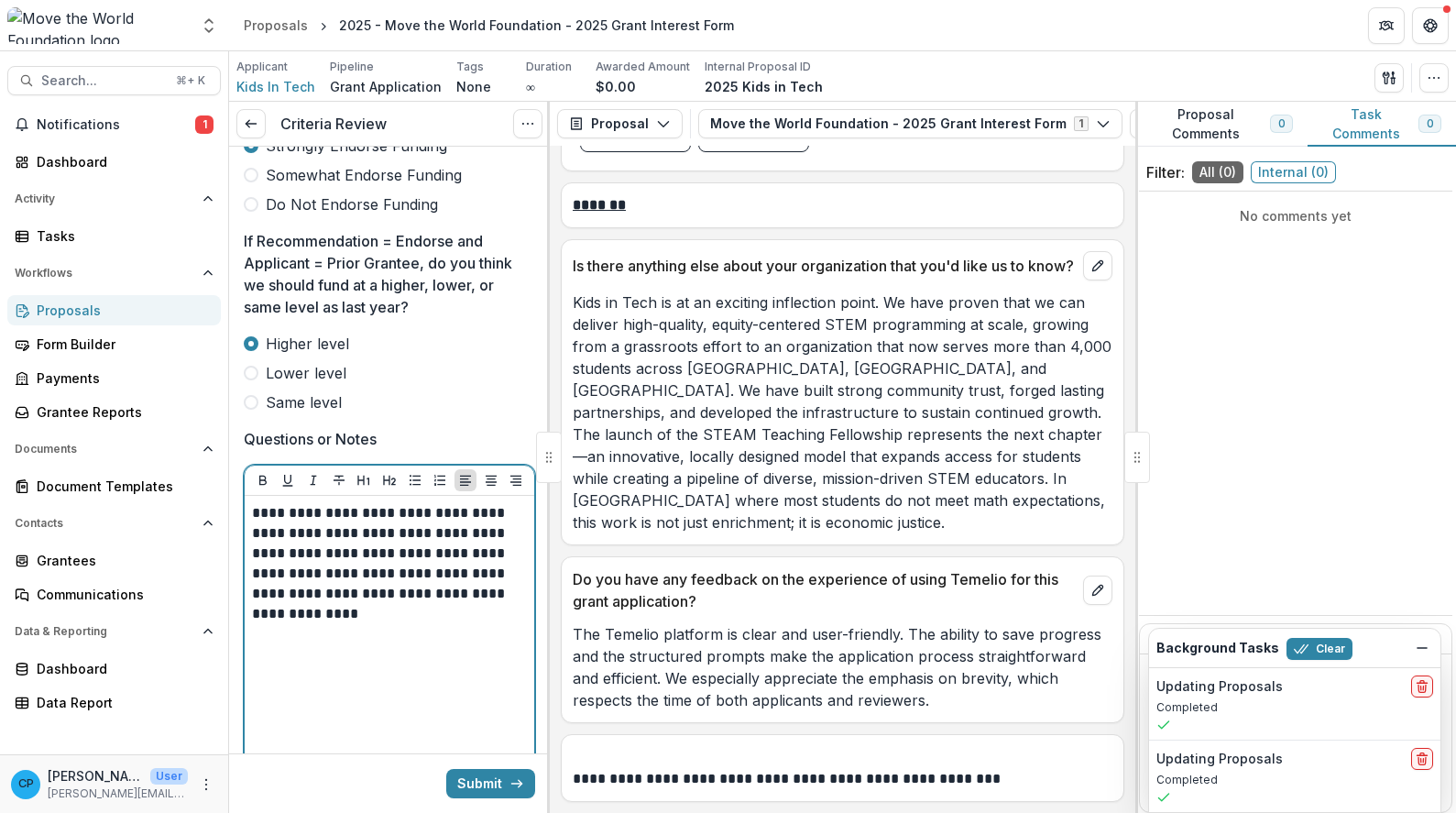
click at [388, 621] on p "**********" at bounding box center [387, 563] width 270 height 121
click at [432, 573] on p "**********" at bounding box center [387, 563] width 270 height 121
click at [434, 573] on p "**********" at bounding box center [387, 563] width 270 height 121
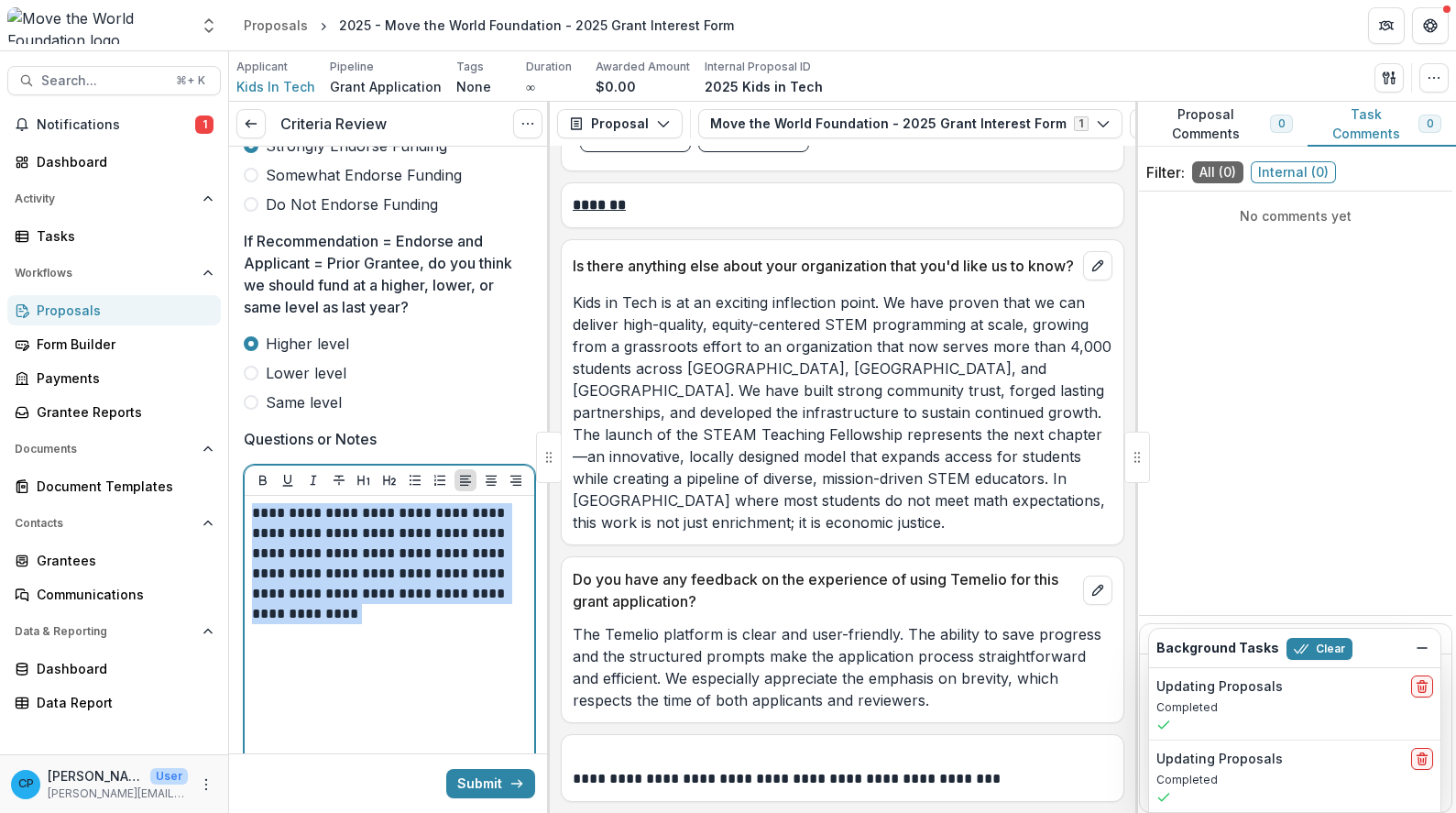
click at [430, 577] on p "**********" at bounding box center [387, 563] width 270 height 121
click at [407, 560] on p "**********" at bounding box center [387, 563] width 270 height 121
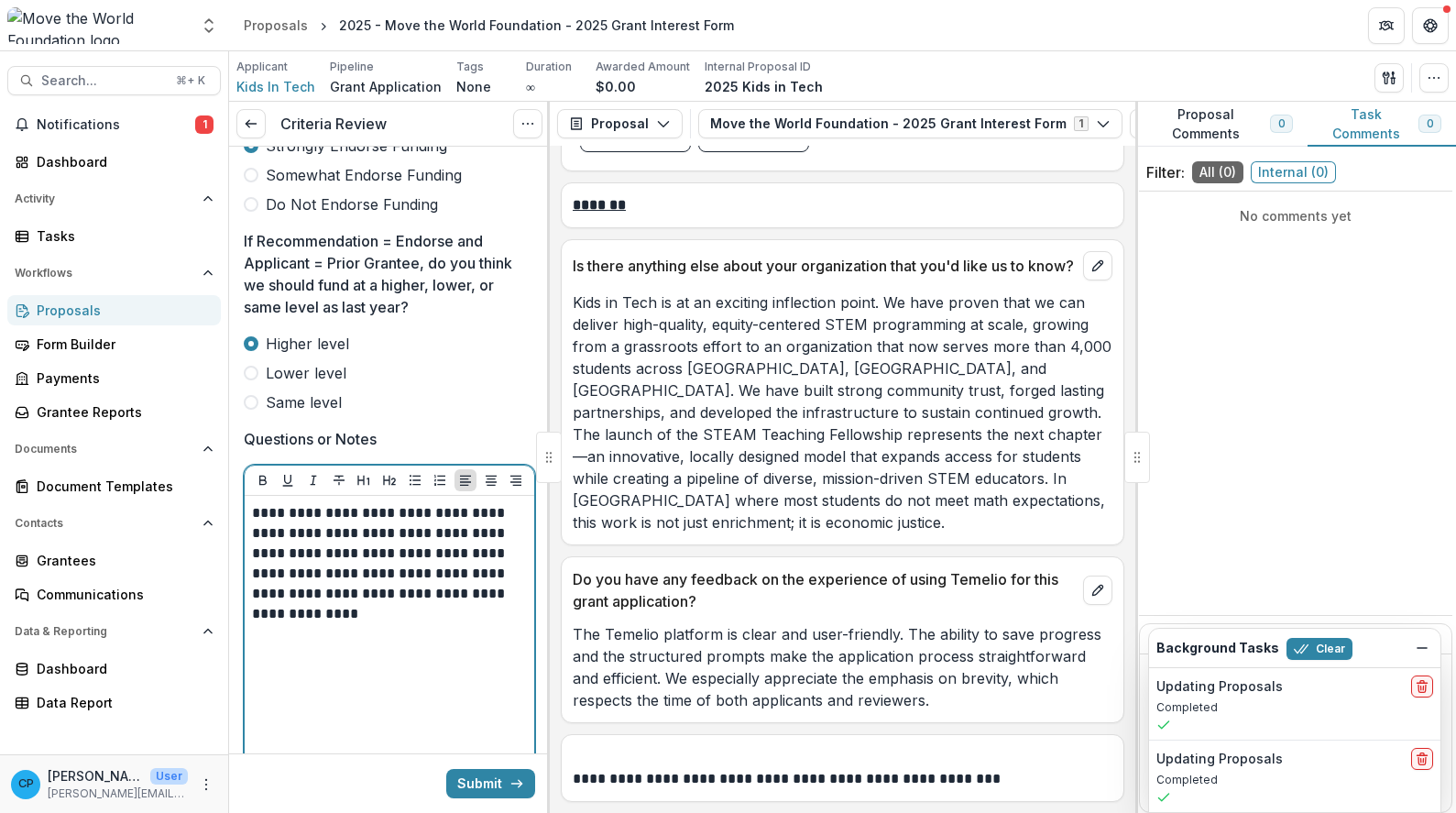
click at [449, 575] on p "**********" at bounding box center [387, 563] width 270 height 121
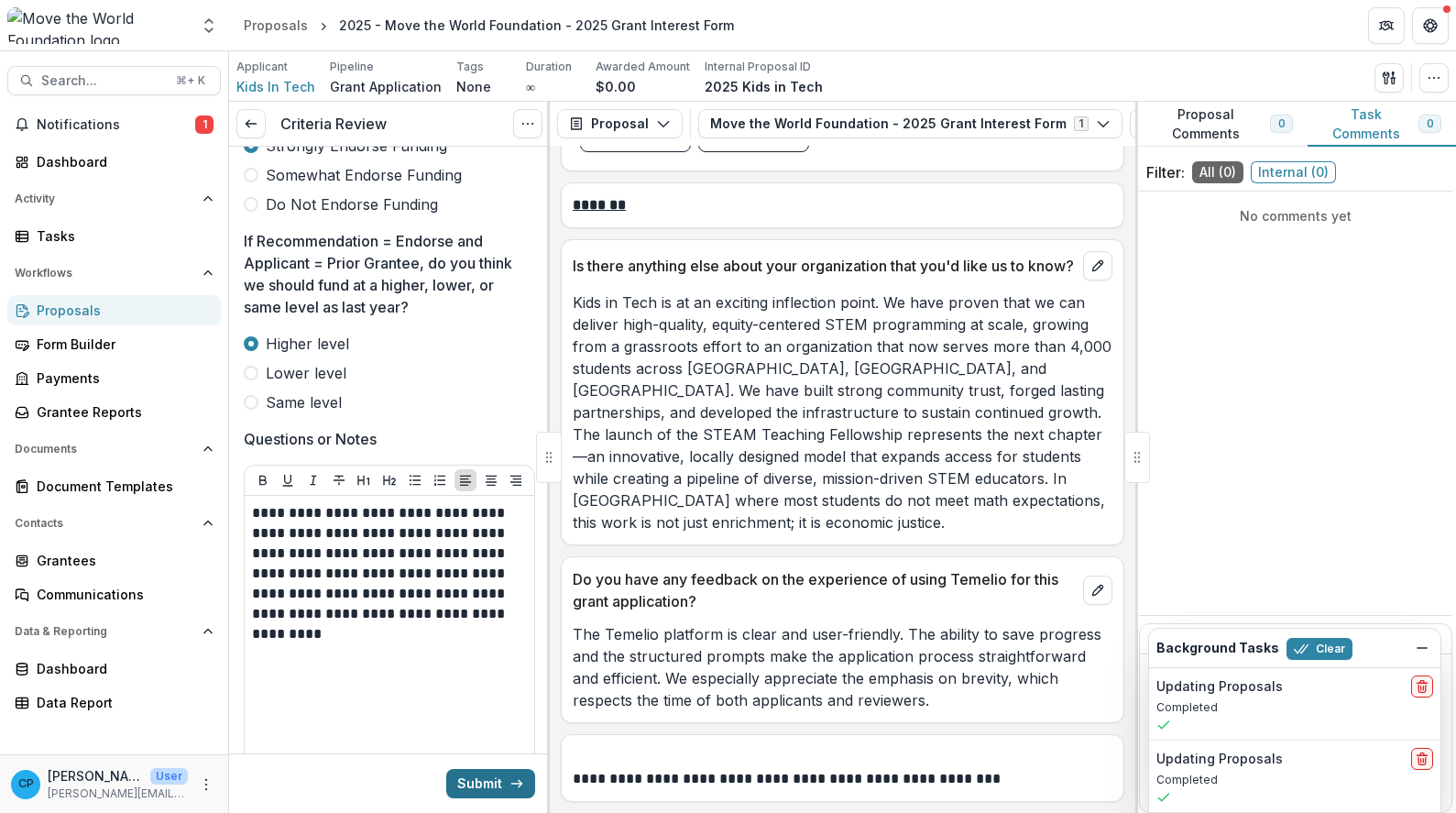
click at [503, 782] on button "Submit" at bounding box center [491, 784] width 89 height 29
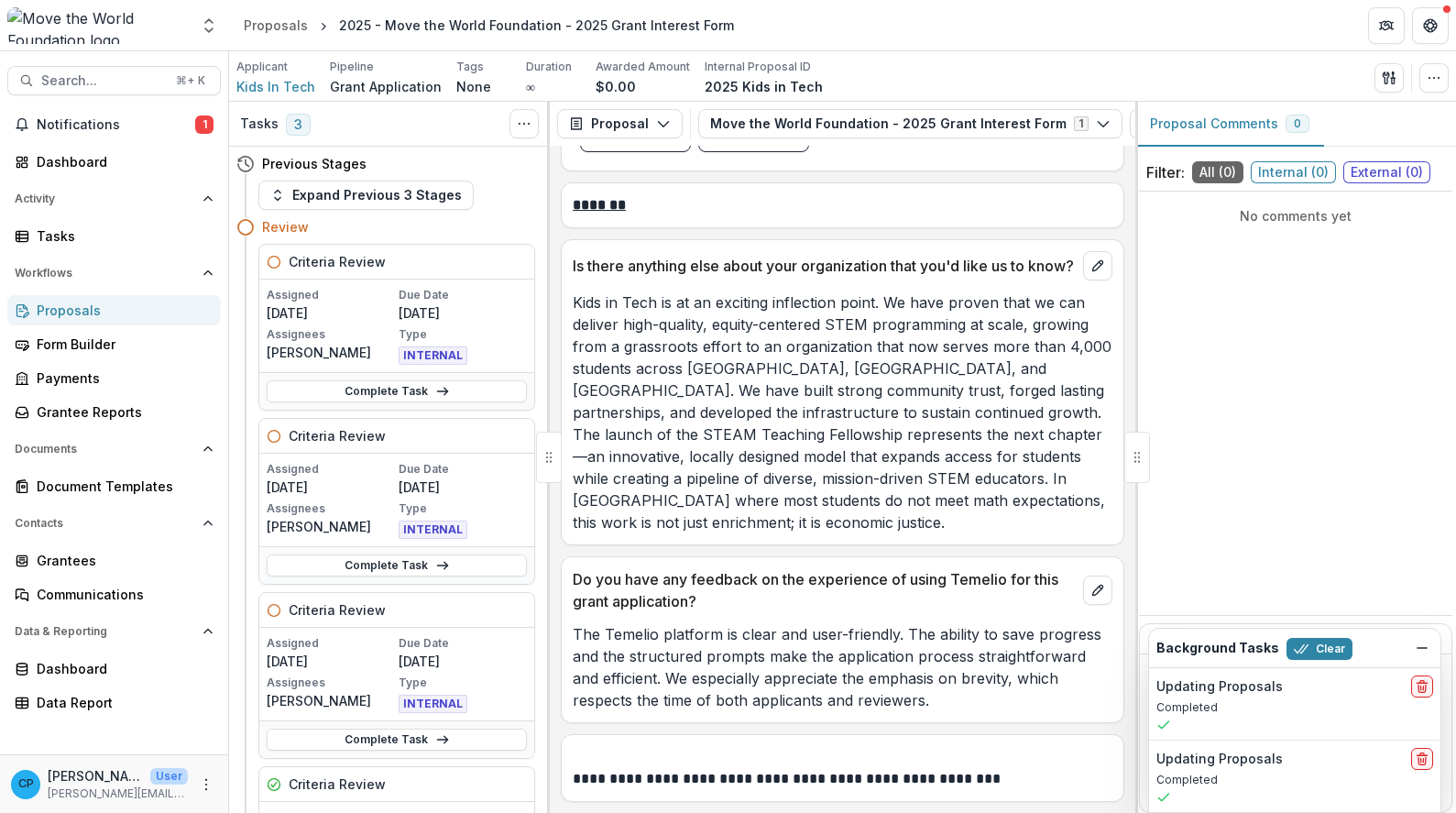
scroll to position [364, 0]
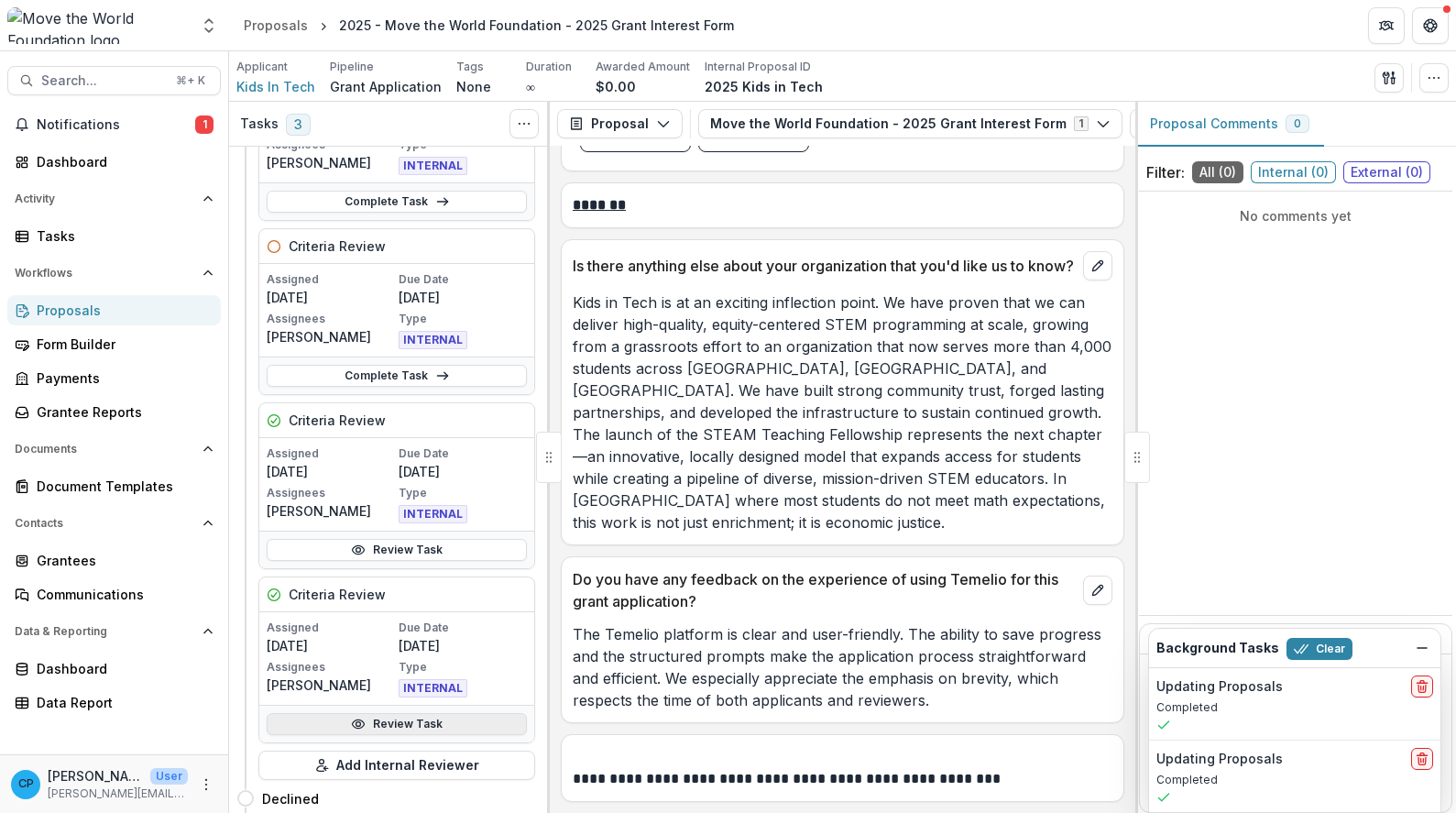
click at [467, 715] on link "Review Task" at bounding box center [397, 724] width 261 height 22
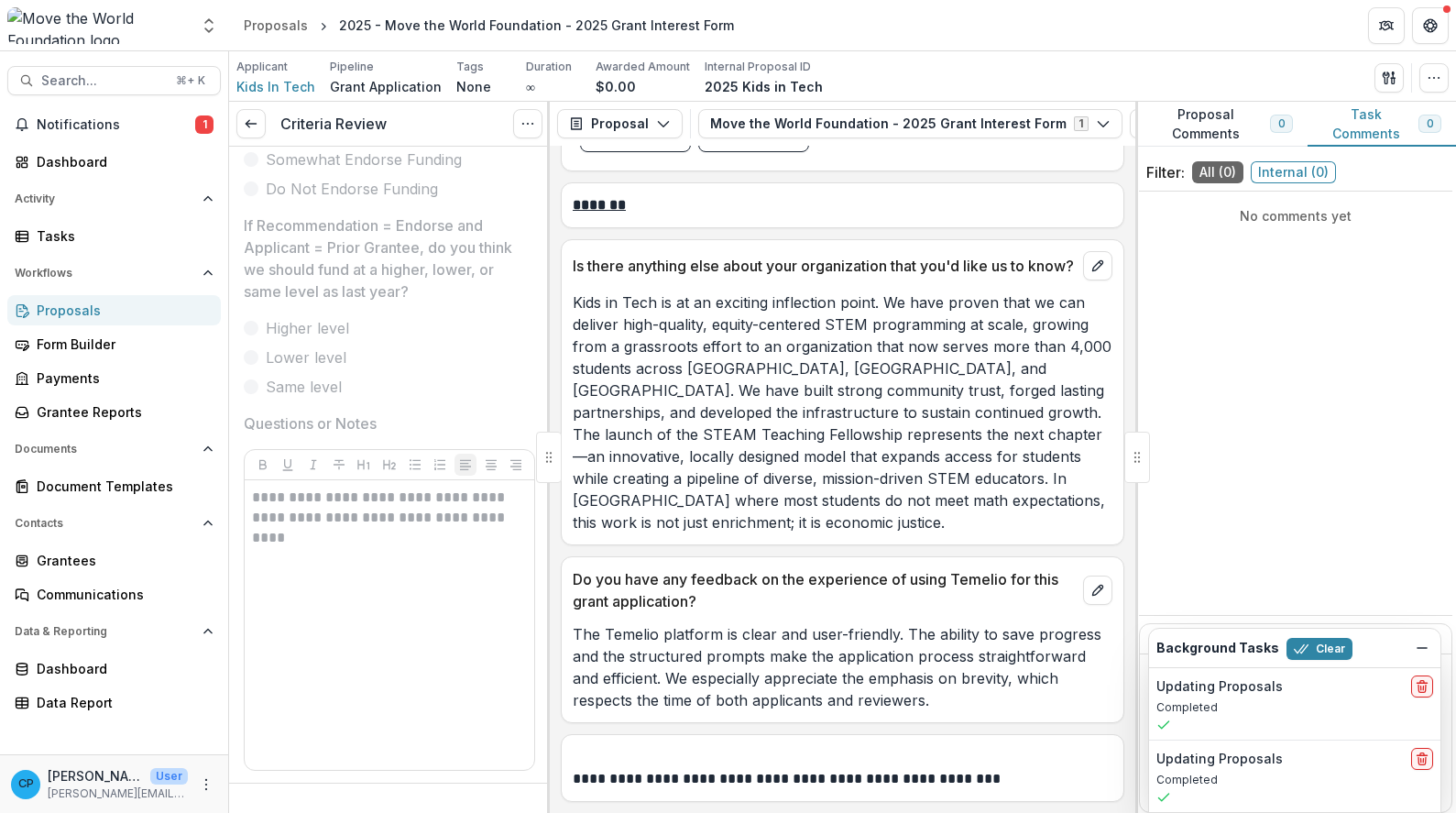
scroll to position [778, 0]
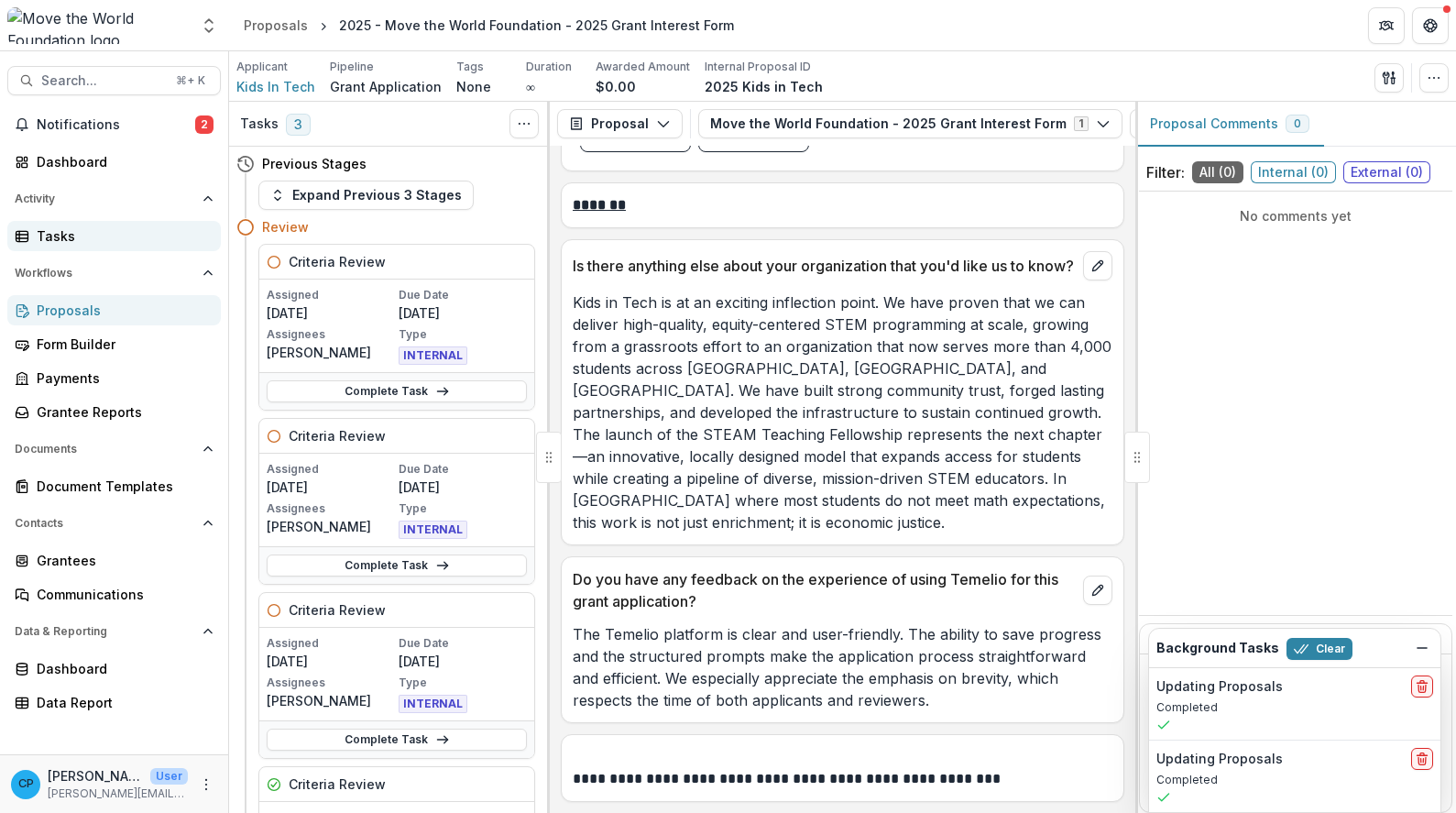
click at [88, 247] on link "Tasks" at bounding box center [114, 236] width 214 height 30
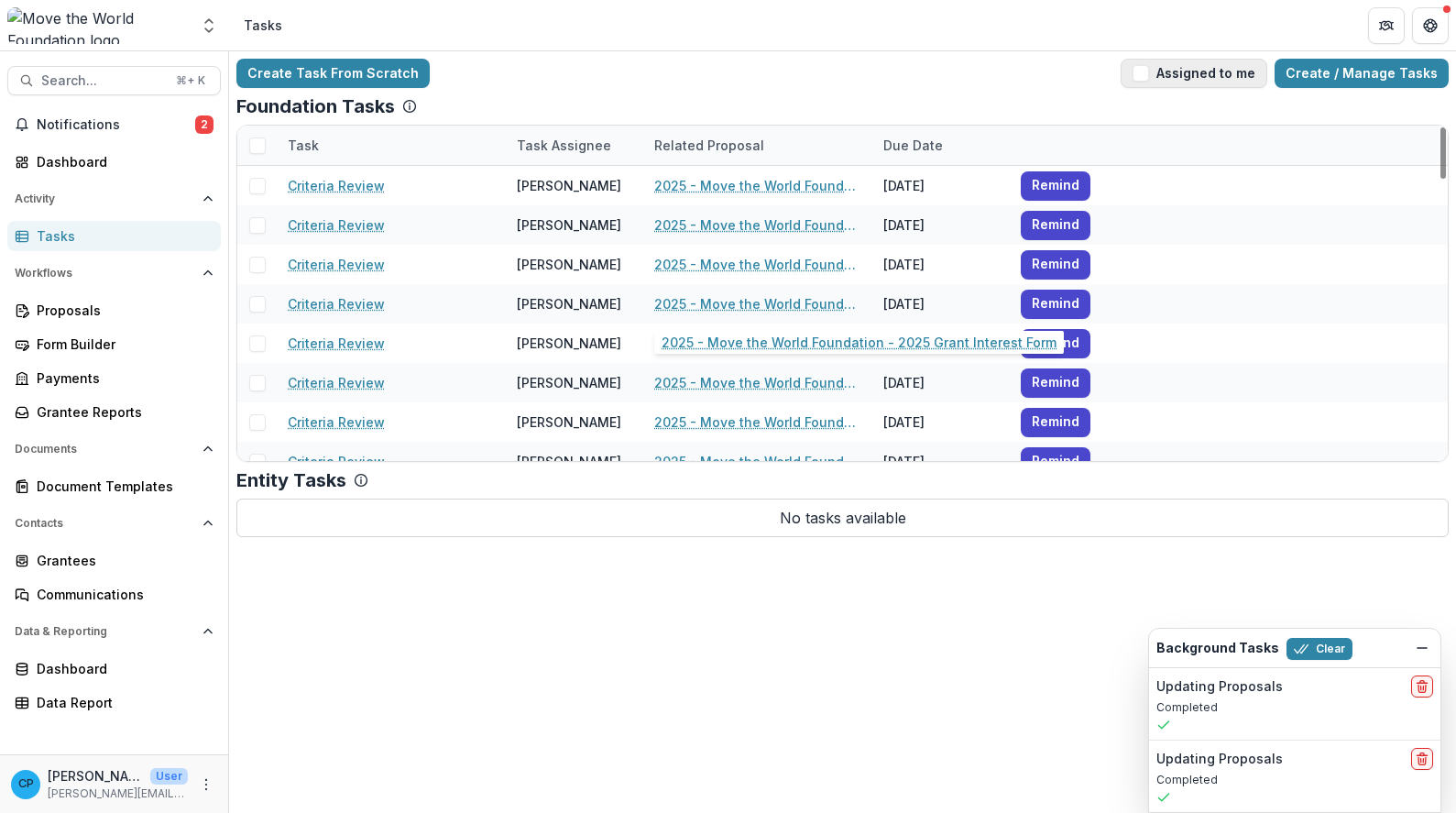
click at [1252, 82] on button "Assigned to me" at bounding box center [1194, 74] width 146 height 29
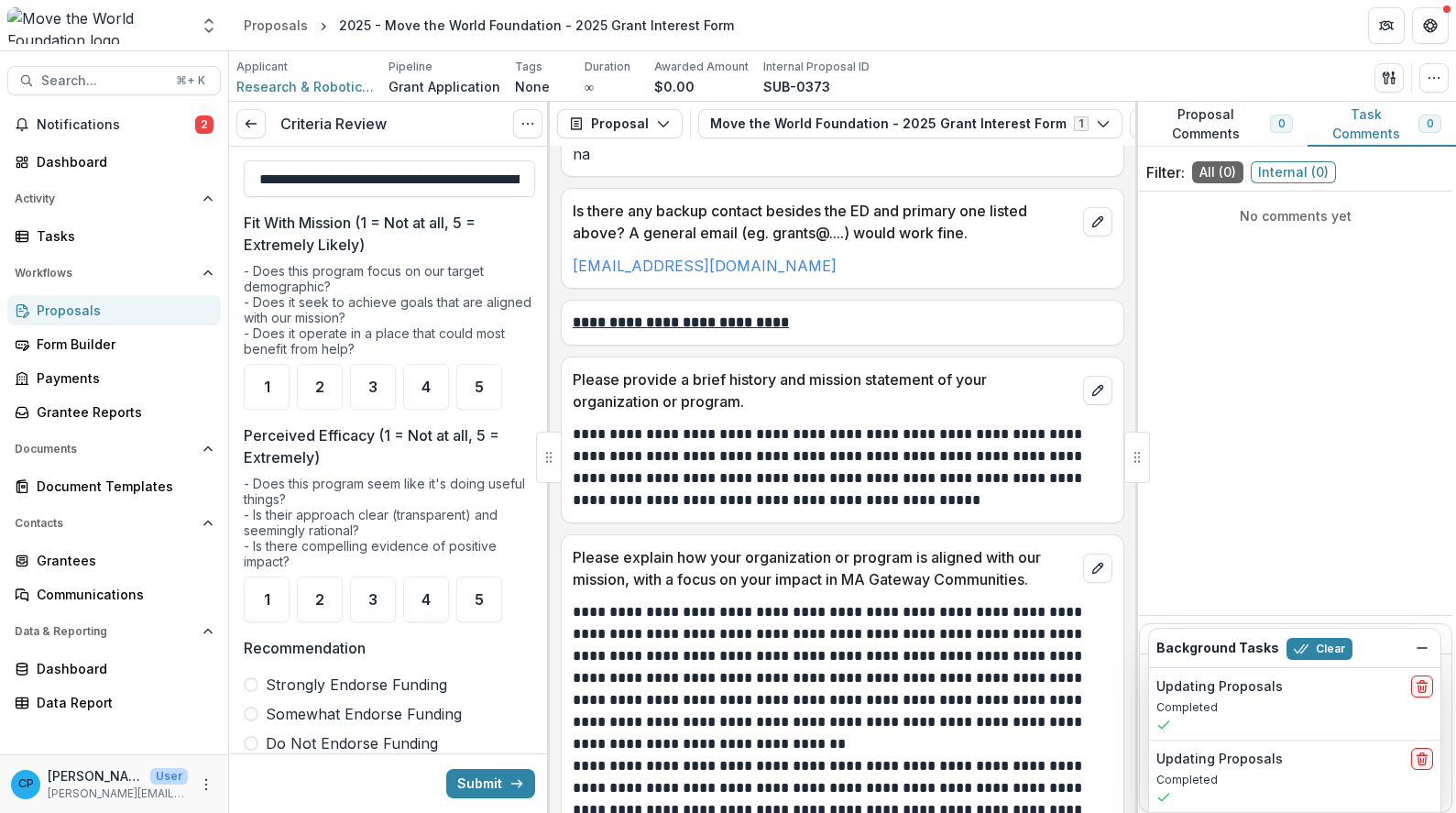
scroll to position [208, 0]
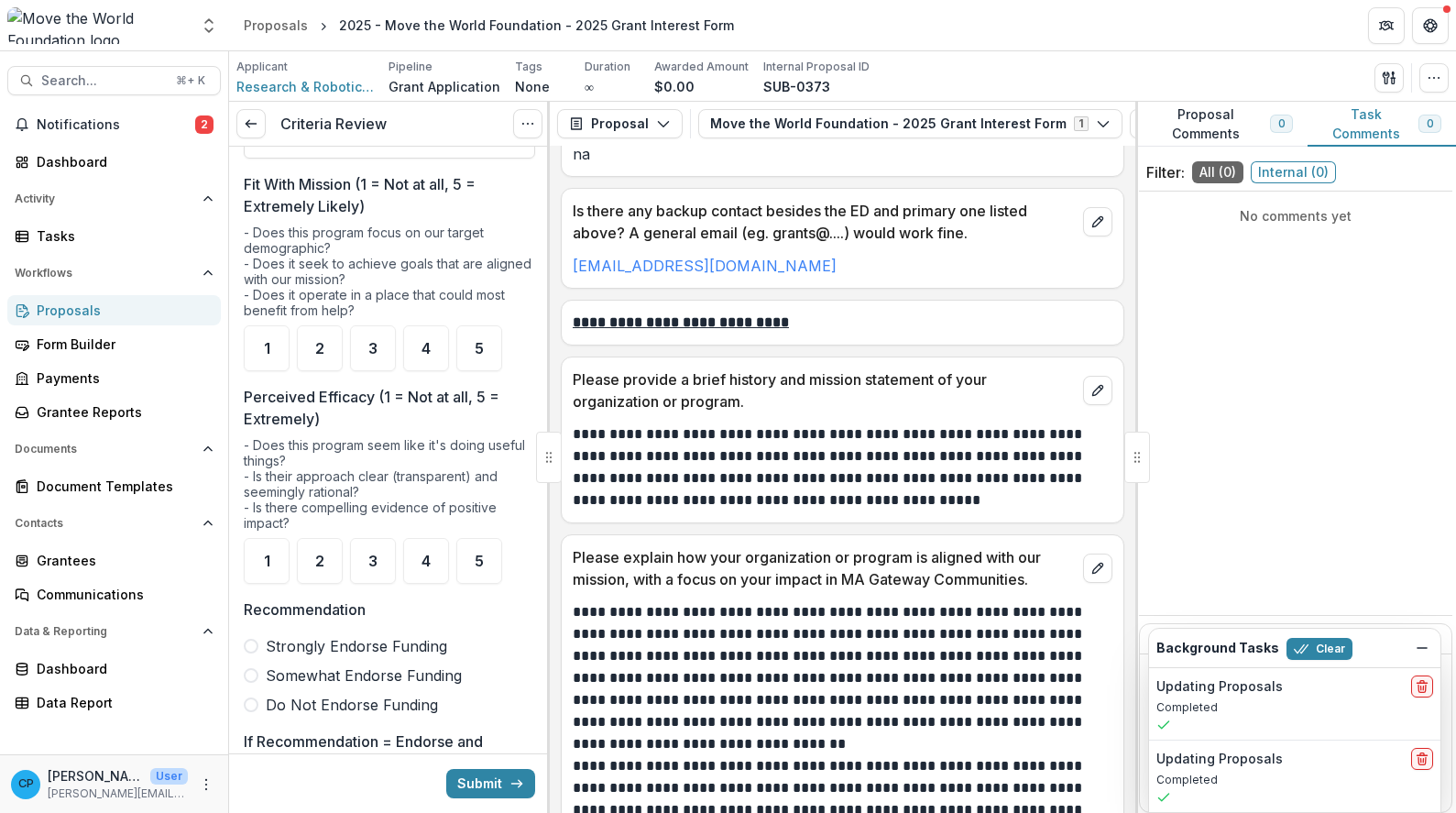
click at [512, 130] on div "Criteria Review View task Cancel Task" at bounding box center [390, 123] width 320 height 45
click at [518, 127] on button "Options" at bounding box center [528, 123] width 29 height 29
click at [440, 129] on div "Criteria Review View task Cancel Task" at bounding box center [390, 123] width 320 height 45
click at [365, 128] on h3 "Criteria Review" at bounding box center [333, 123] width 106 height 17
click at [239, 123] on link at bounding box center [251, 123] width 29 height 29
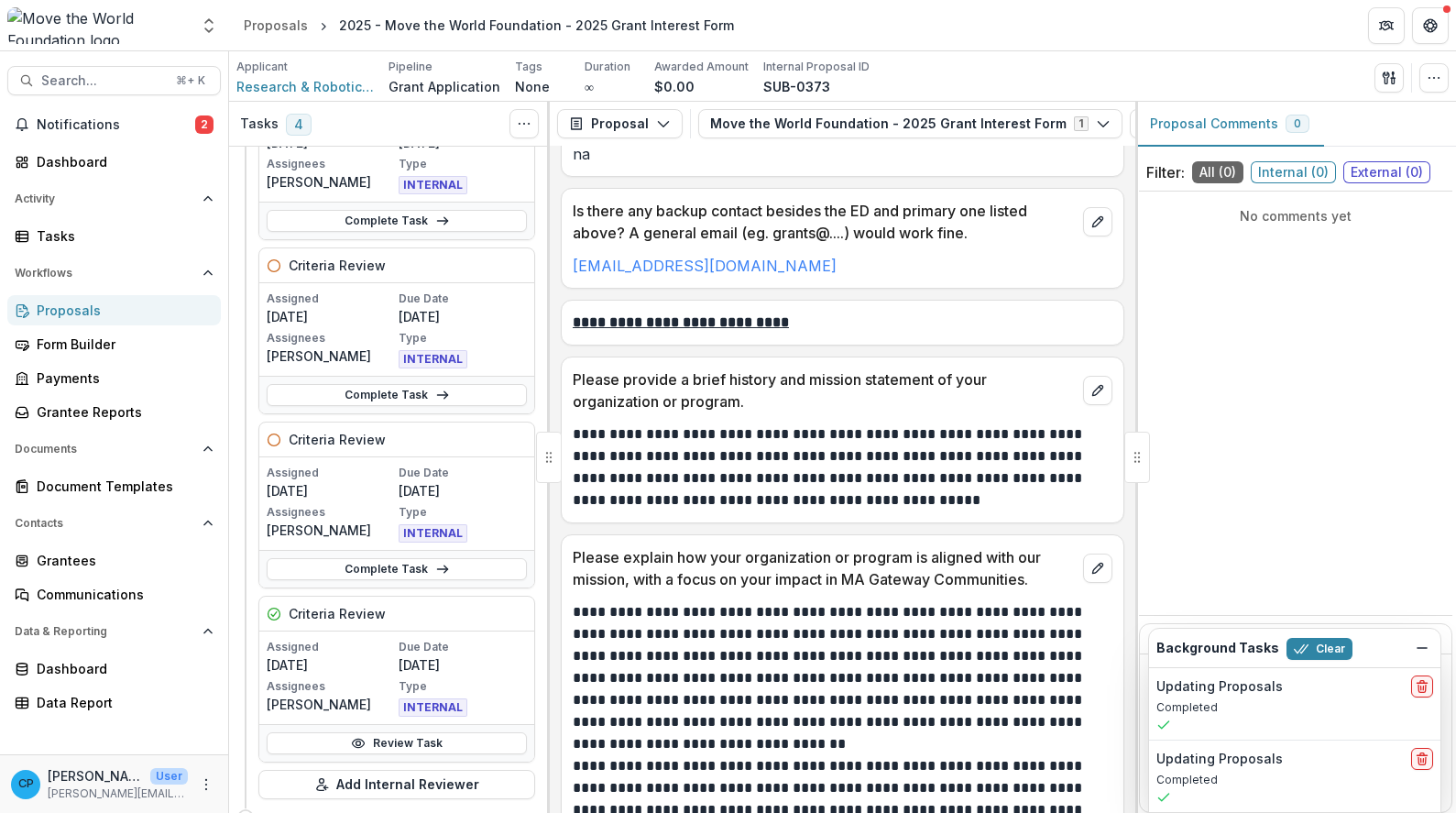
scroll to position [379, 0]
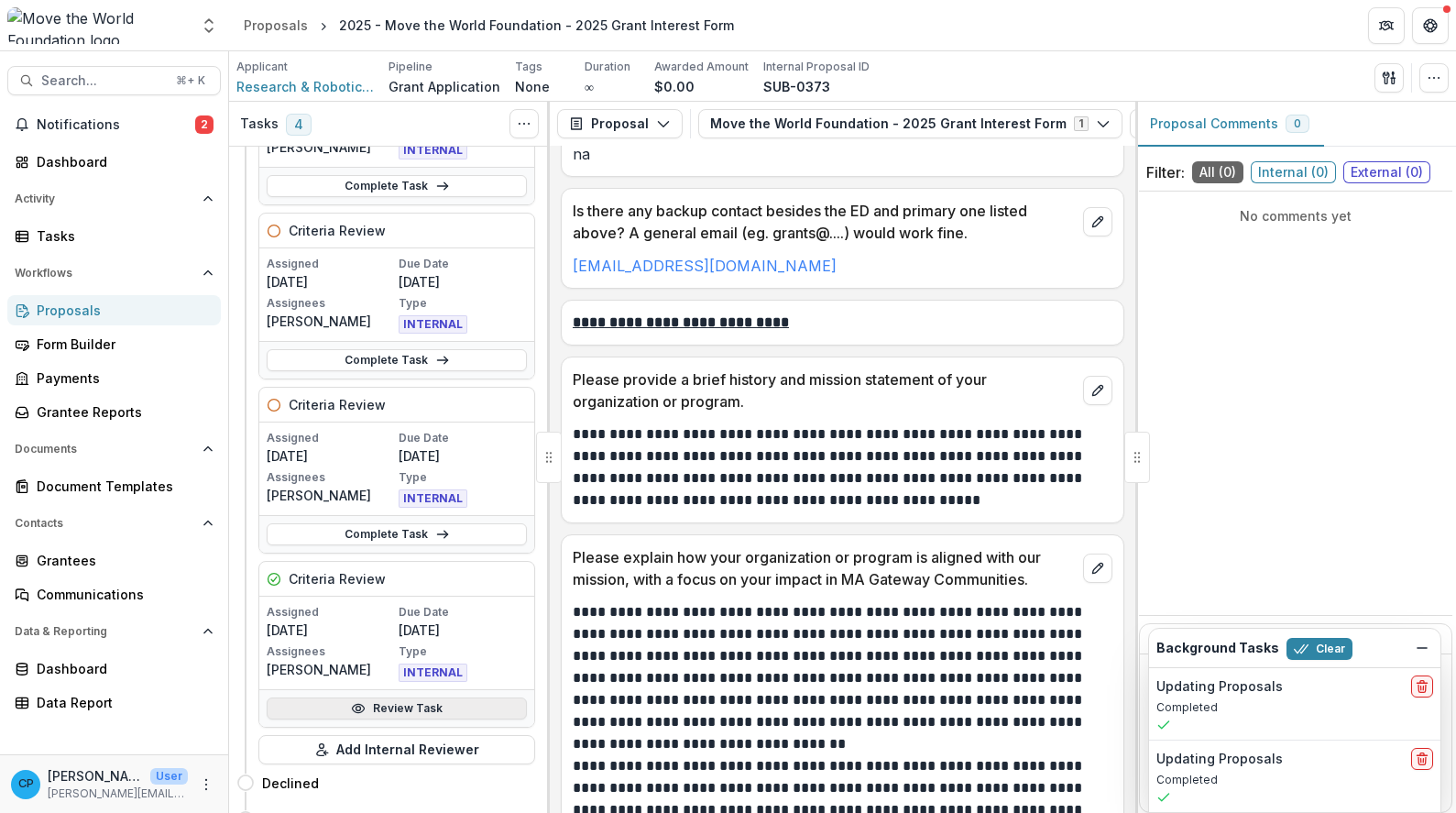
click at [415, 706] on link "Review Task" at bounding box center [397, 708] width 261 height 22
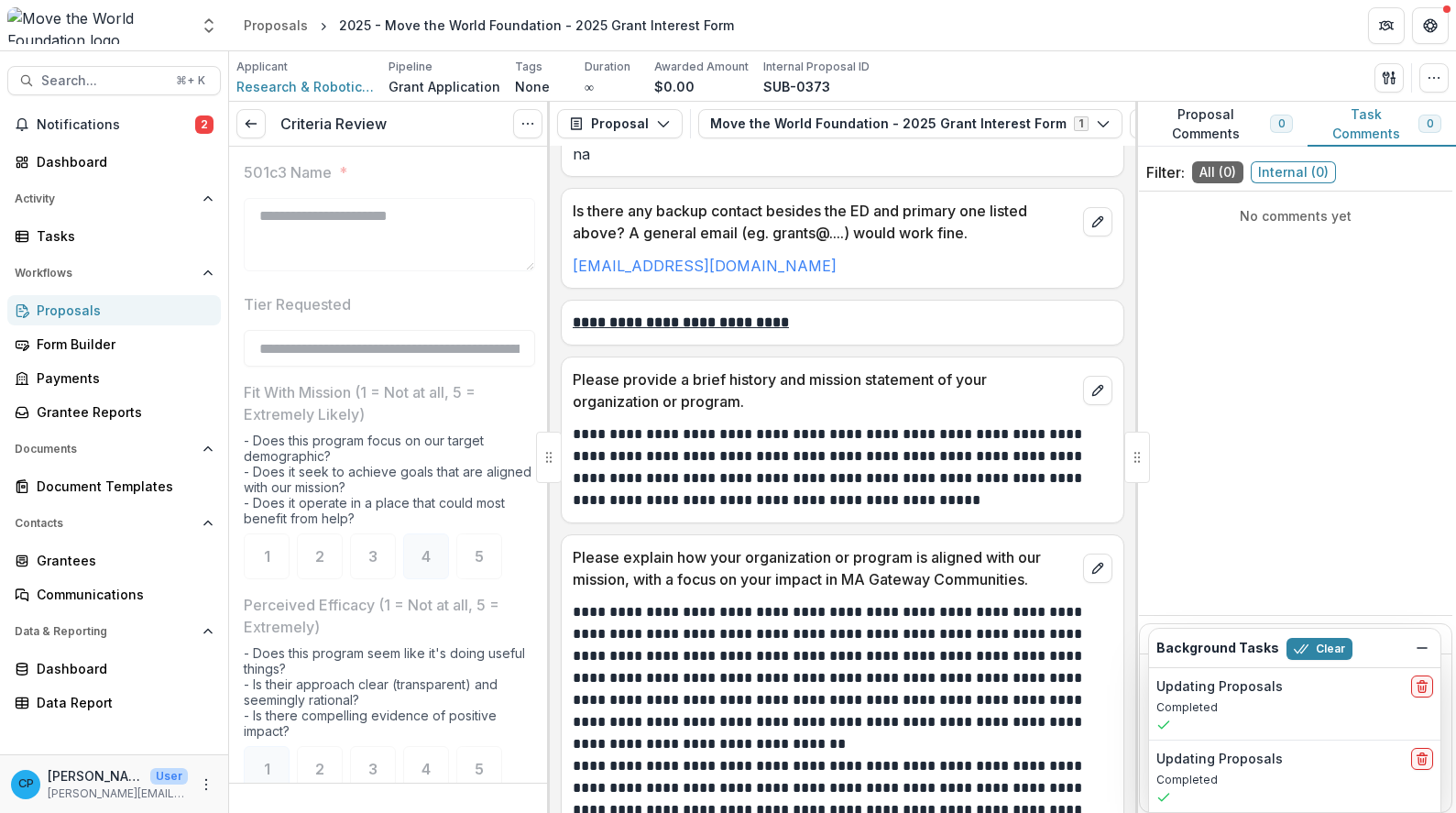
scroll to position [778, 0]
